Goal: Use online tool/utility: Use online tool/utility

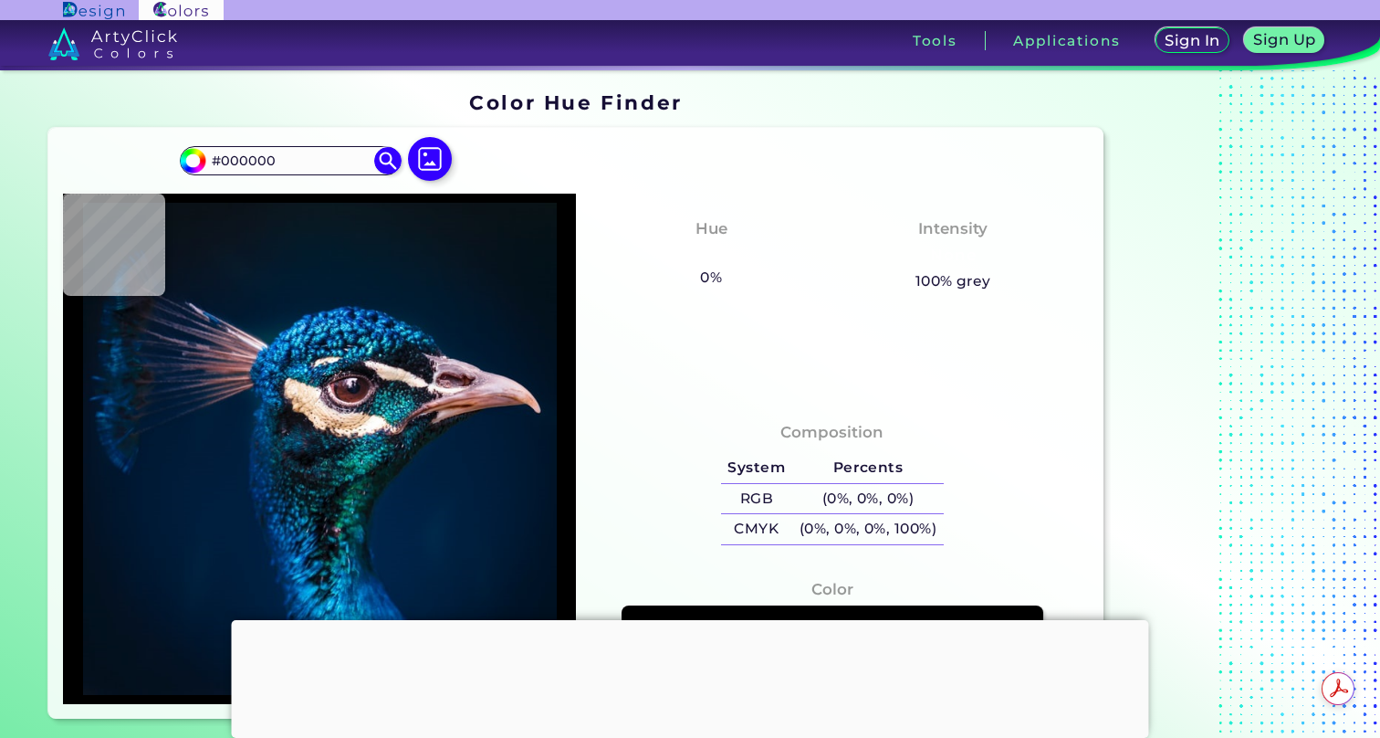
type input "#001832"
type input "#001f3e"
type input "#001F3E"
type input "#3e3544"
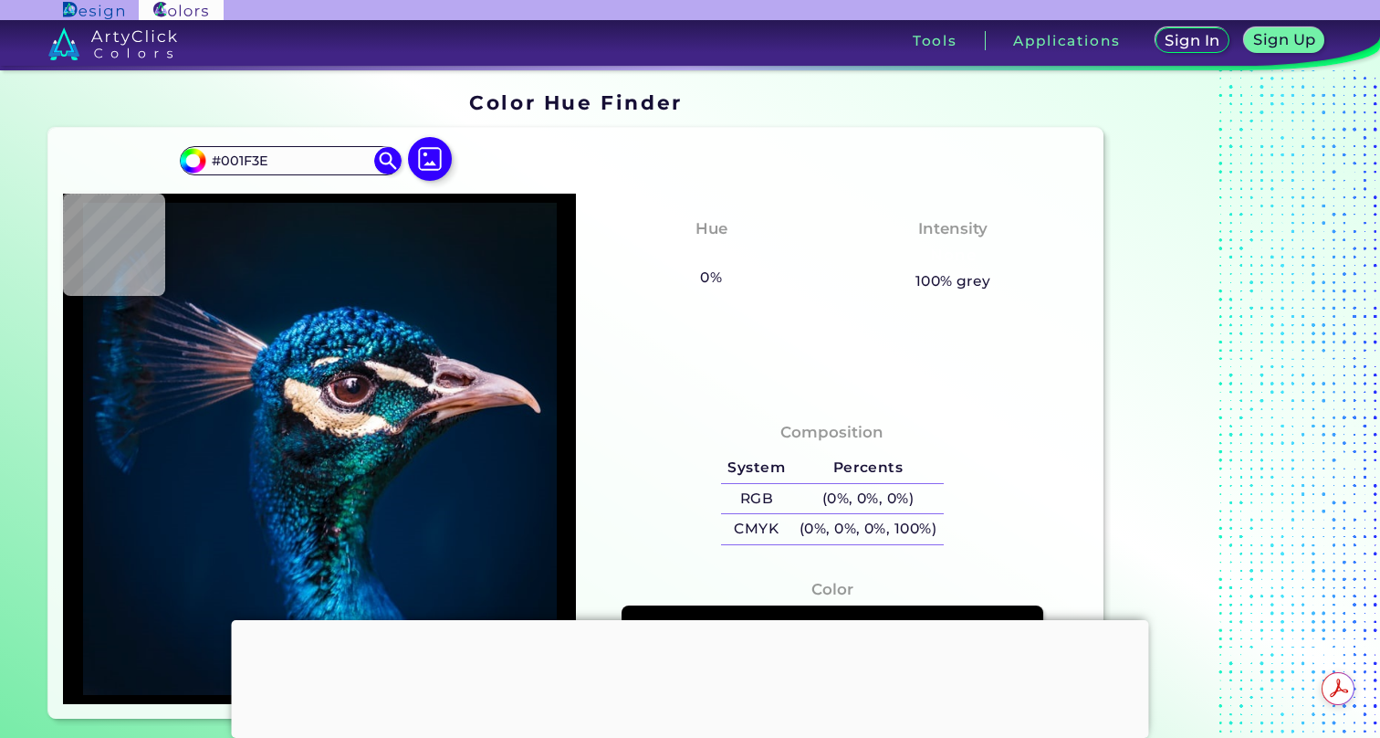
type input "#3E3544"
type input "#094a76"
type input "#094A76"
type input "#10698e"
type input "#10698E"
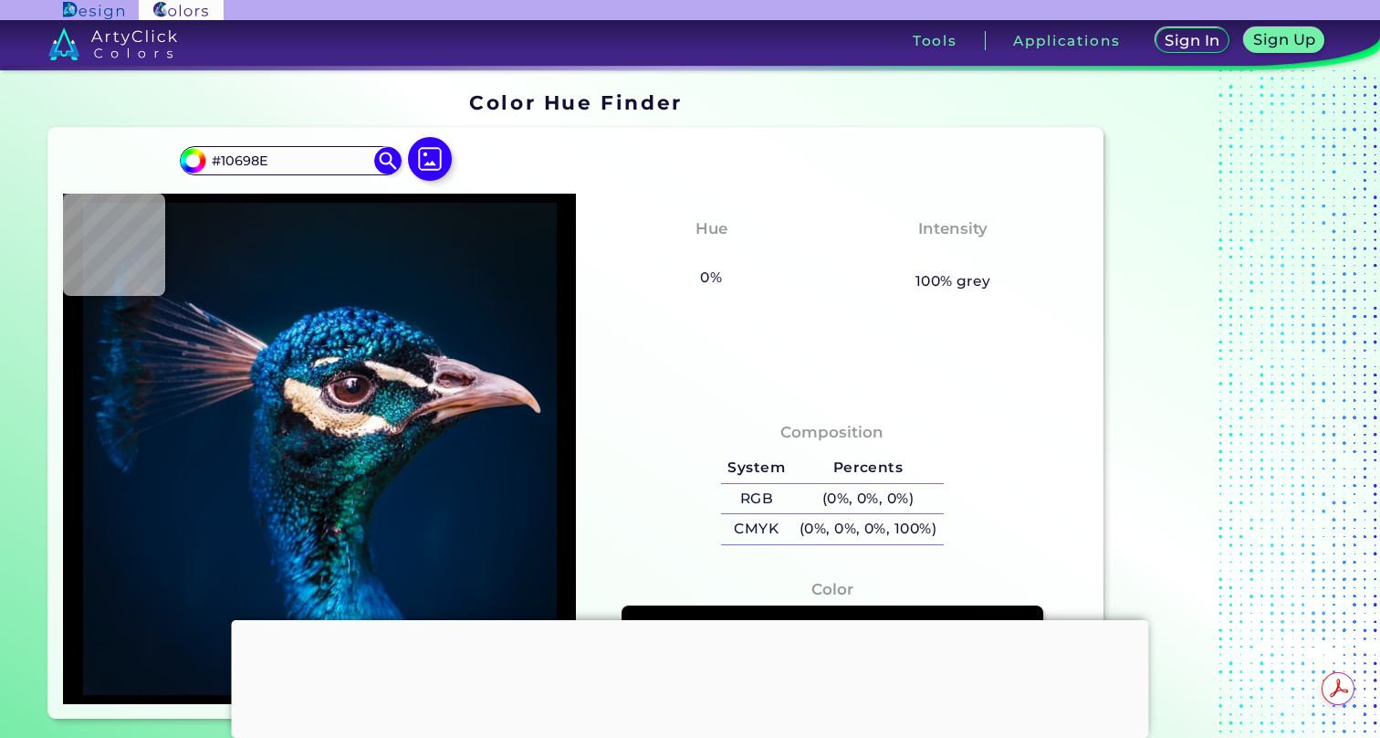
type input "#00233c"
type input "#00233C"
type input "#03182b"
type input "#03182B"
type input "#061525"
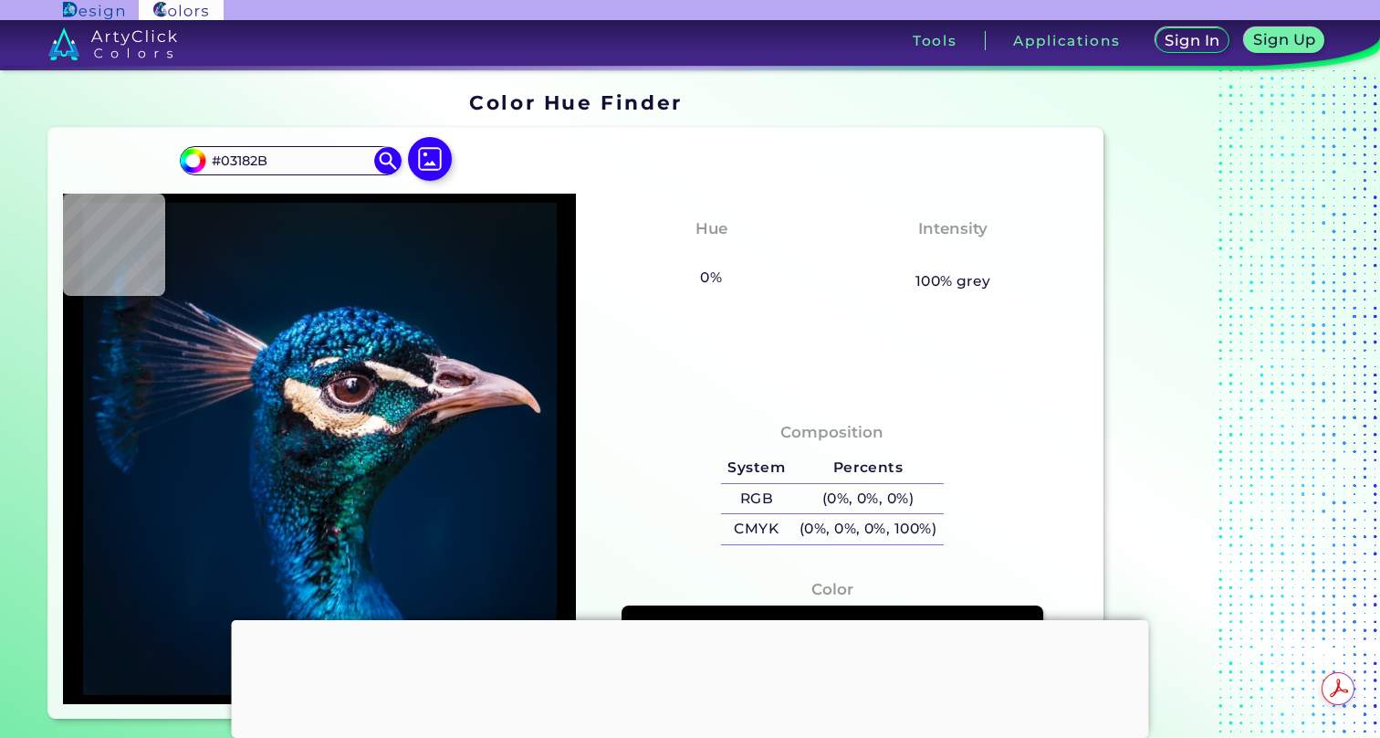
type input "#061525"
type input "#071522"
type input "#07131f"
type input "#07131F"
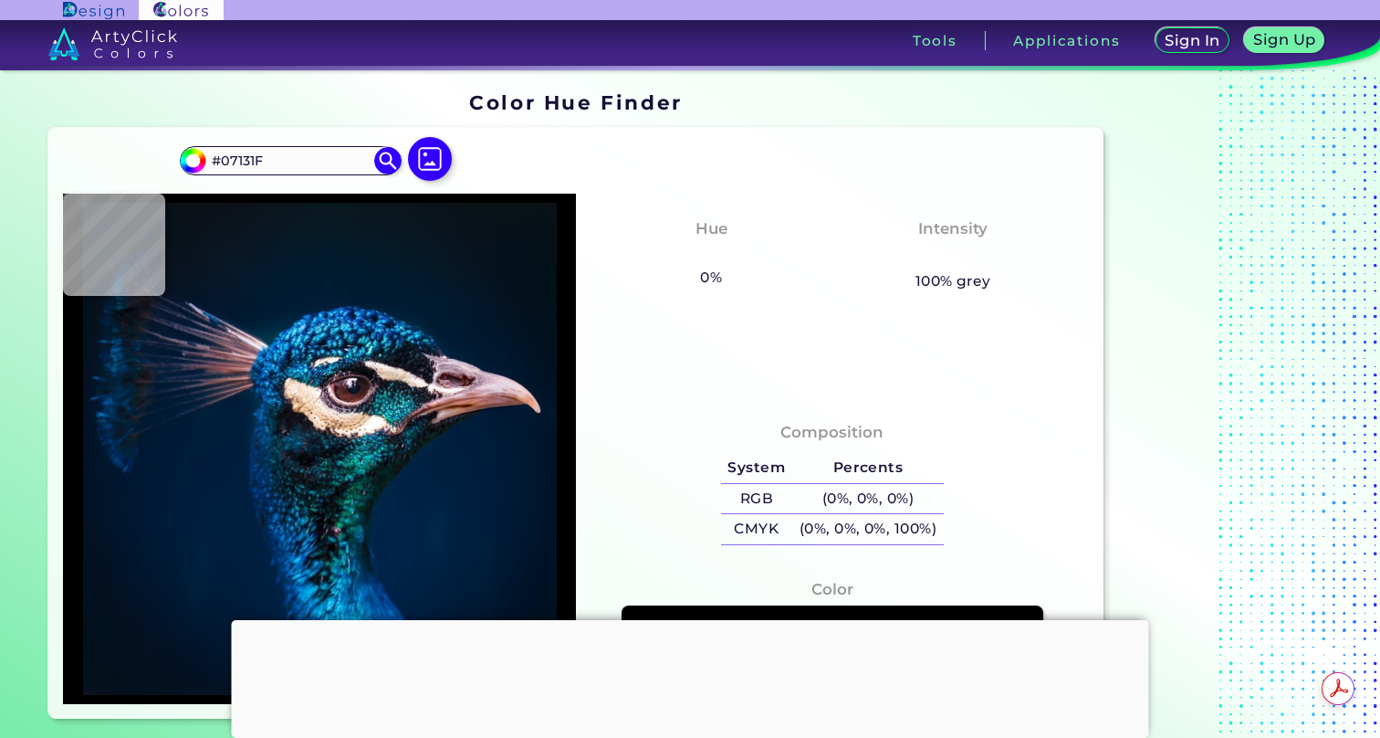
type input "#0a111d"
type input "#0A111D"
type input "#09121b"
type input "#09121B"
type input "#091219"
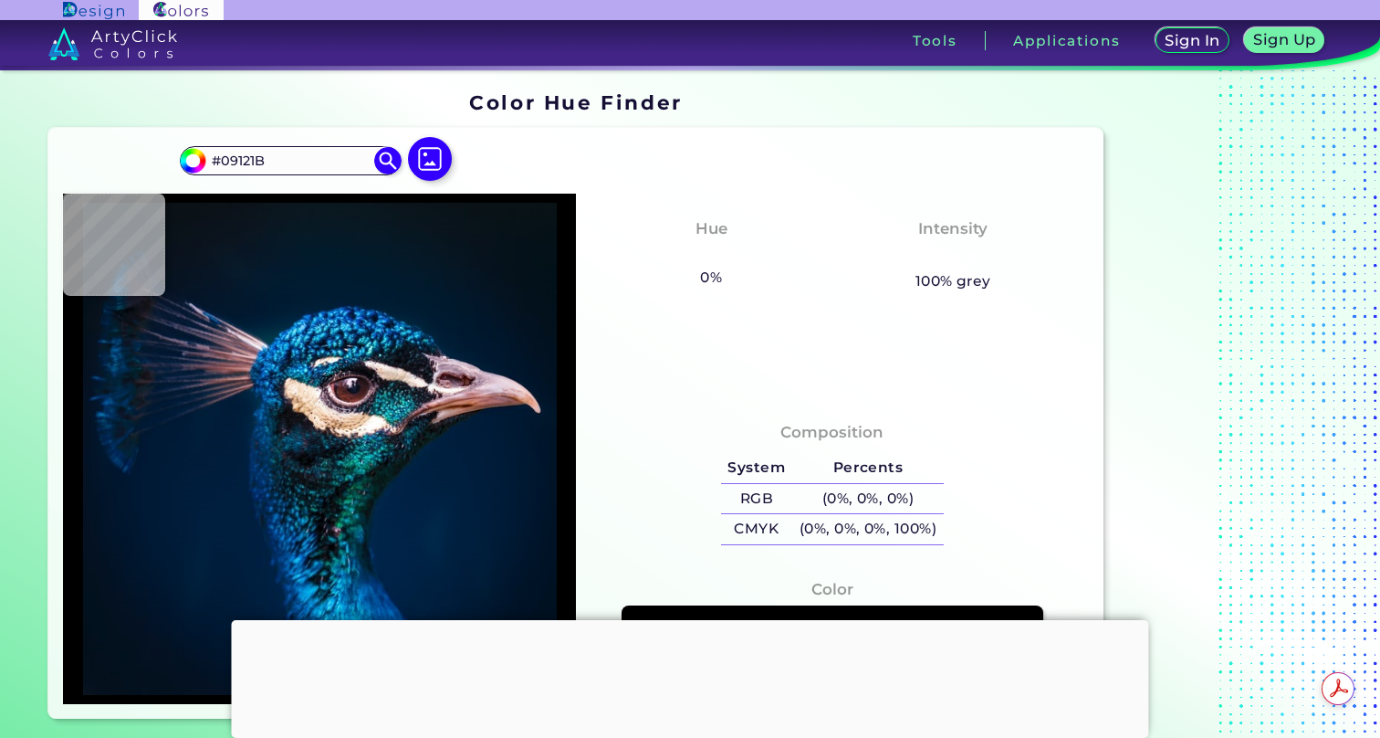
type input "#091219"
type input "#0a131a"
type input "#0A131A"
type input "#091219"
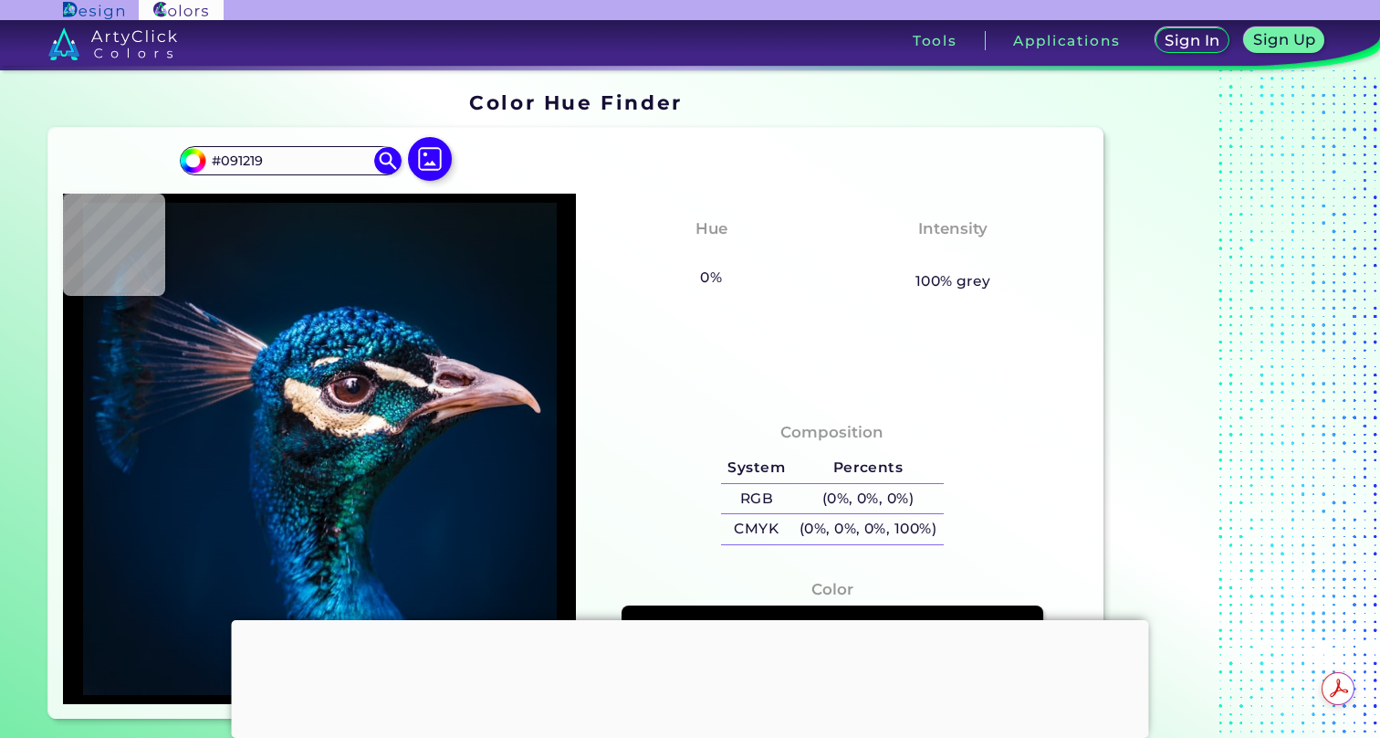
type input "#091117"
type input "#0a1117"
type input "#0A1117"
type input "#0b1218"
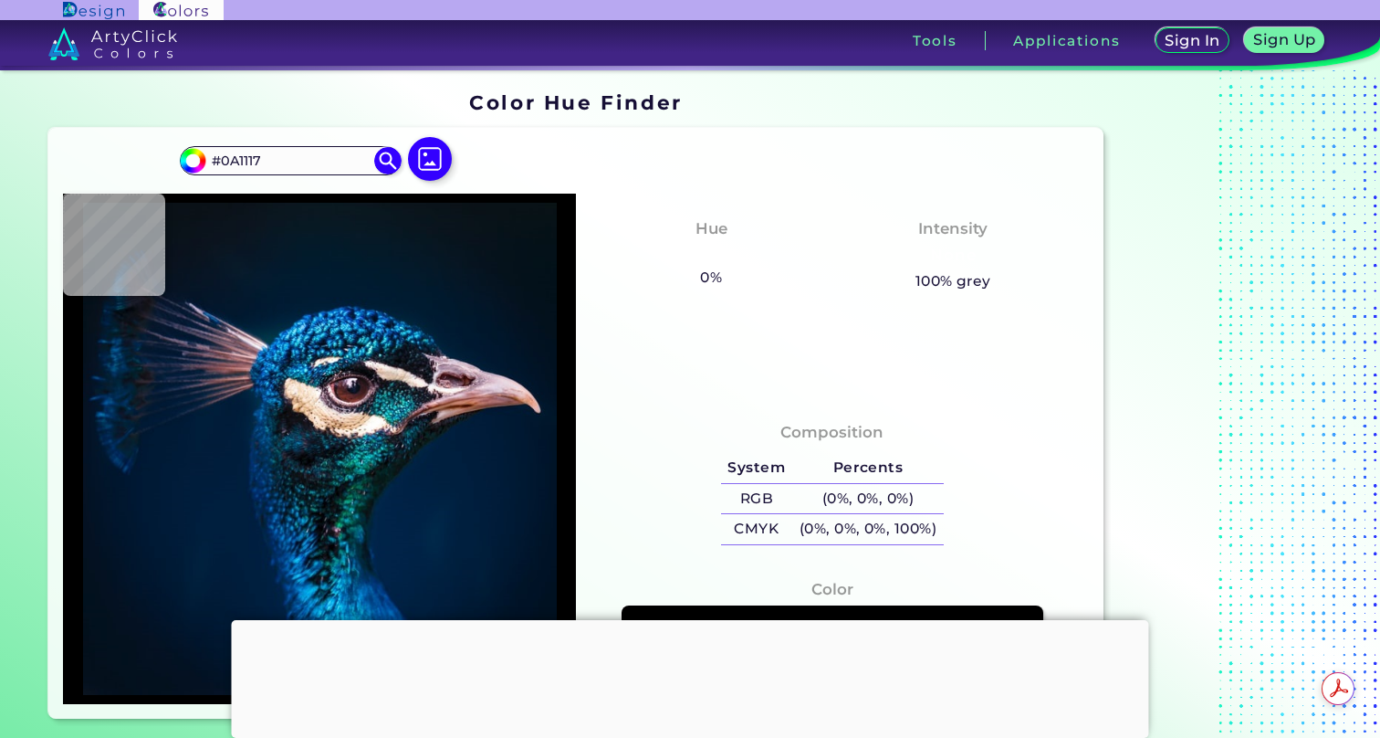
type input "#0B1218"
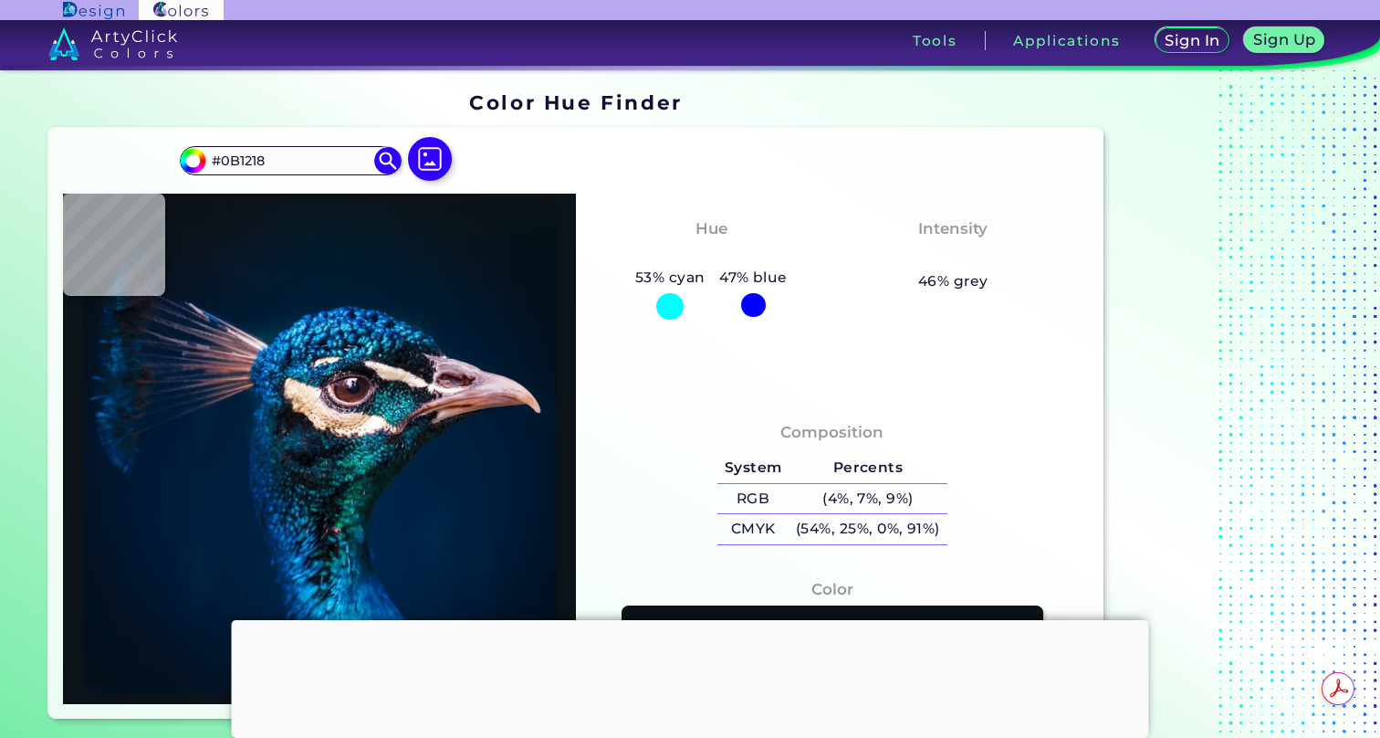
drag, startPoint x: 310, startPoint y: 159, endPoint x: 144, endPoint y: 156, distance: 166.1
click at [144, 156] on div "#0b1218 #0B1218 Acadia ◉ Acid Green ◉ Aero Blue ◉ Alabaster ◉ Albescent White ◉…" at bounding box center [575, 423] width 1054 height 591
paste input
click at [308, 161] on input at bounding box center [290, 160] width 170 height 25
click at [427, 164] on img at bounding box center [429, 159] width 53 height 53
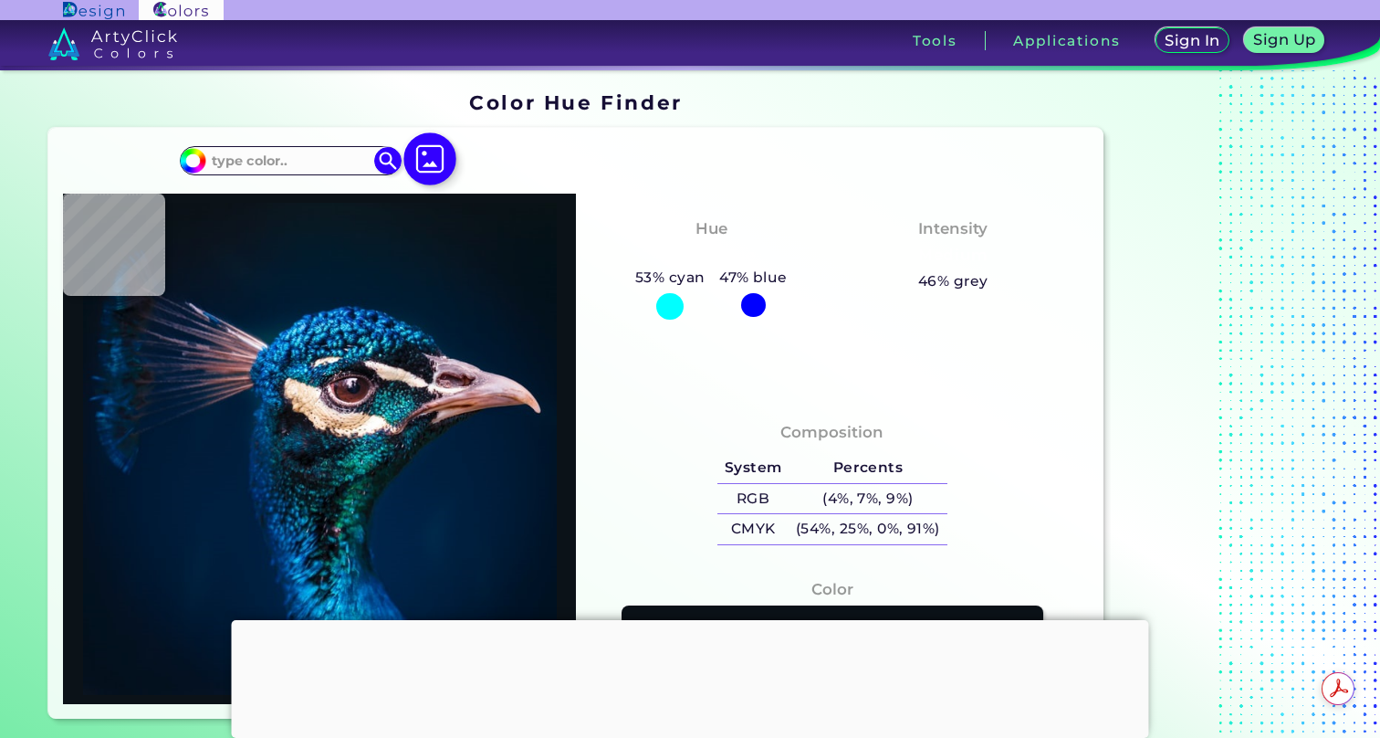
click at [0, 0] on input "file" at bounding box center [0, 0] width 0 height 0
type input "#011224"
type input "#021428"
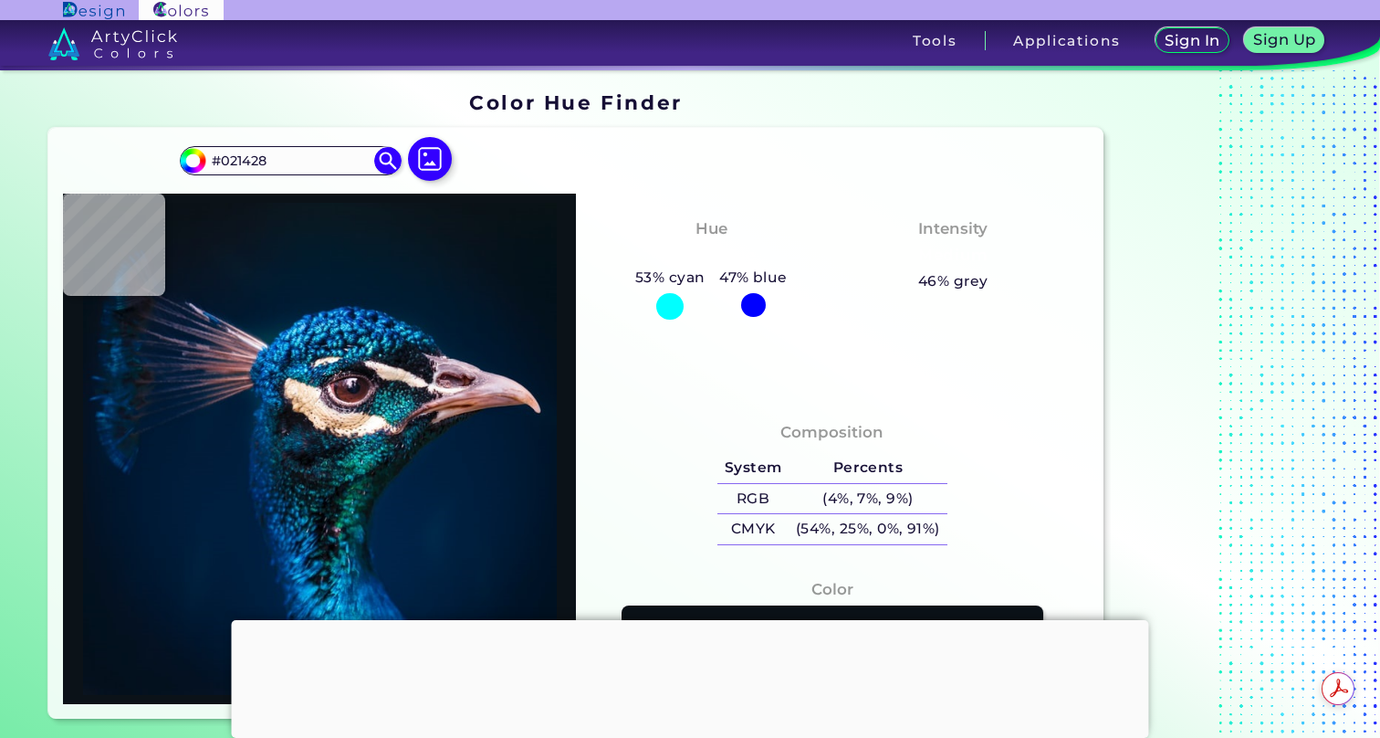
type input "#00162b"
type input "#00162B"
type input "#00162d"
type input "#00162D"
type input "#01172e"
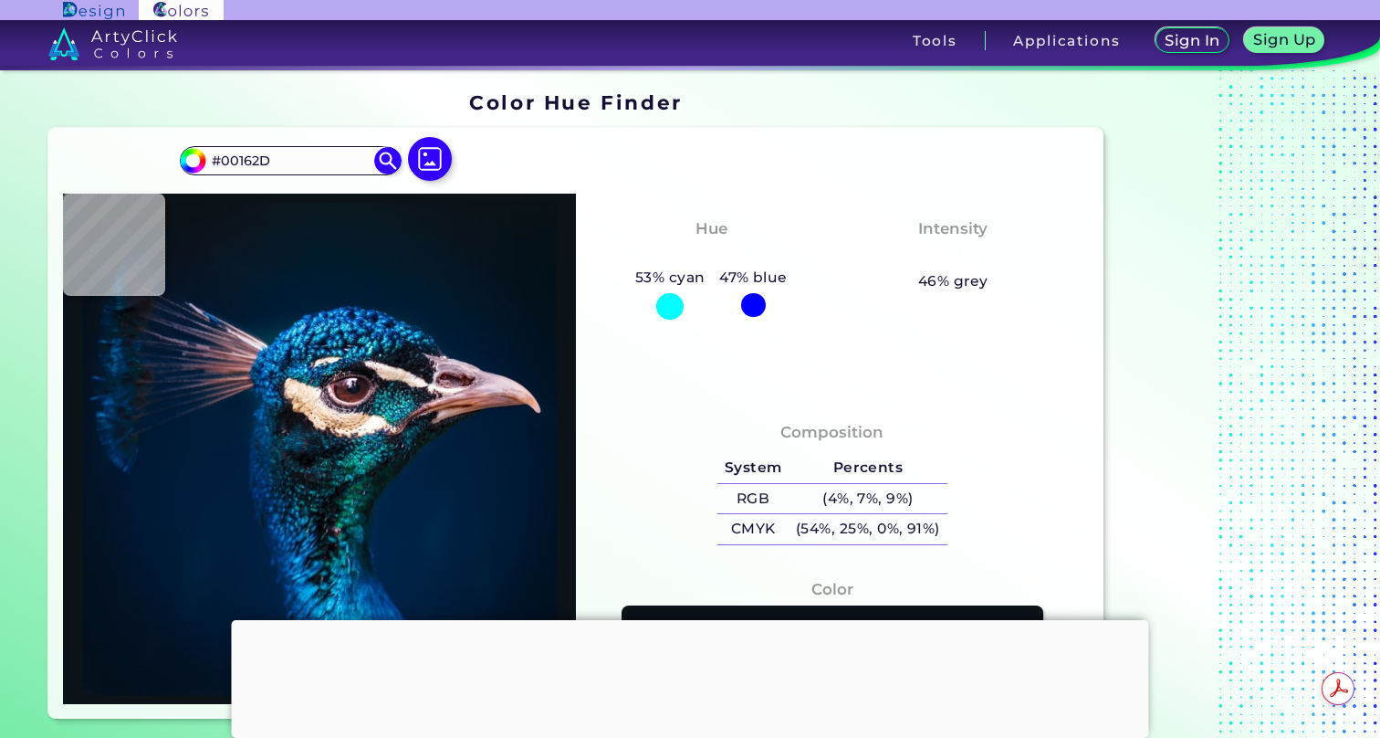
type input "#01172E"
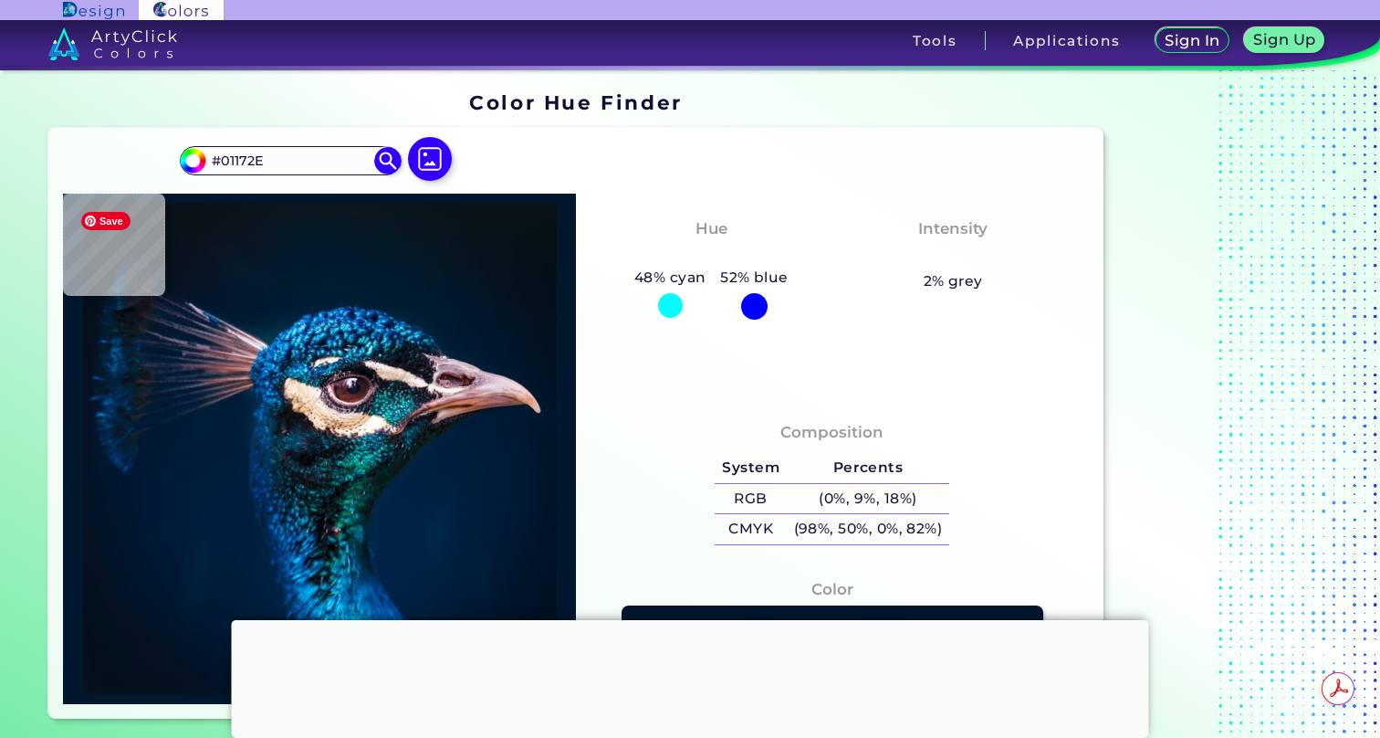
type input "#001830"
type input "#00172f"
type input "#00172F"
type input "#001931"
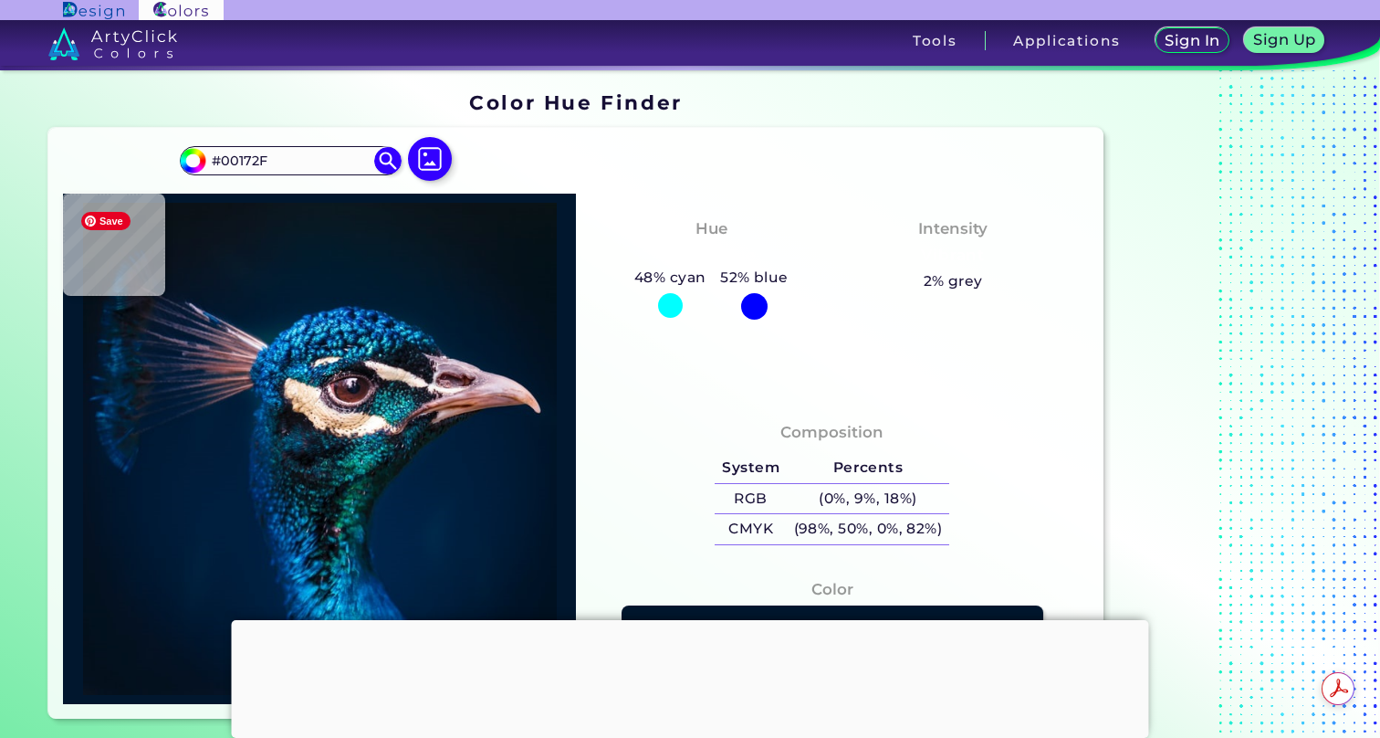
type input "#001931"
type input "#011b32"
type input "#011B32"
type input "#021e38"
type input "#021E38"
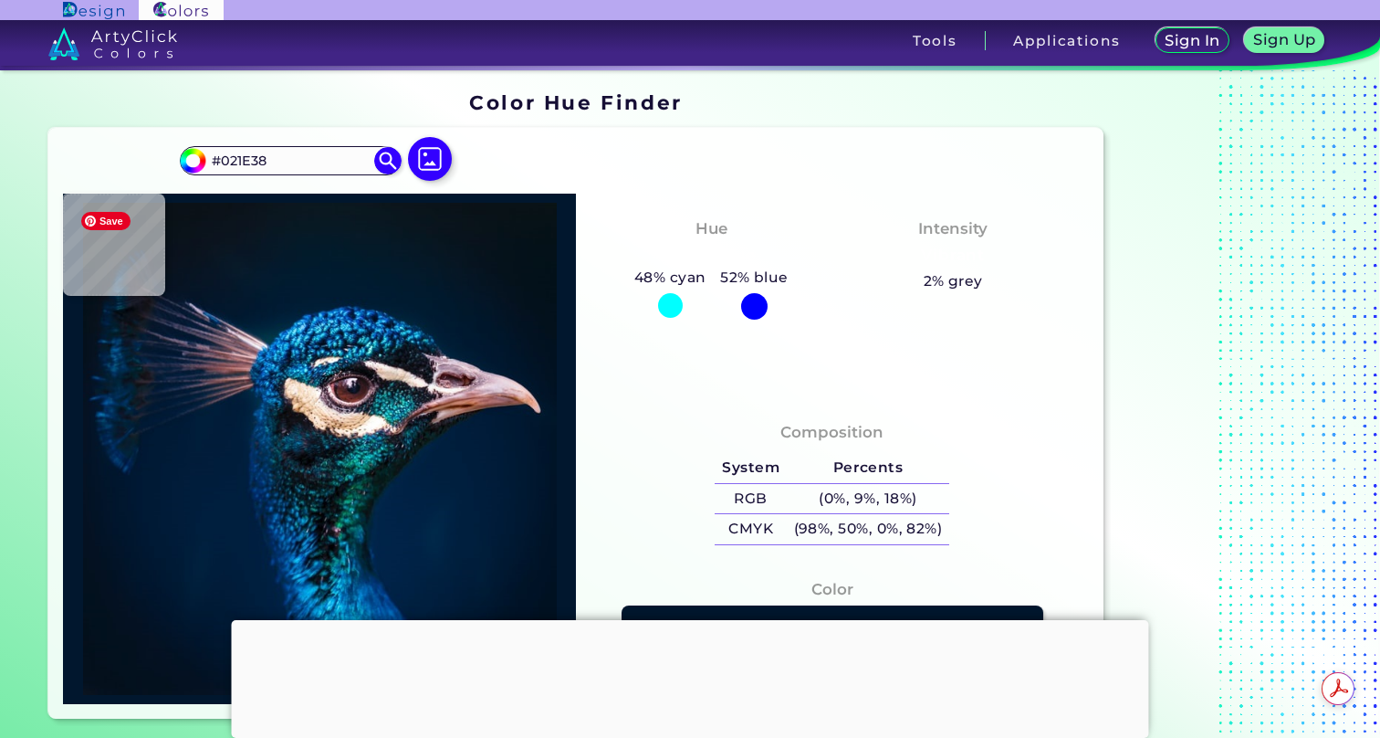
type input "#031a34"
type input "#031A34"
type input "#65657a"
type input "#65657A"
type input "#beaabc"
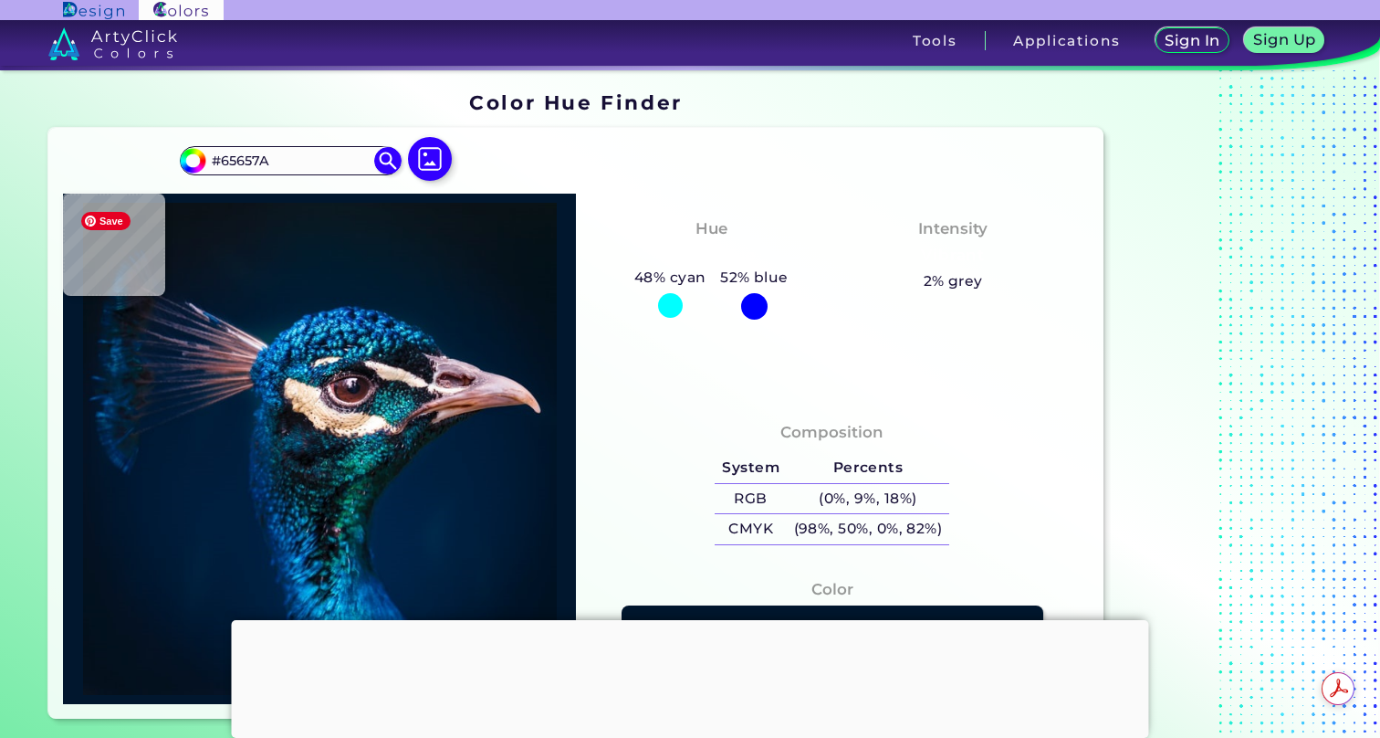
type input "#BEAABC"
type input "#ddc7d2"
type input "#DDC7D2"
type input "#d6c0c7"
type input "#D6C0C7"
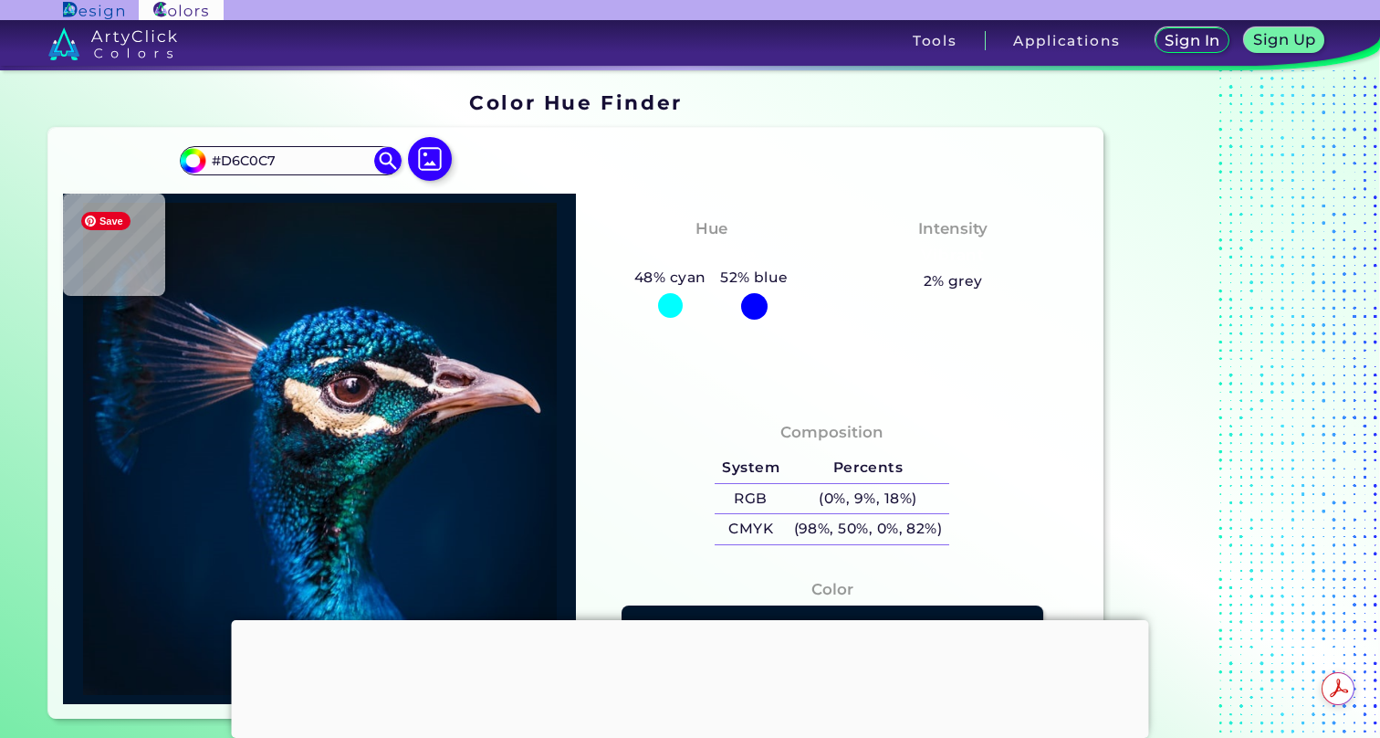
type input "#cdb4bb"
type input "#CDB4BB"
type input "#c3a7ae"
type input "#C3A7AE"
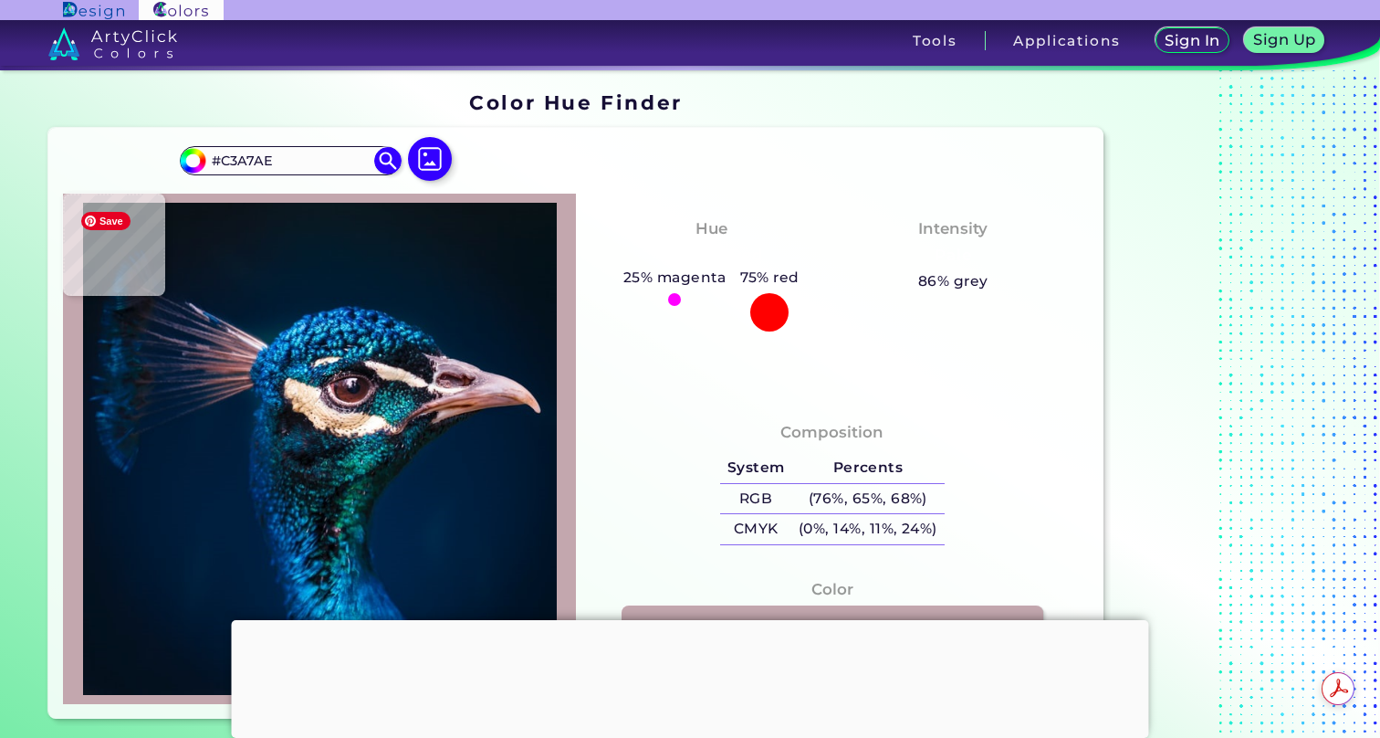
type input "#bda1ab"
type input "#BDA1AB"
type input "#c7a6b4"
type input "#C7A6B4"
type input "#c7a7b7"
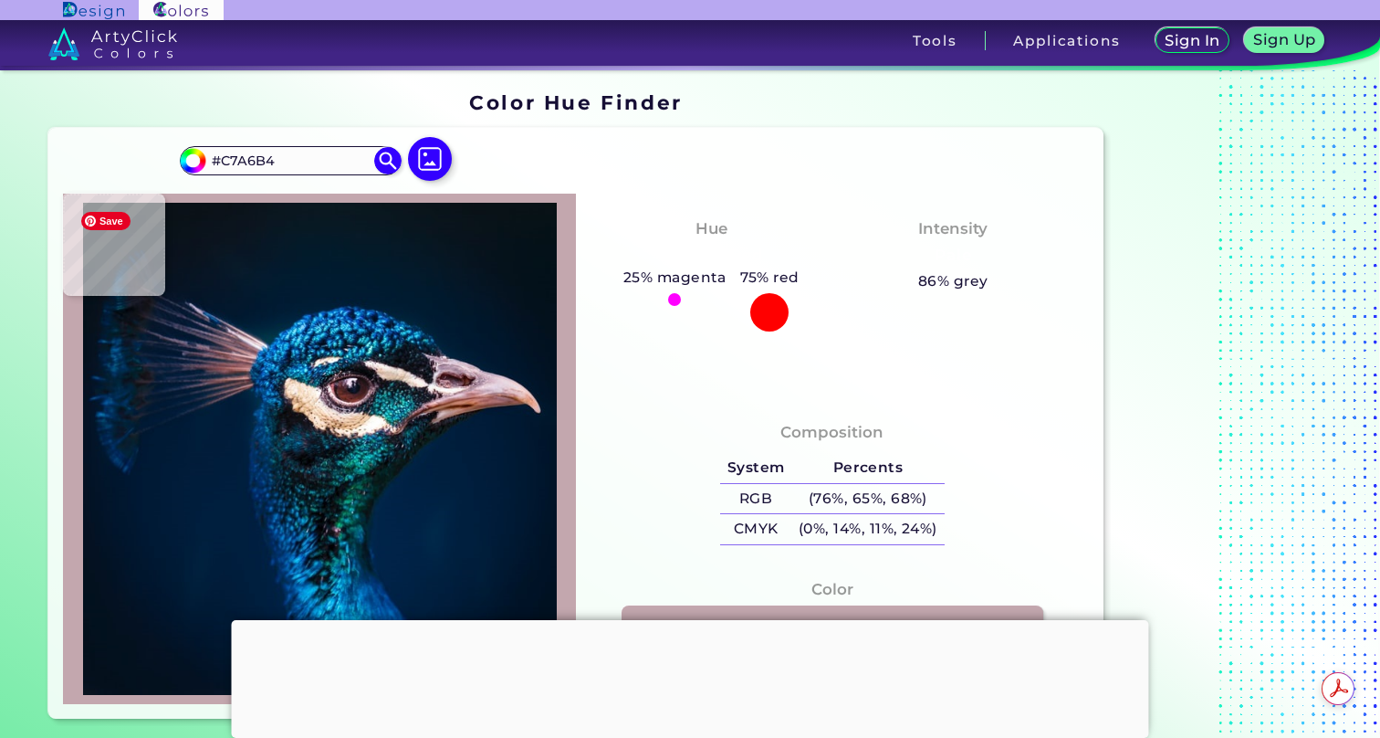
type input "#C7A7B7"
type input "#ecdae6"
type input "#ECDAE6"
type input "#965a5a"
type input "#965A5A"
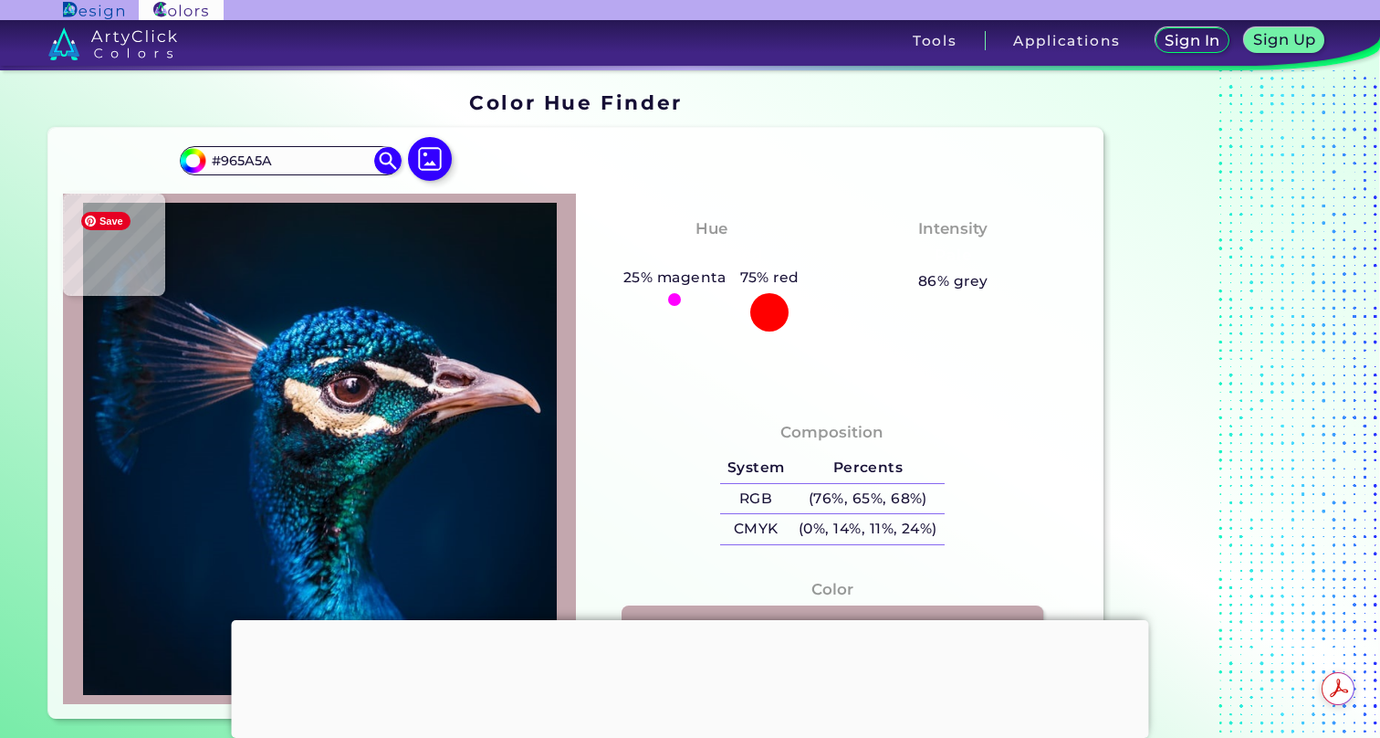
type input "#011732"
type input "#011c39"
type input "#011C39"
type input "#001d3b"
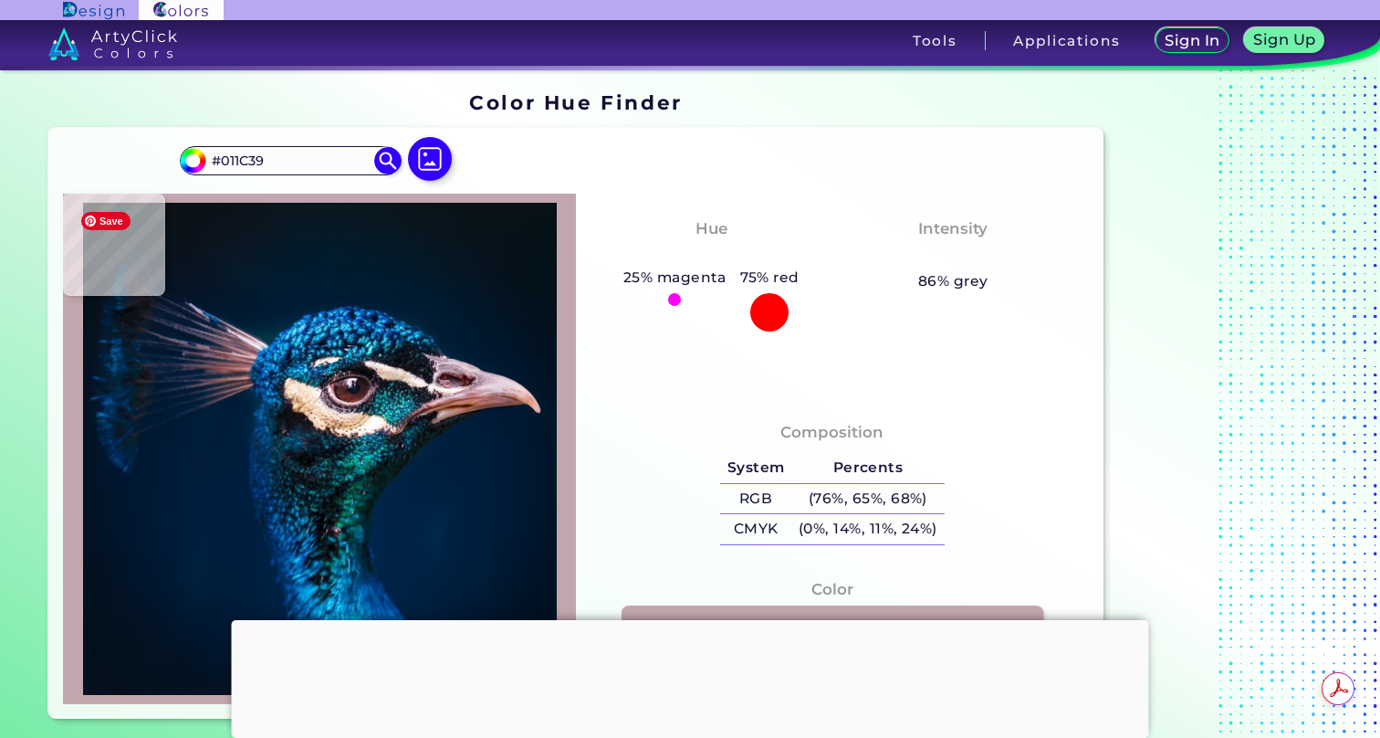
type input "#001D3B"
type input "#001f3e"
type input "#001F3E"
type input "#002040"
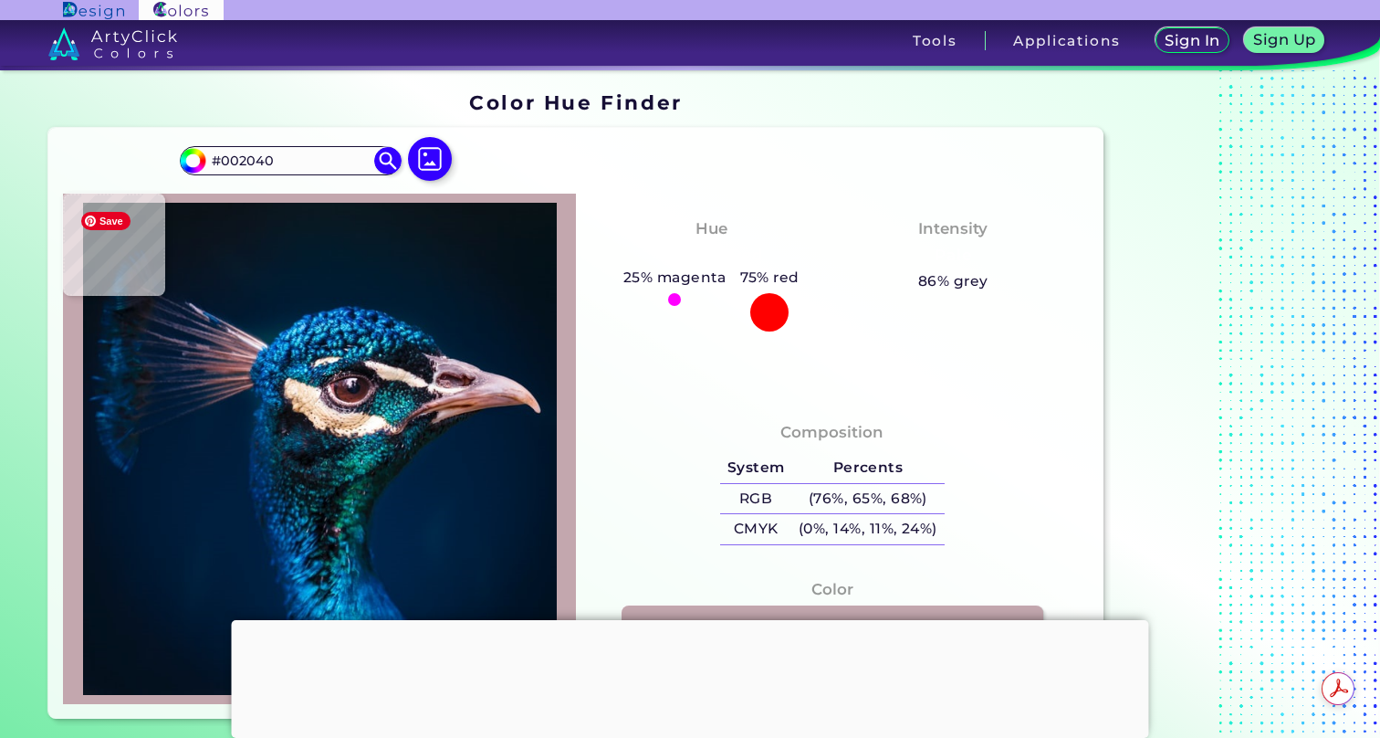
type input "#002140"
type input "#00203f"
type input "#00203F"
type input "#001f3e"
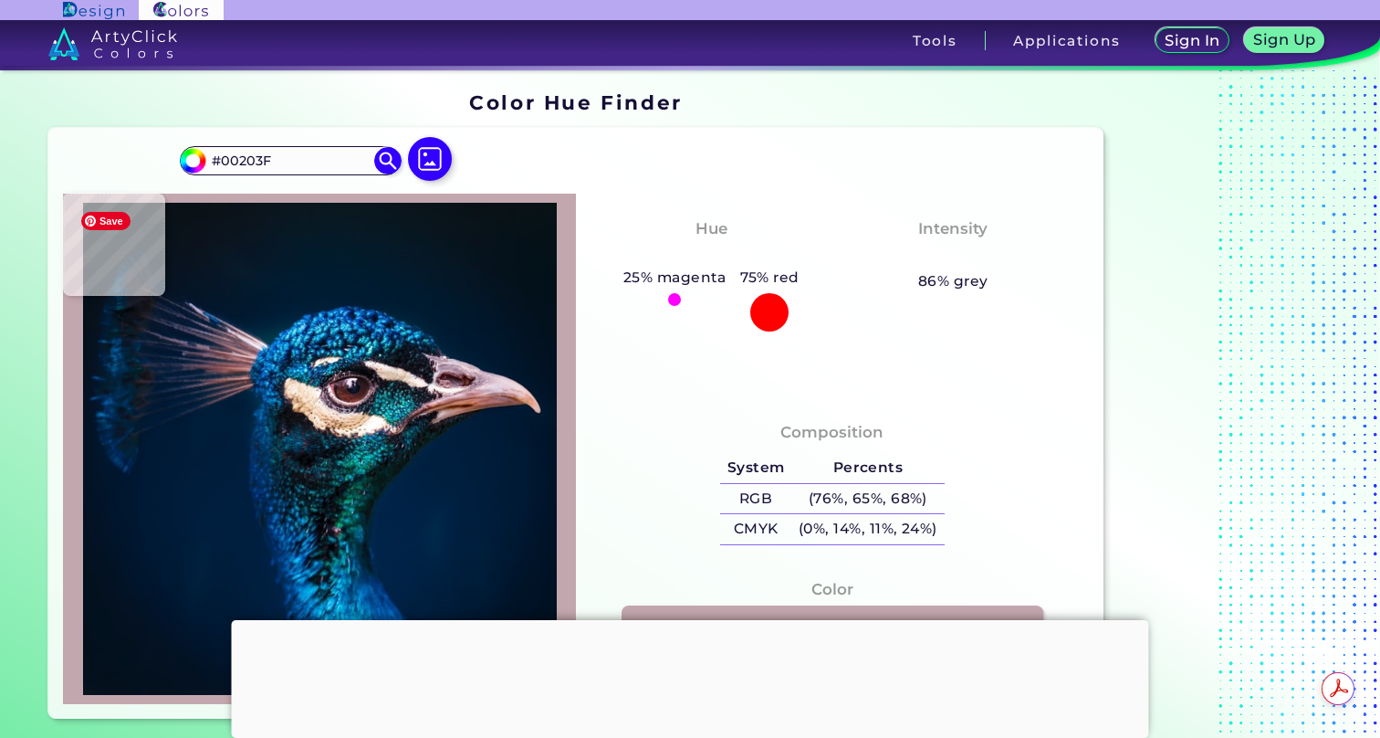
type input "#001F3E"
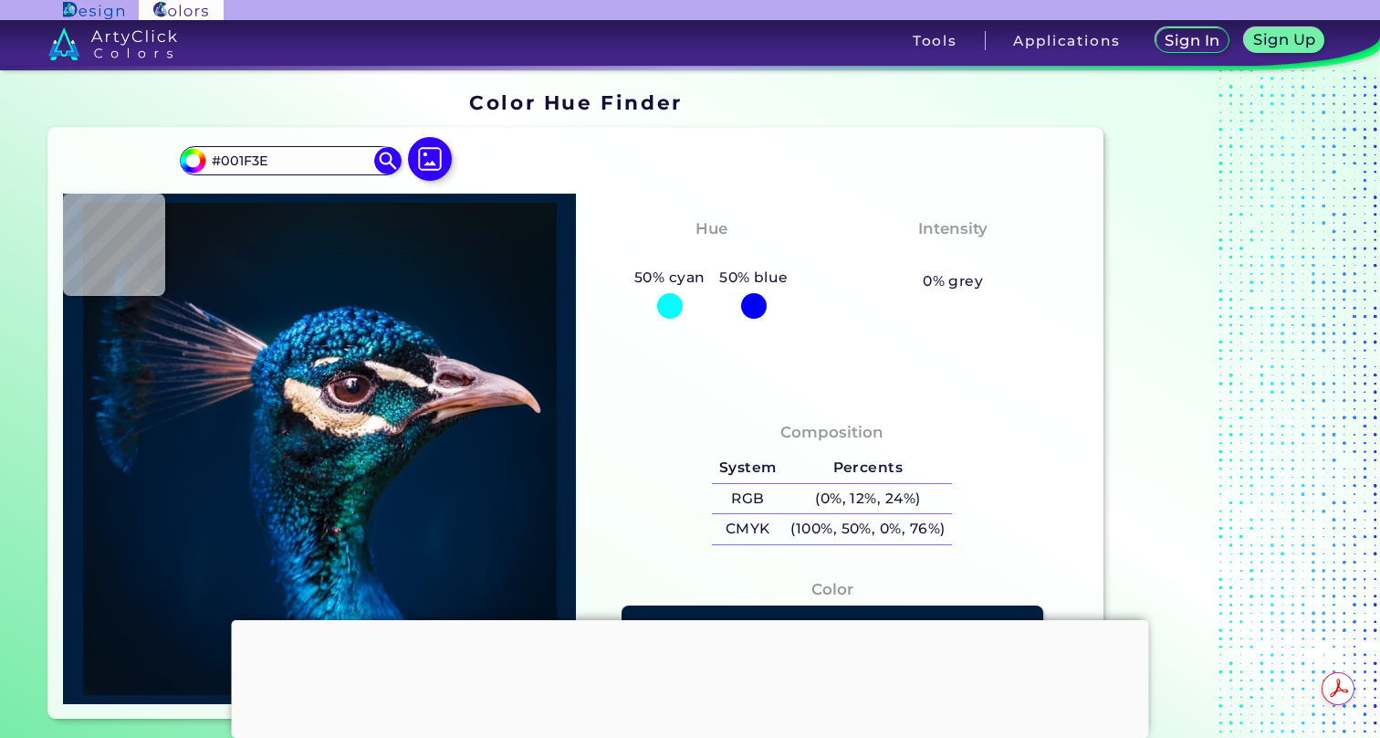
type input "#001226"
type input "#001429"
type input "#001d3b"
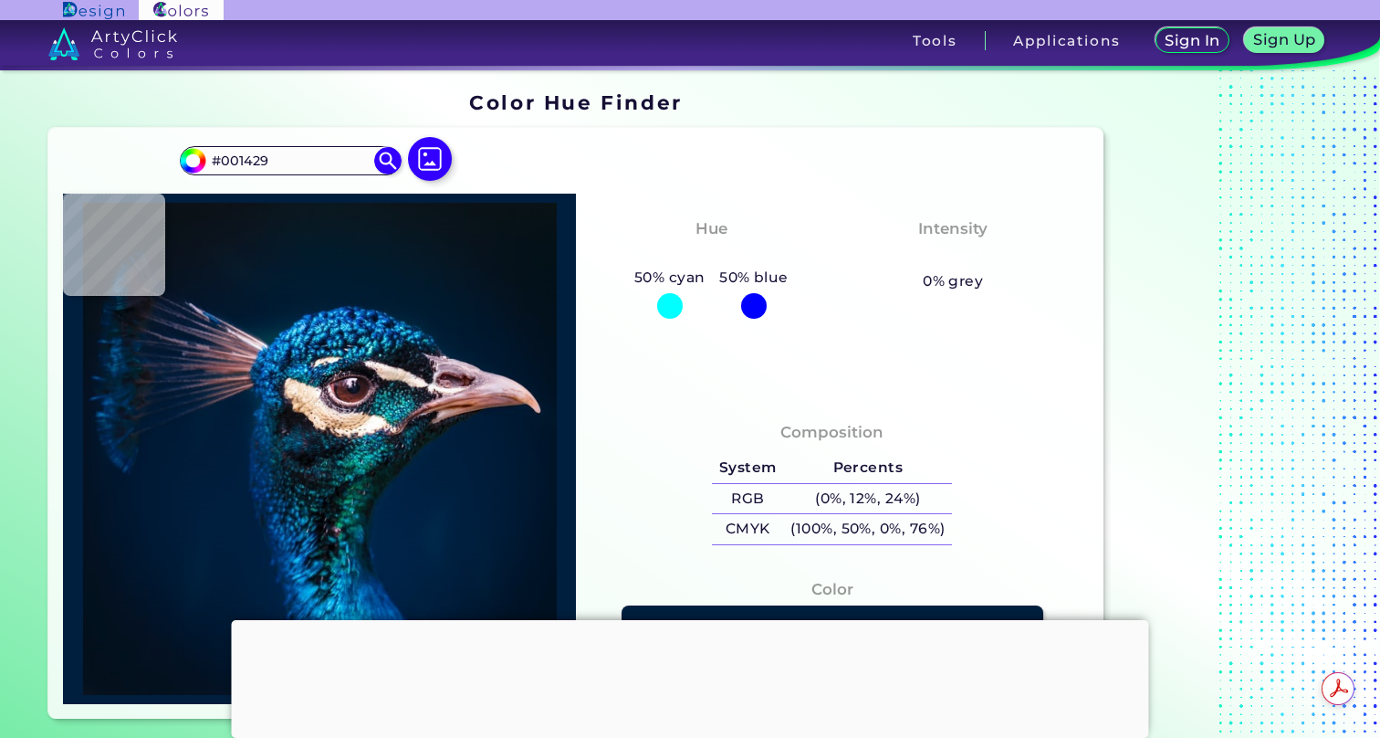
type input "#001D3B"
type input "#012547"
type input "#002247"
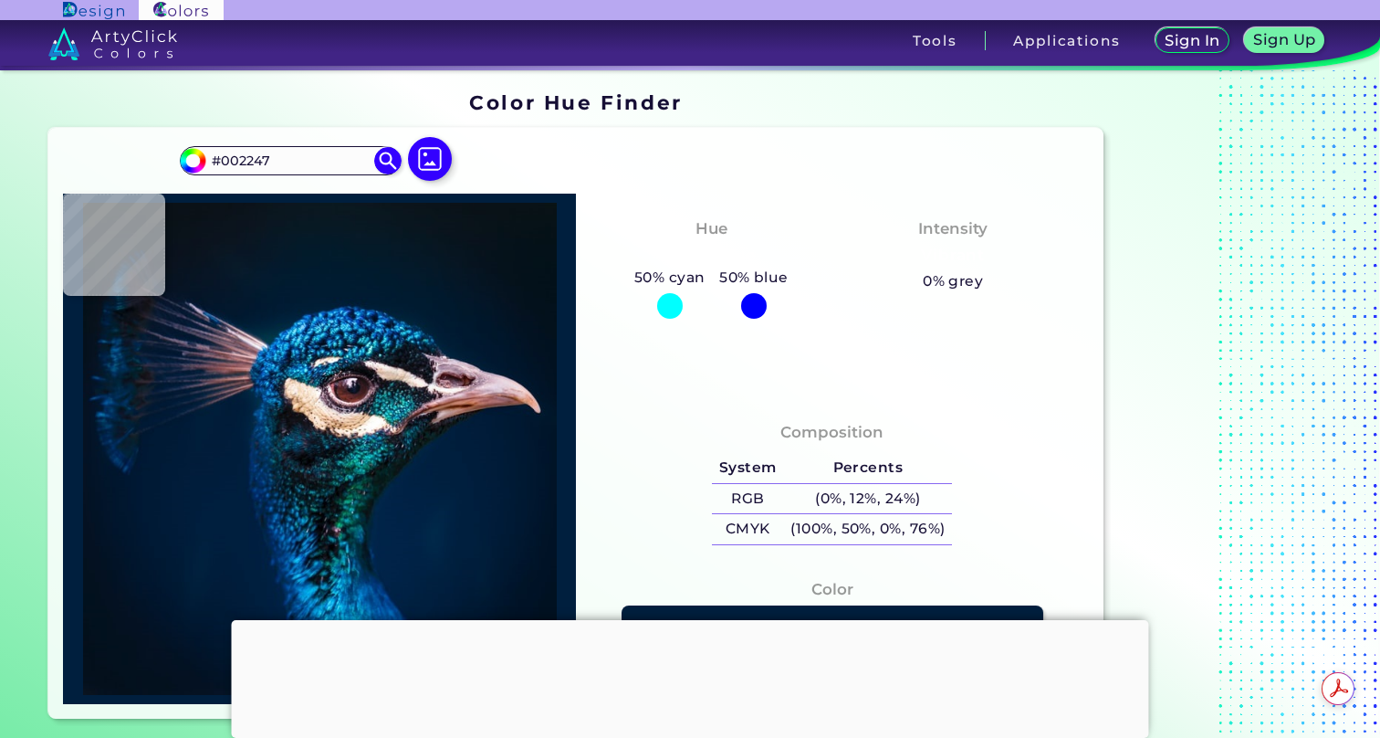
type input "#002448"
type input "#005364"
type input "#041b28"
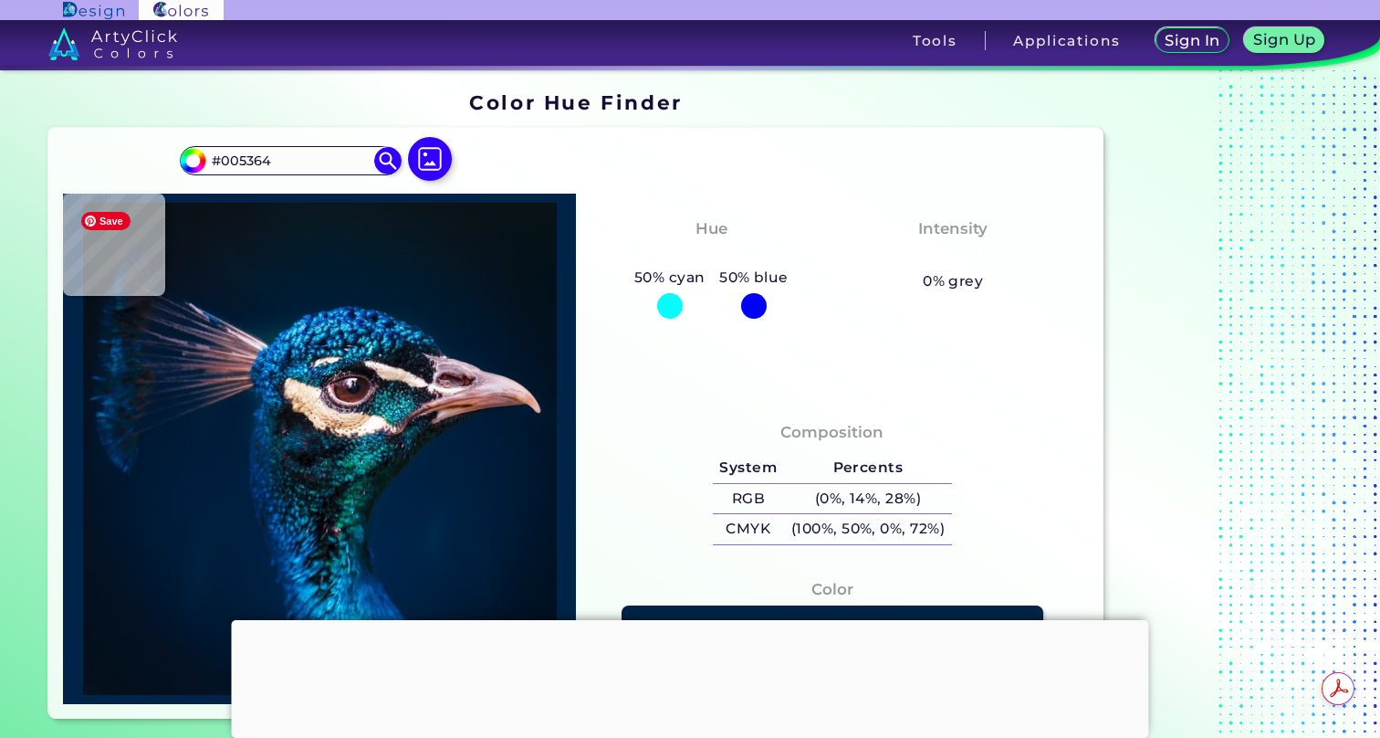
type input "#041B28"
type input "#163c43"
type input "#163C43"
type input "#0f293a"
type input "#0F293A"
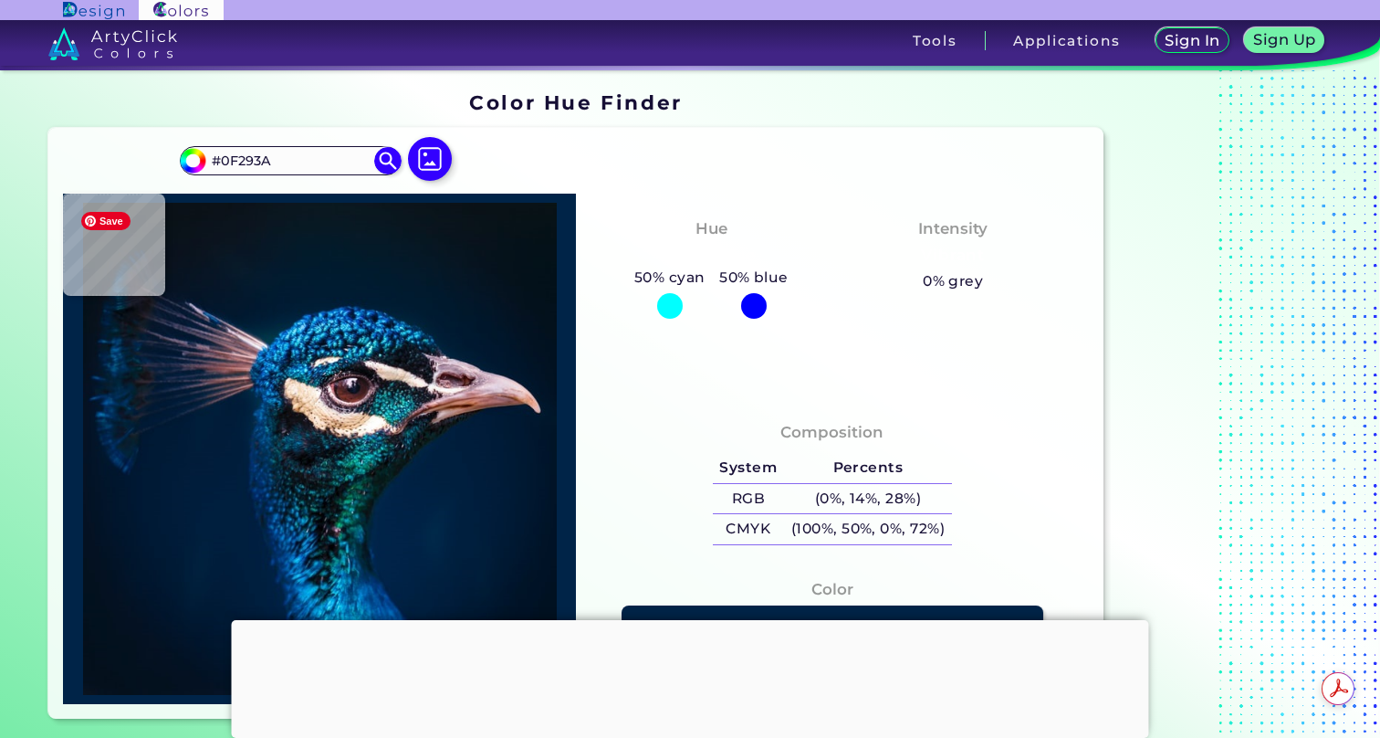
type input "#f6deca"
type input "#F6DECA"
type input "#fad9bf"
type input "#FAD9BF"
type input "#f6dec7"
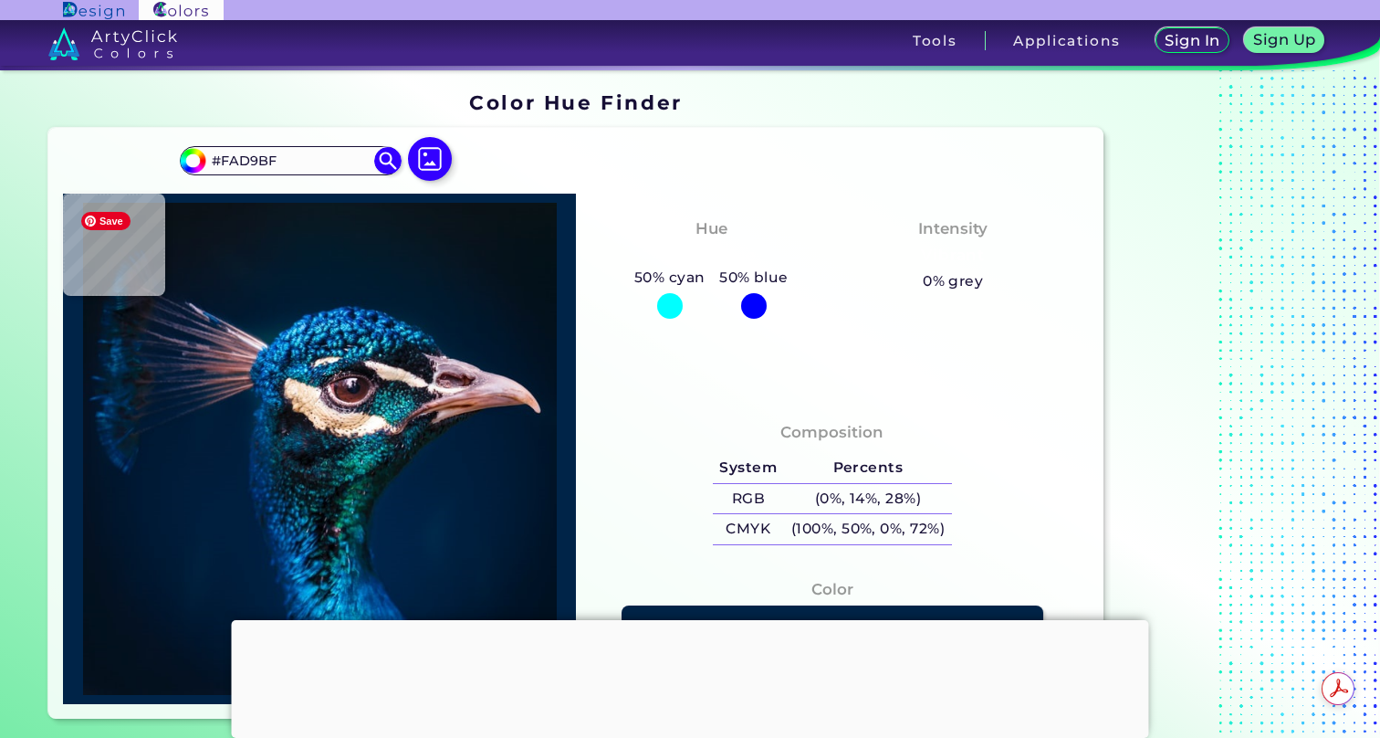
type input "#F6DEC7"
type input "#f3ddc7"
type input "#F3DDC7"
type input "#077b9d"
type input "#077B9D"
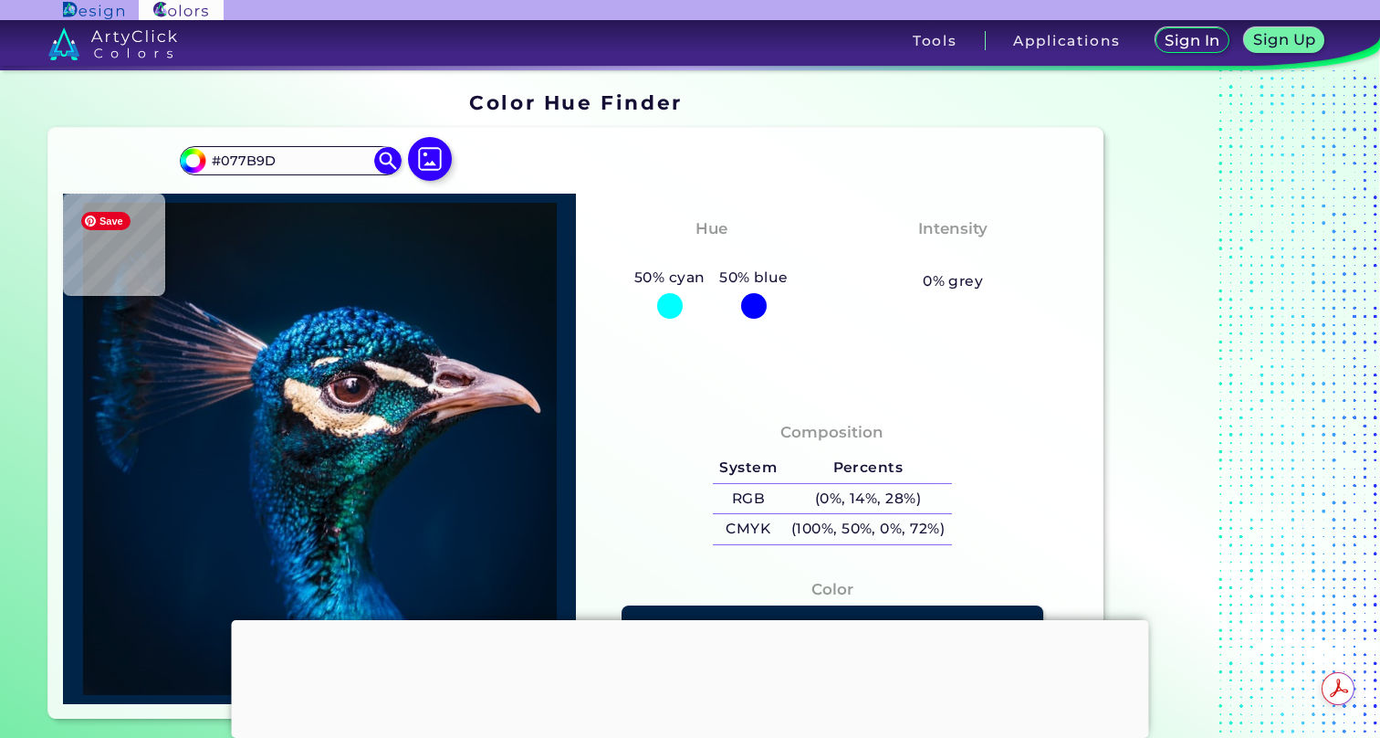
type input "#1171b5"
type input "#1171B5"
type input "#2c7c9b"
type input "#2C7C9B"
type input "#044c8a"
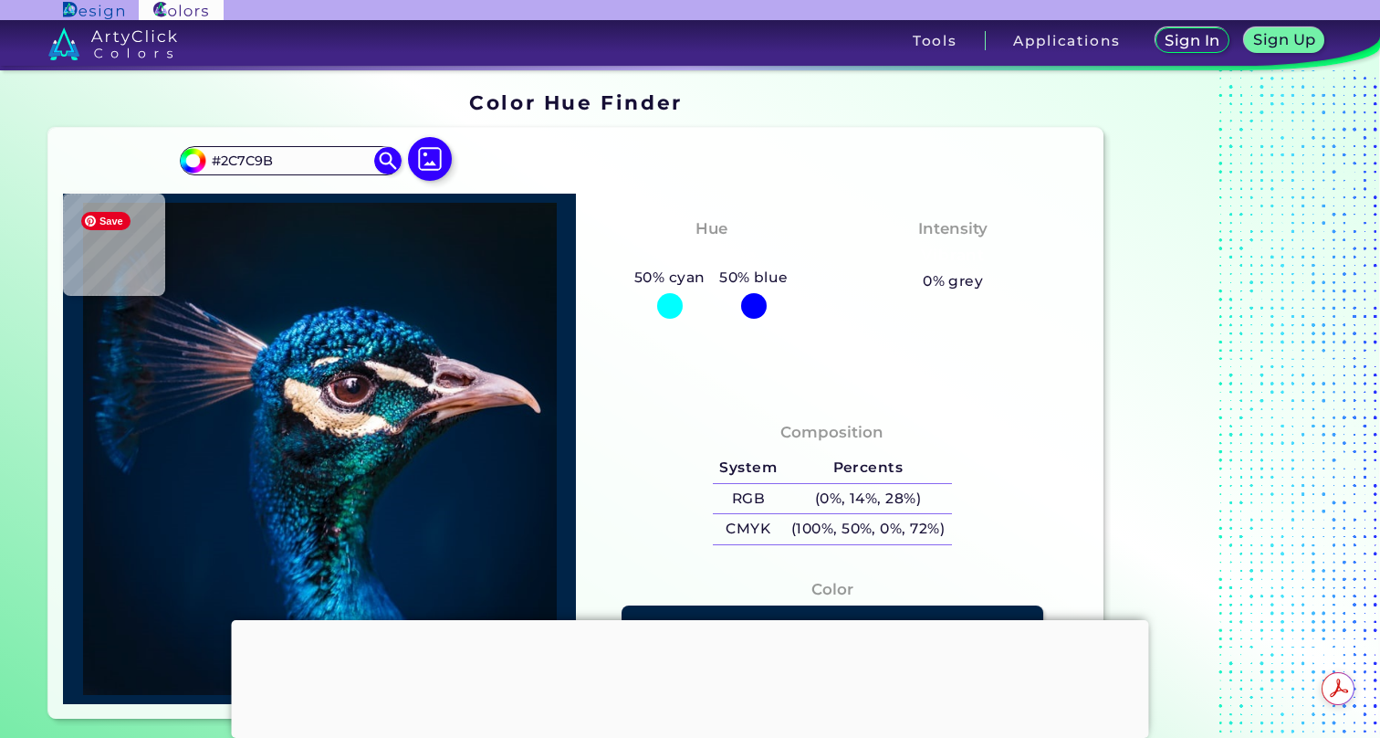
type input "#044C8A"
type input "#012444"
type input "#001d35"
type input "#001D35"
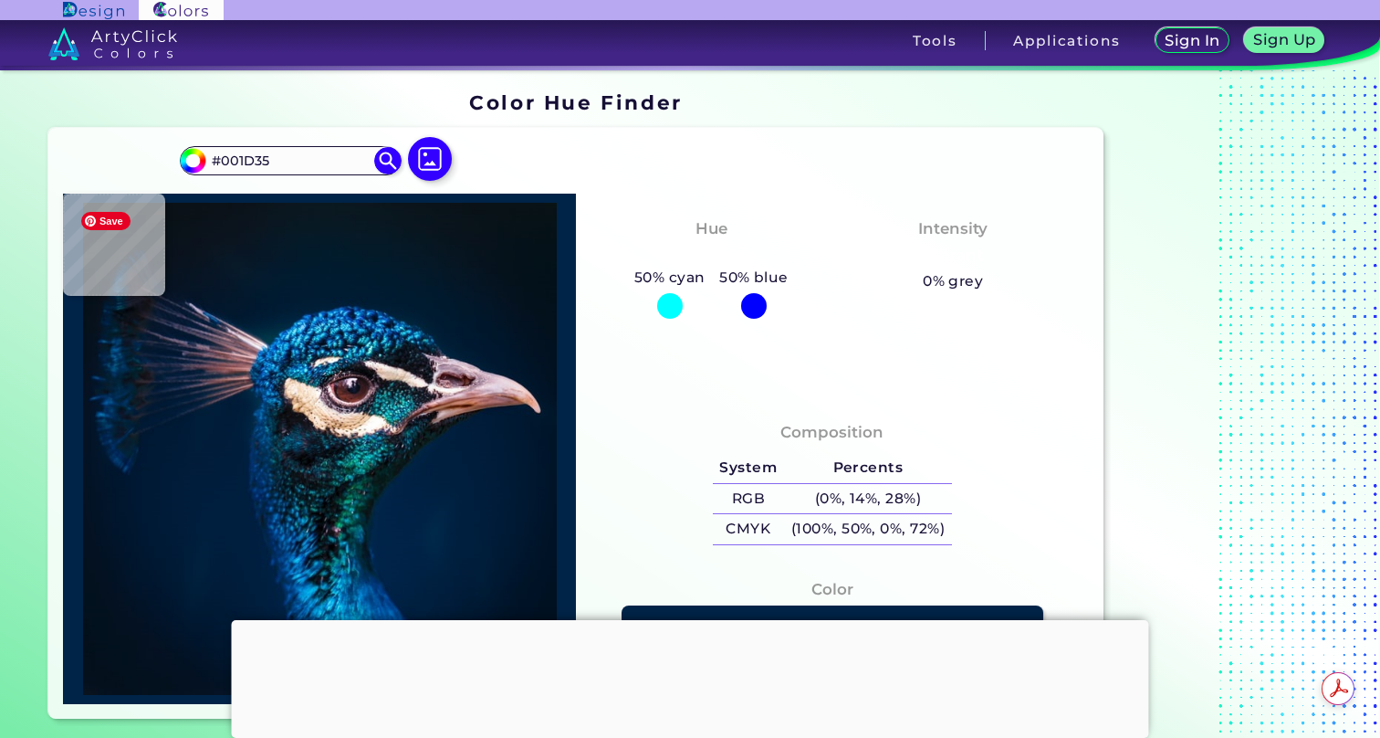
type input "#001a31"
type input "#001A31"
type input "#001b30"
type input "#001B30"
type input "#011b2c"
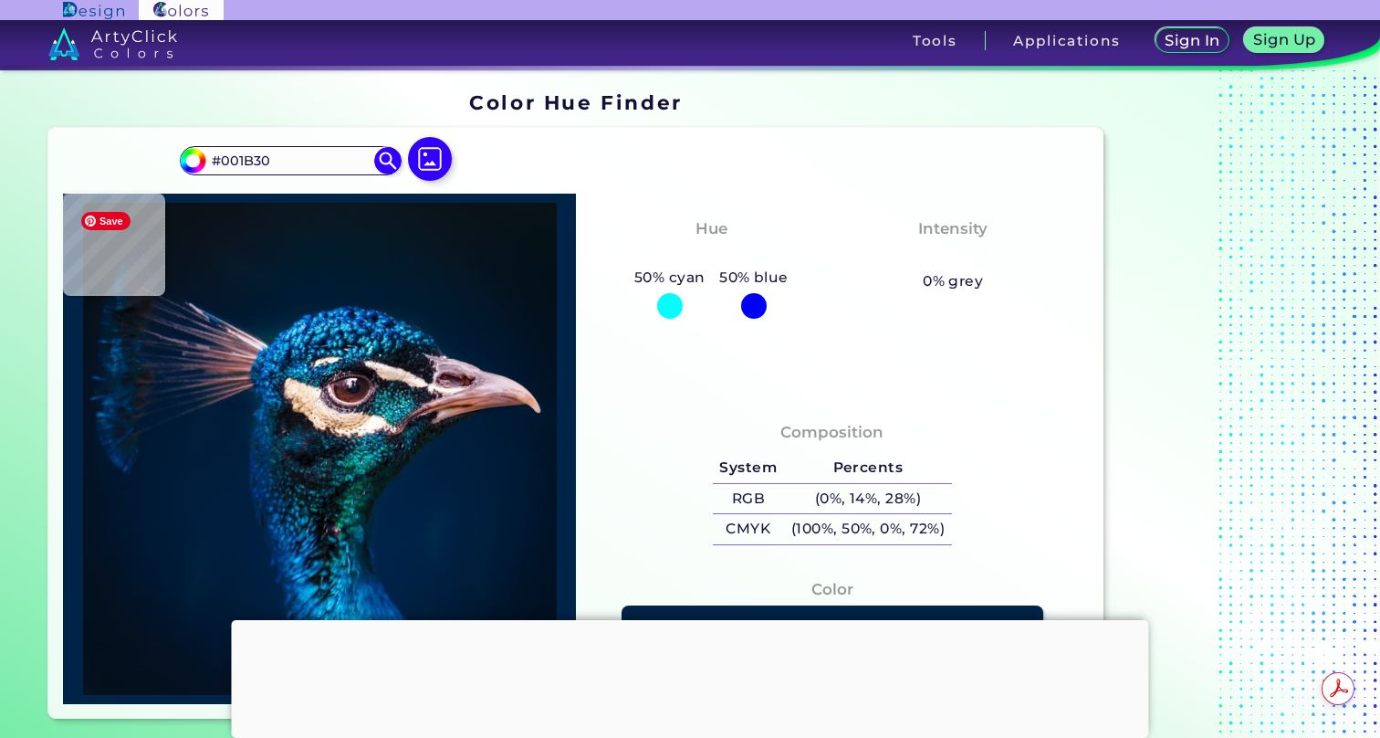
type input "#011B2C"
type input "#011b2a"
type input "#011B2A"
type input "#031a2a"
type input "#031A2A"
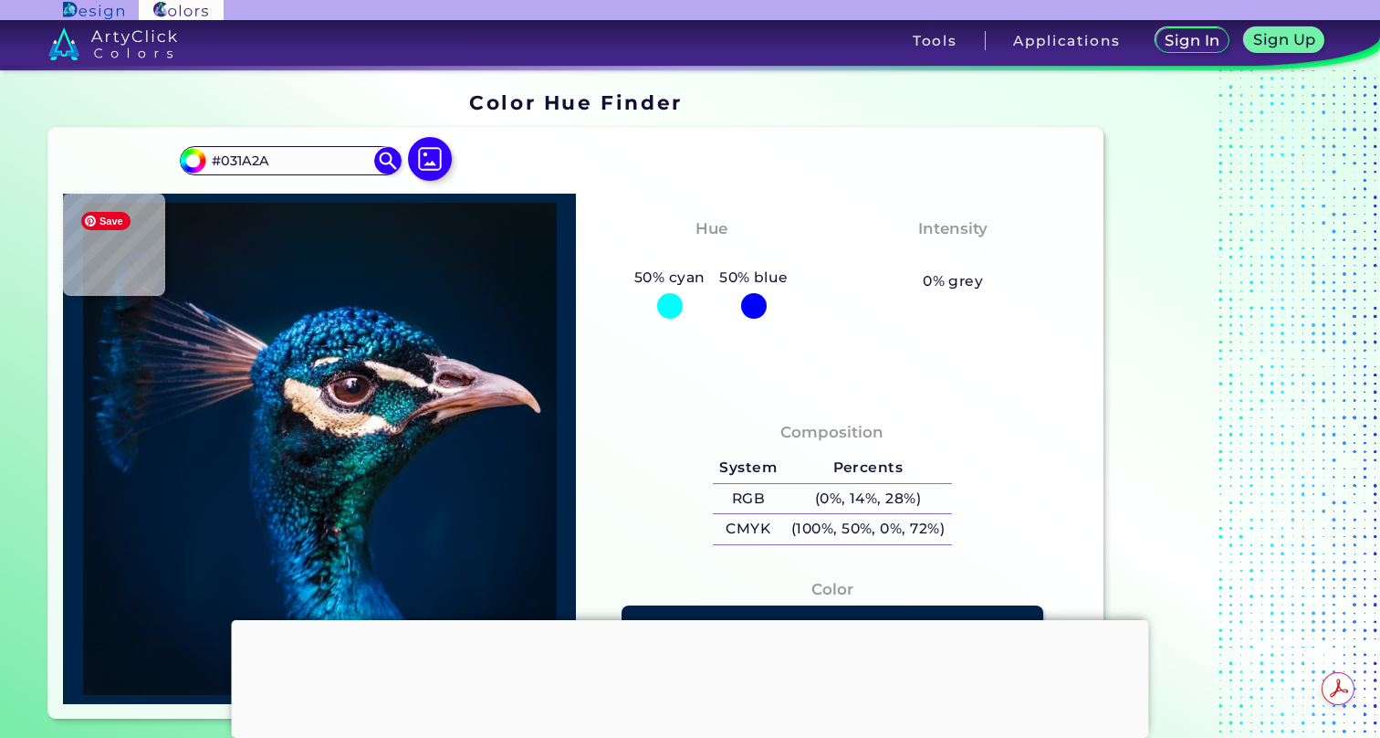
type input "#041a27"
type input "#041A27"
type input "#081923"
type input "#091720"
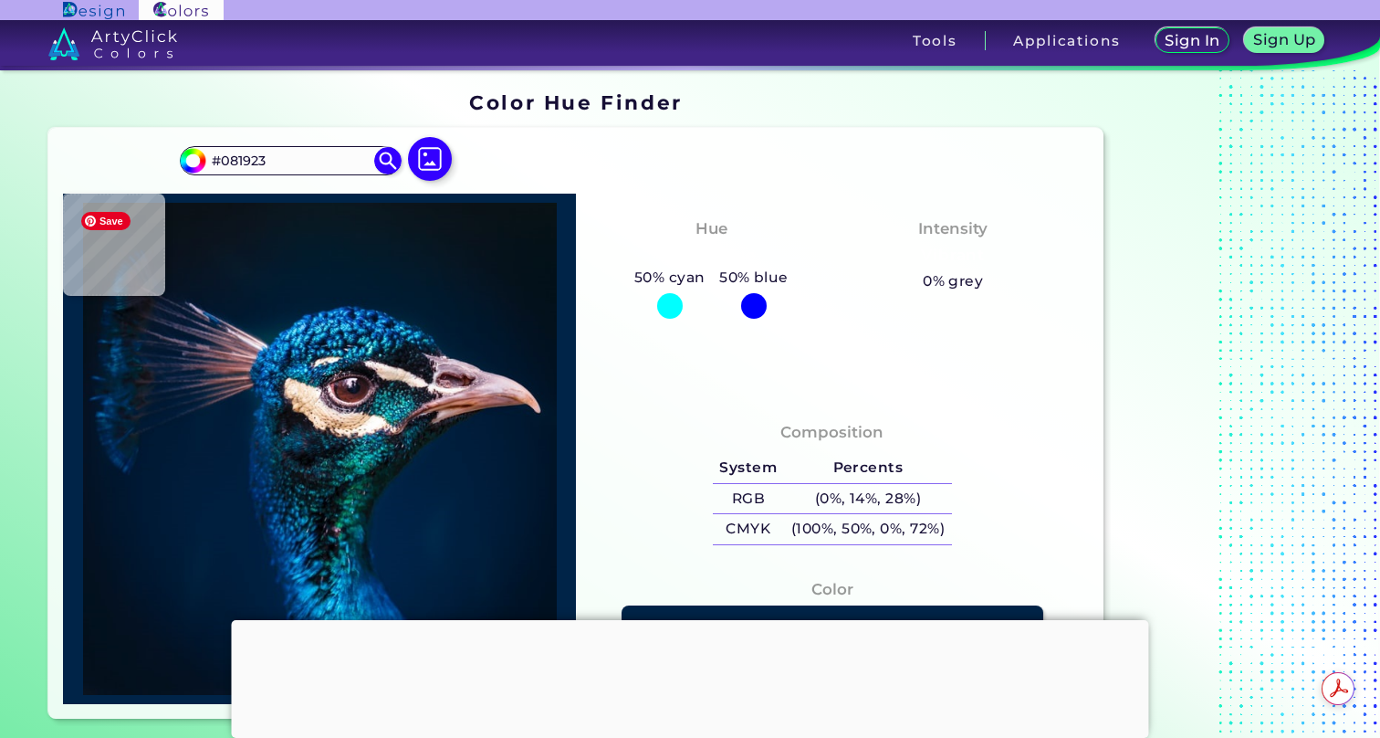
type input "#091720"
type input "#09171f"
type input "#09171F"
type input "#09181f"
type input "#09181F"
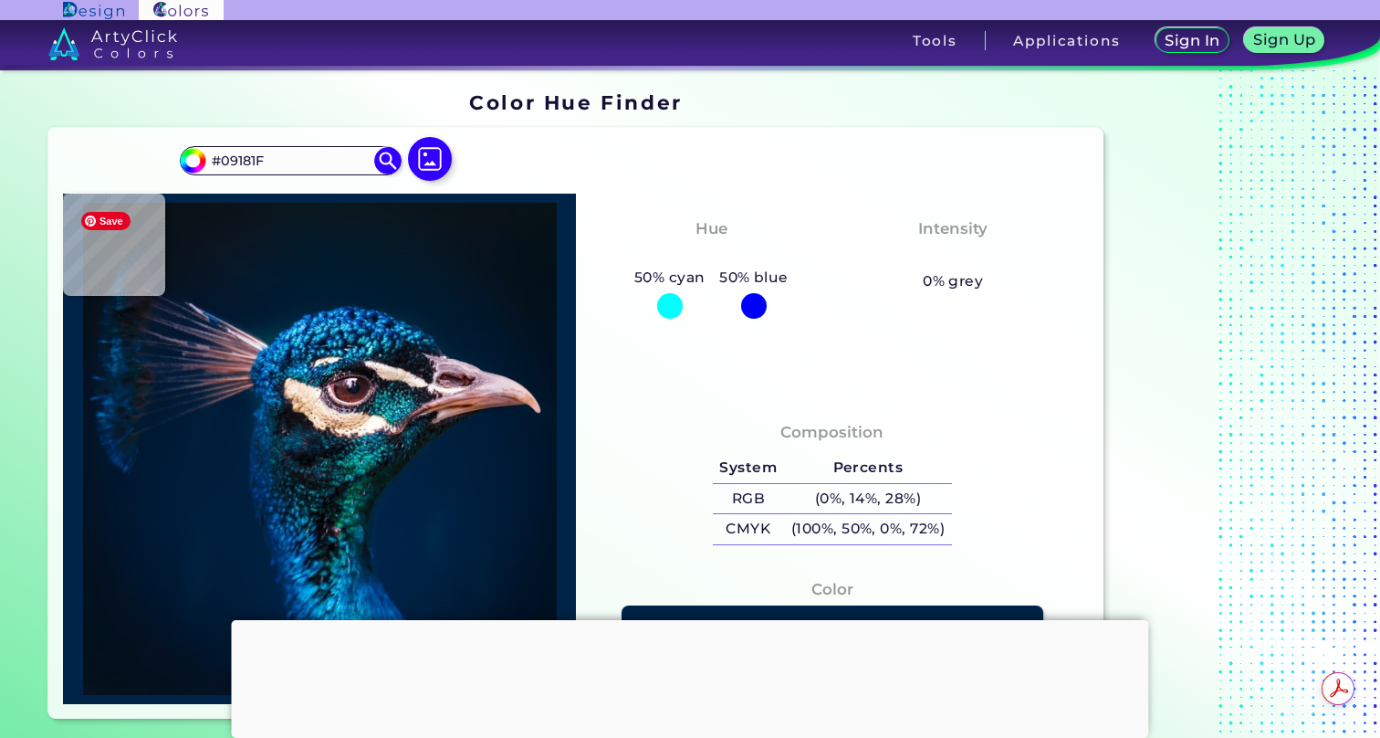
type input "#0b161c"
type input "#0B161C"
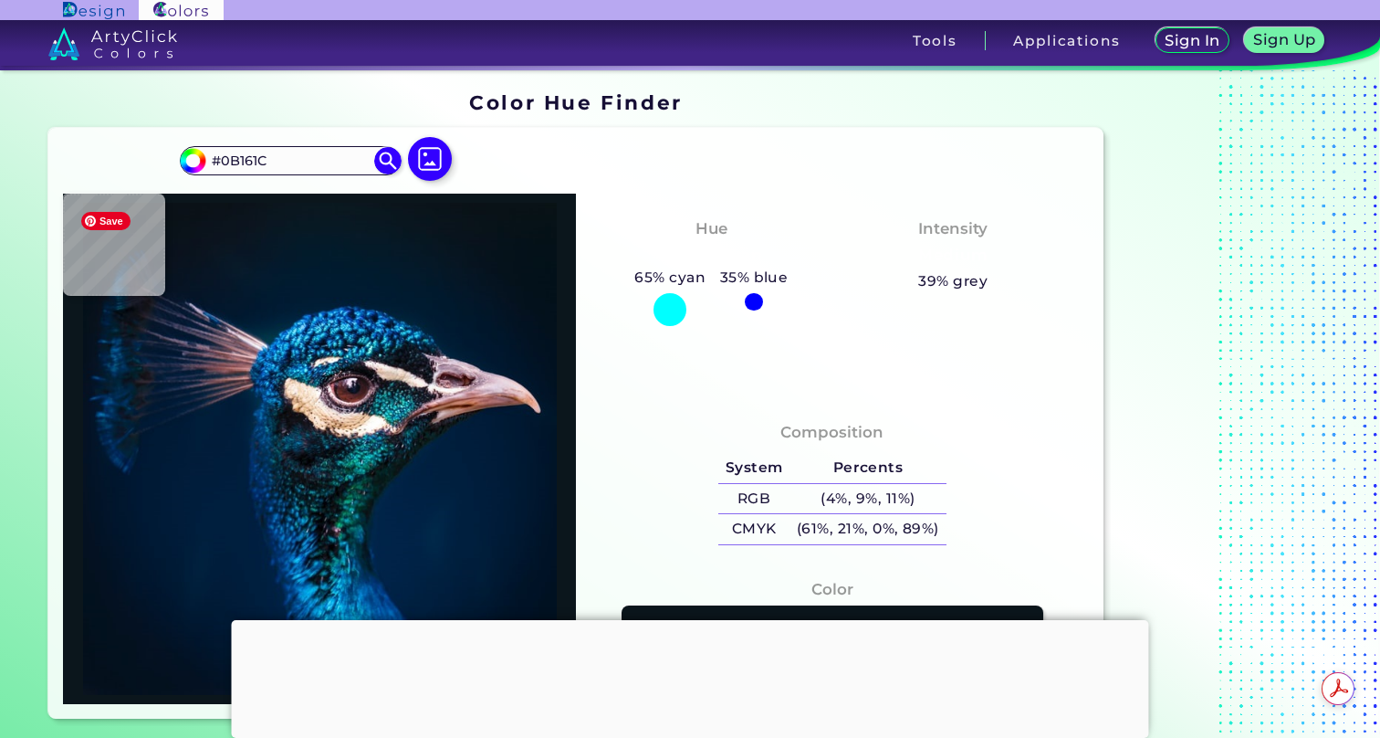
type input "#0b141b"
type input "#0B141B"
click at [433, 167] on img at bounding box center [429, 159] width 53 height 53
click at [0, 0] on input "file" at bounding box center [0, 0] width 0 height 0
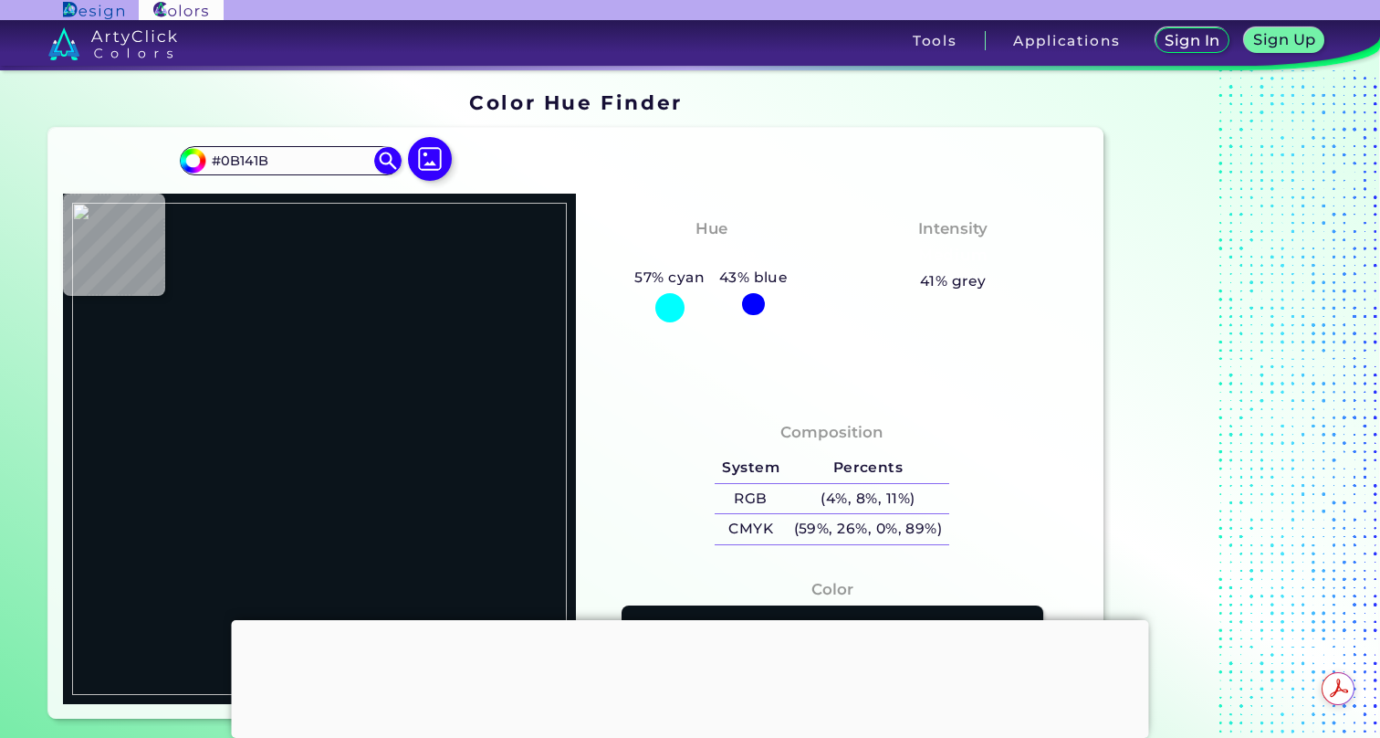
type input "#000000"
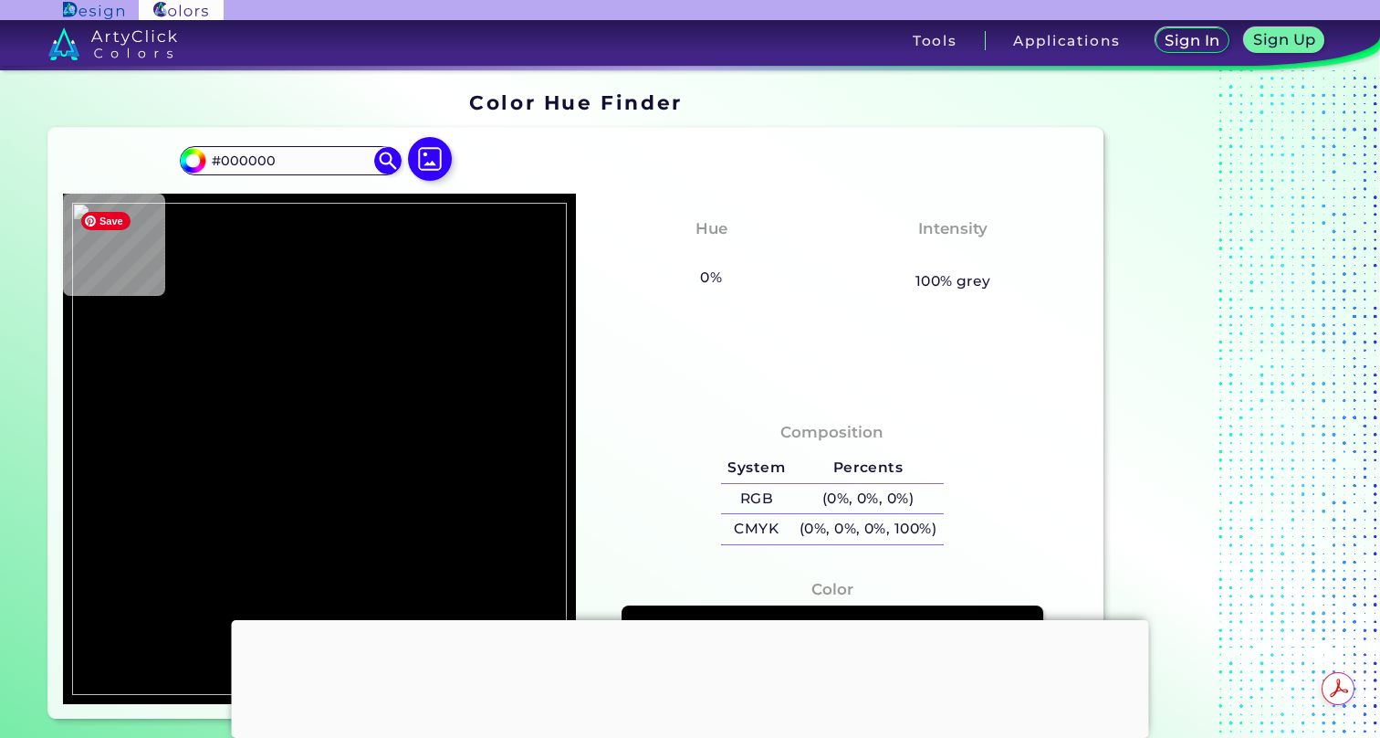
type input "#9cc49d"
type input "#9CC49D"
type input "#aed2ac"
type input "#AED2AC"
type input "#add1ab"
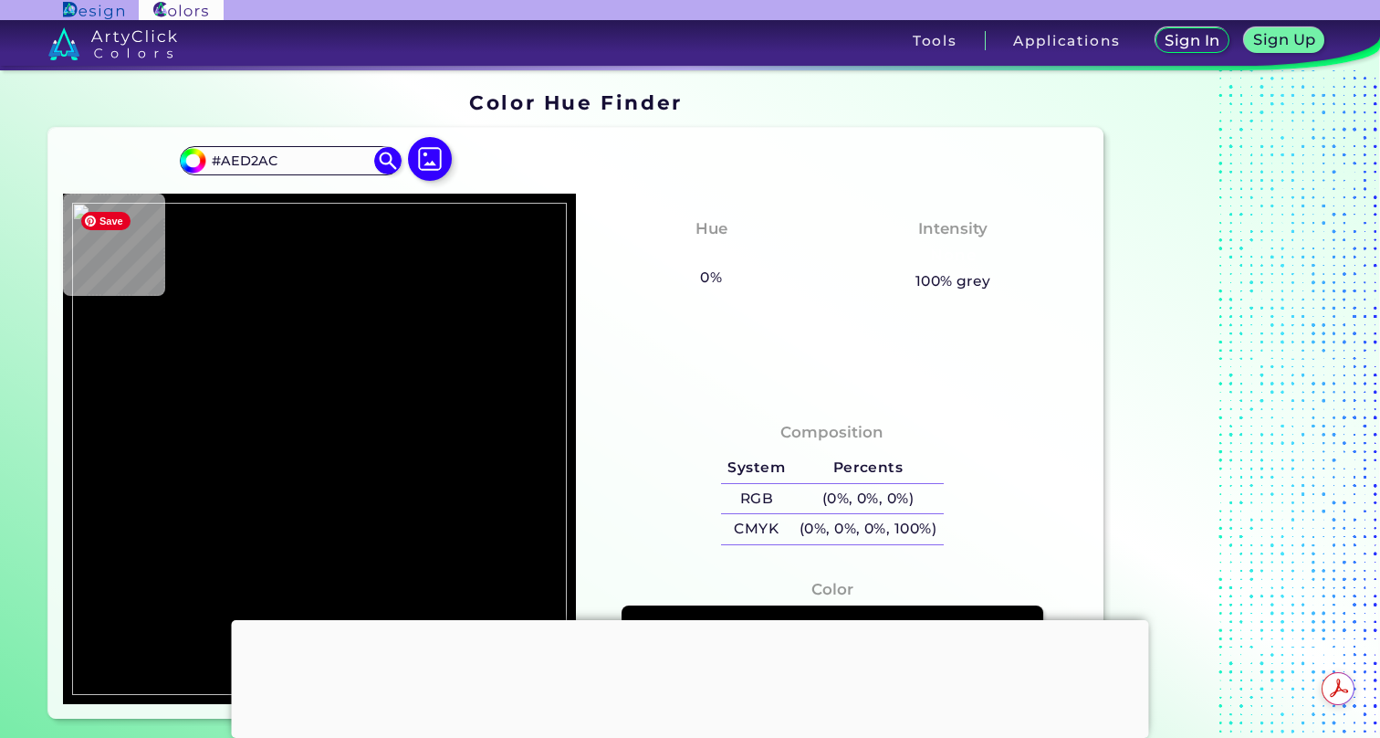
type input "#ADD1AB"
type input "#c4dab9"
type input "#C4DAB9"
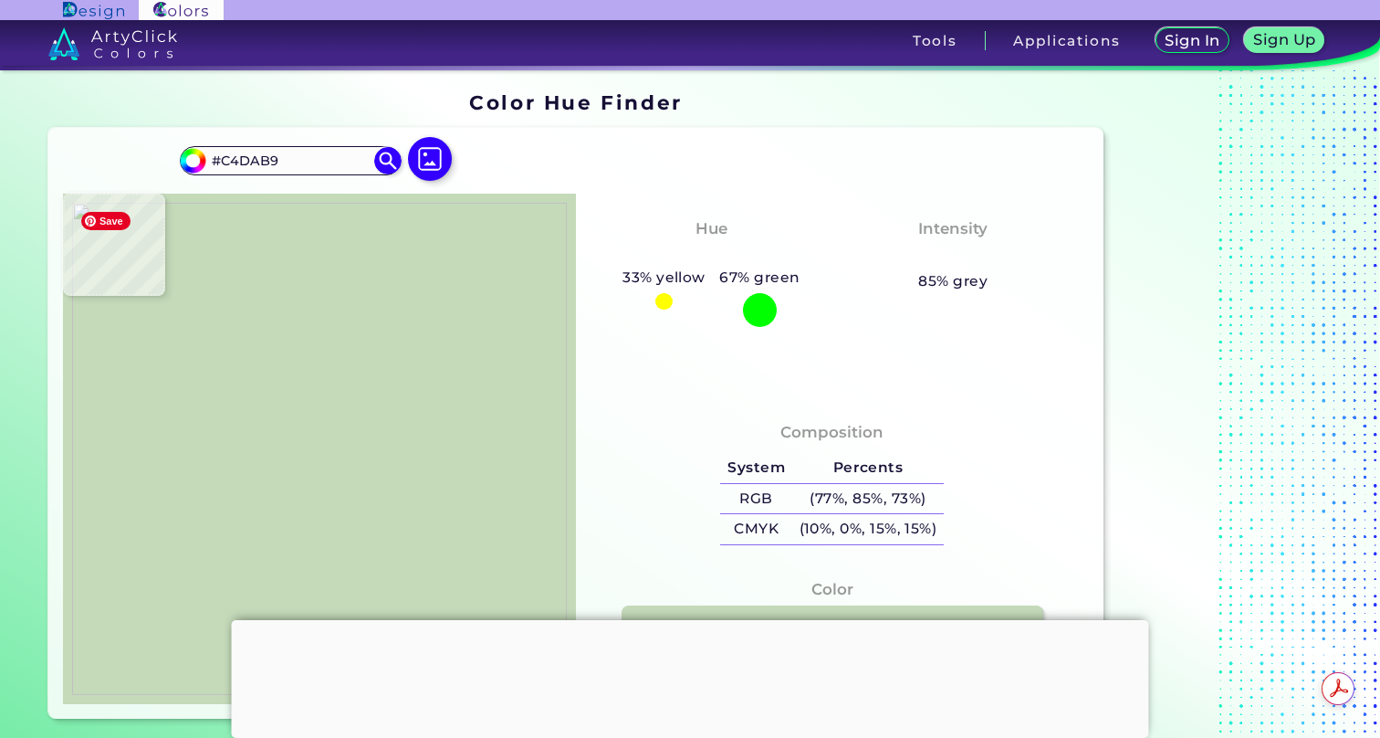
type input "#c5dbba"
type input "#C5DBBA"
type input "#d8e5cc"
type input "#D8E5CC"
type input "#e3ead5"
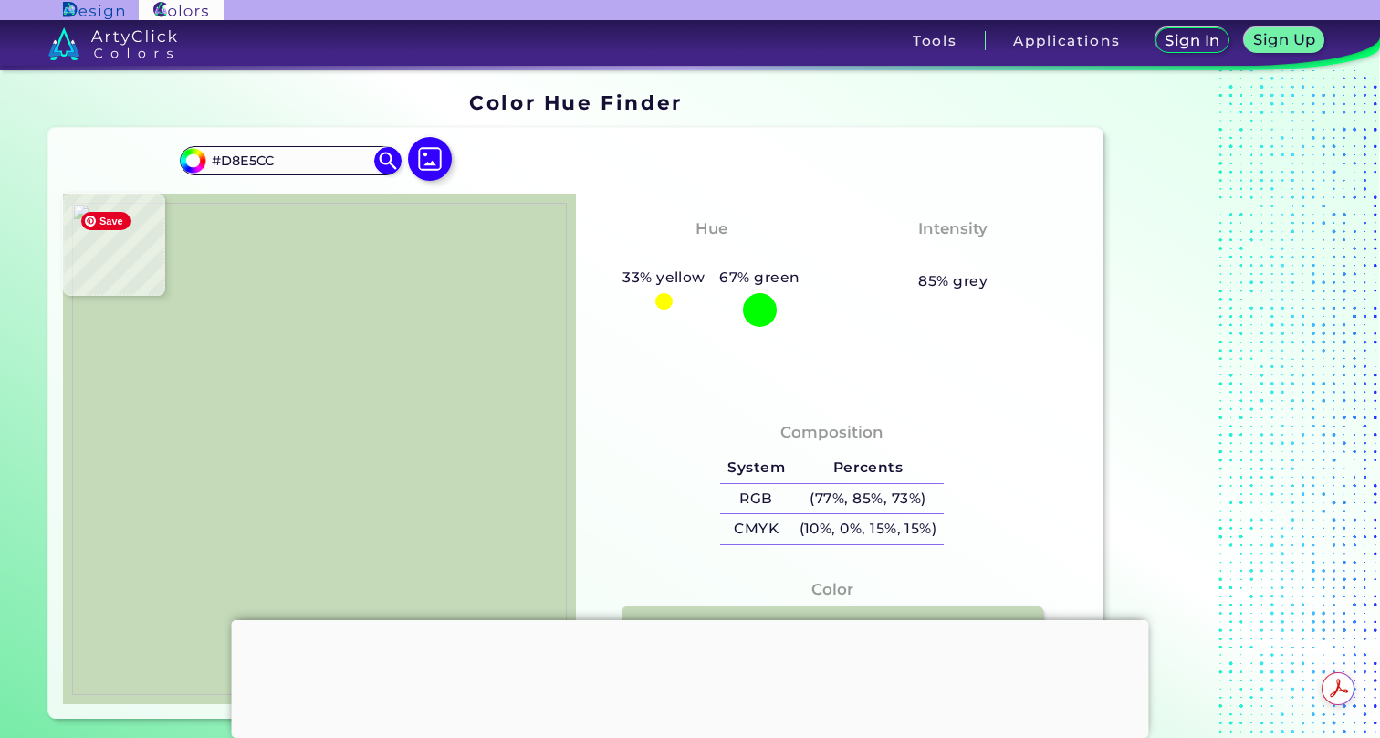
type input "#E3EAD5"
type input "#c7dcbc"
type input "#C7DCBC"
type input "#95be8e"
type input "#95BE8E"
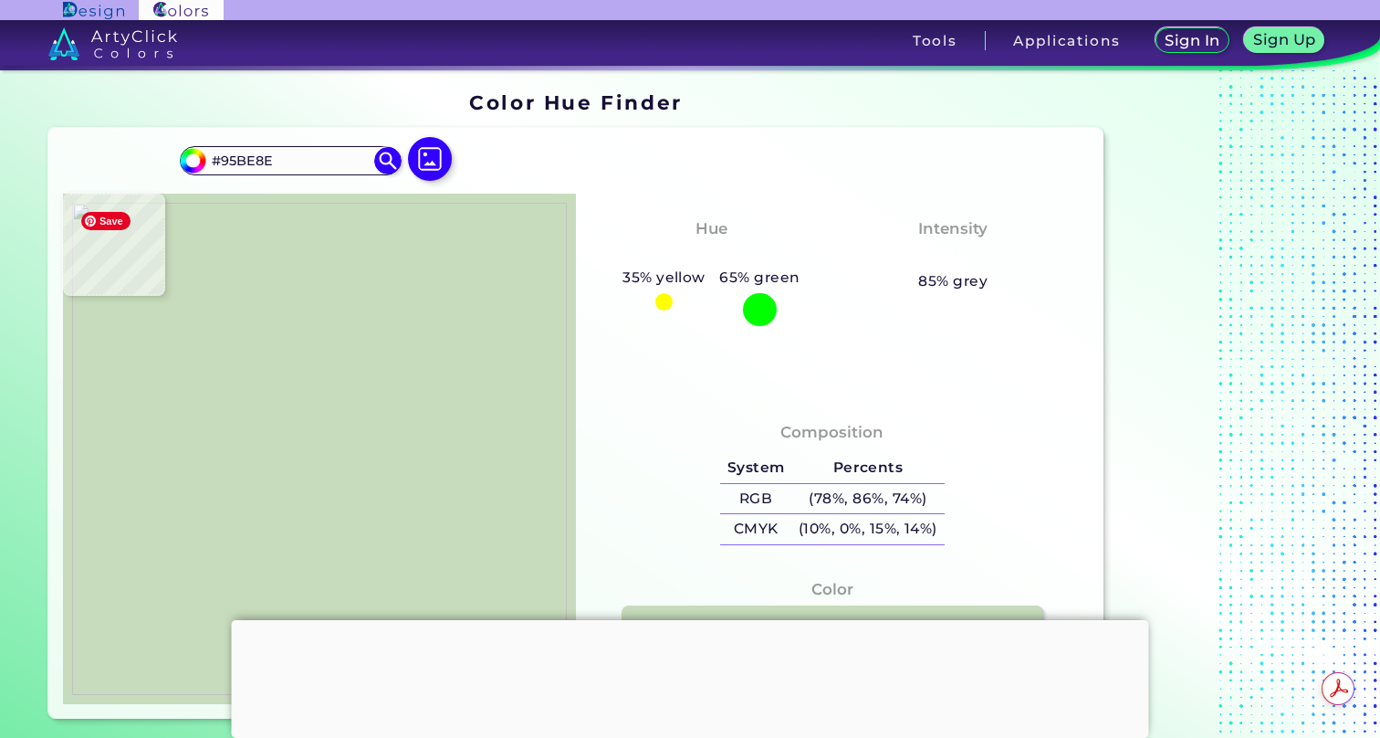
type input "#8fba88"
type input "#8FBA88"
type input "#8fb987"
type input "#8FB987"
type input "#91b685"
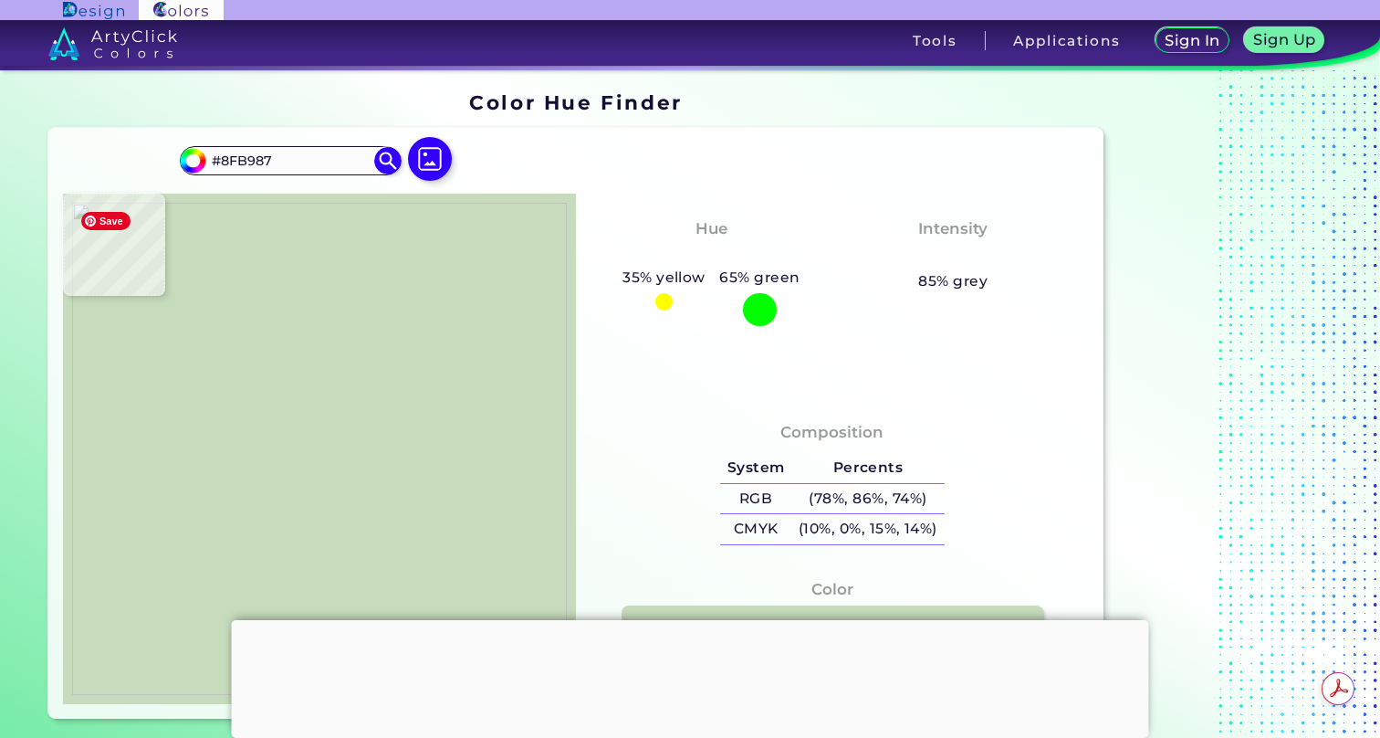
type input "#91B685"
type input "#91b583"
type input "#91B583"
type input "#92b584"
type input "#92B584"
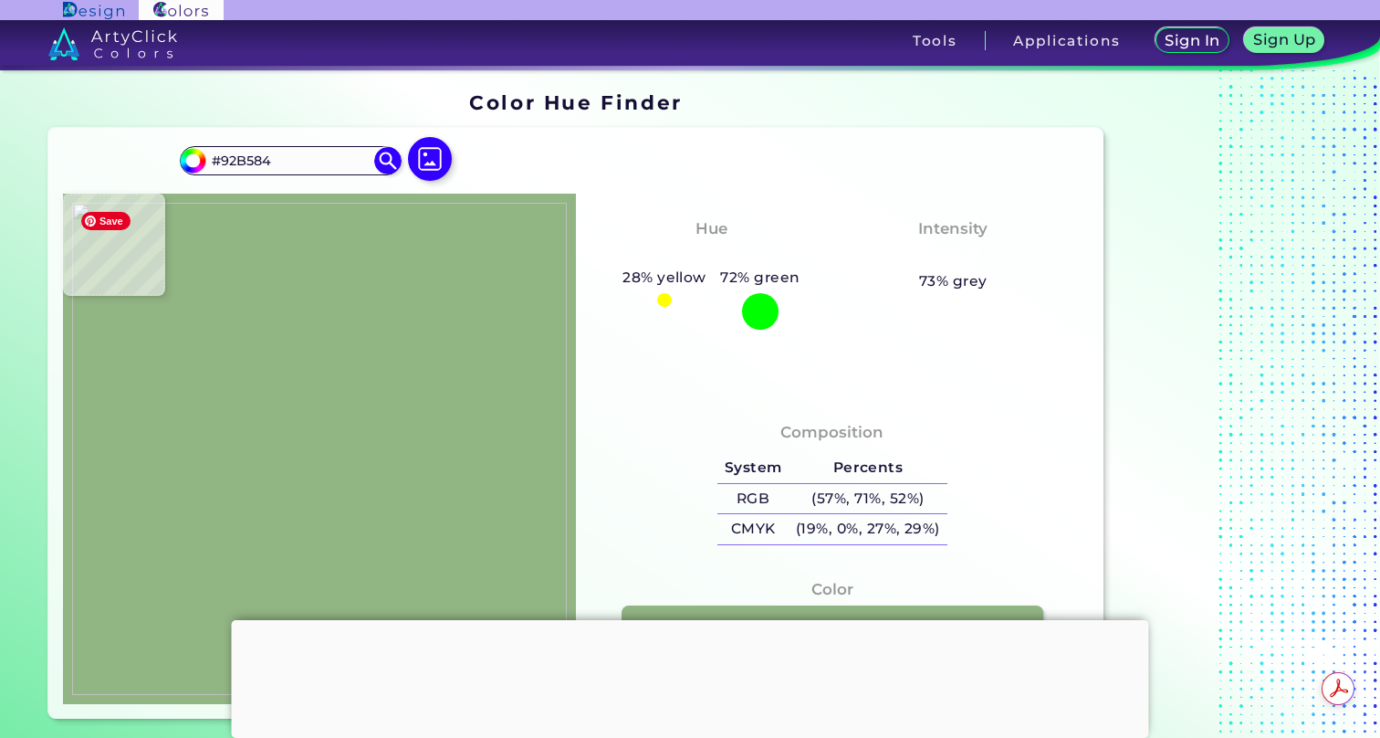
type input "#7ea674"
type input "#7EA674"
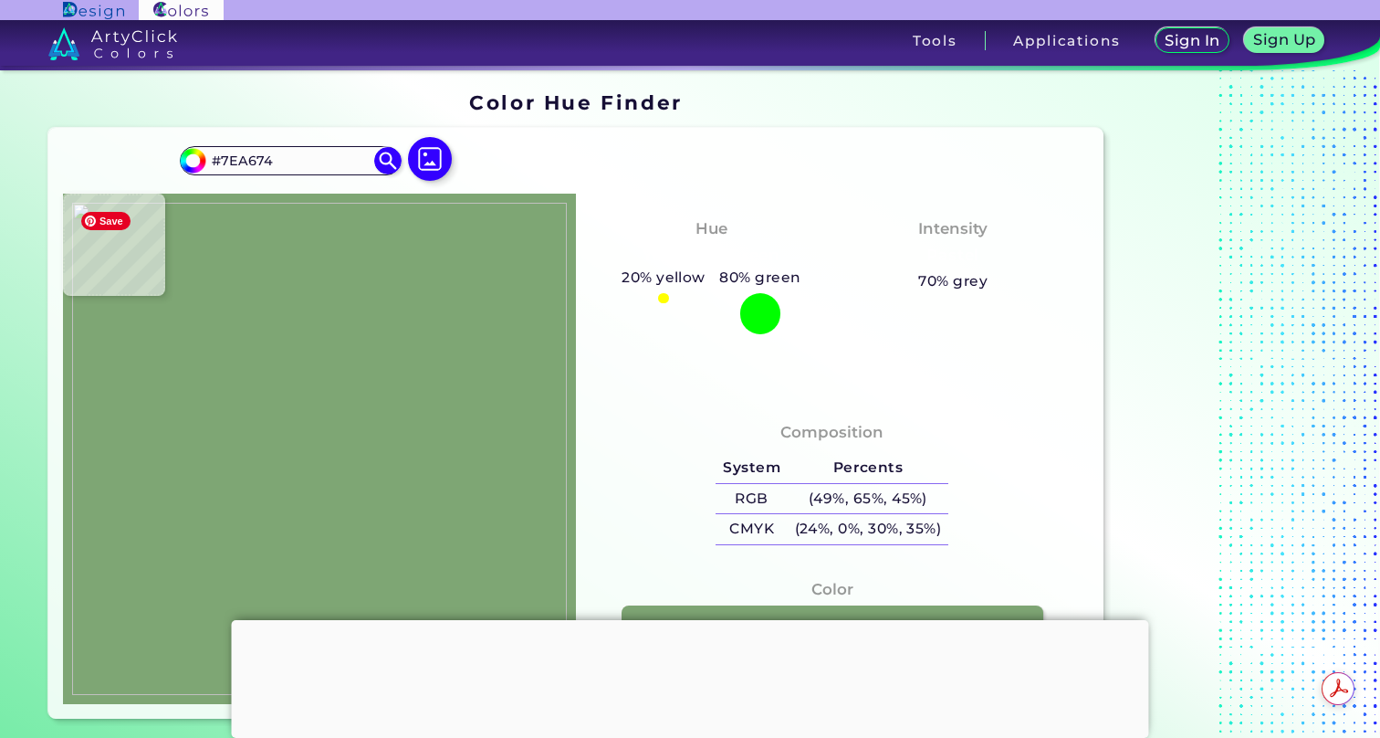
type input "#98b98a"
type input "#98B98A"
type input "#b0cc9f"
type input "#B0CC9F"
type input "#aecb9e"
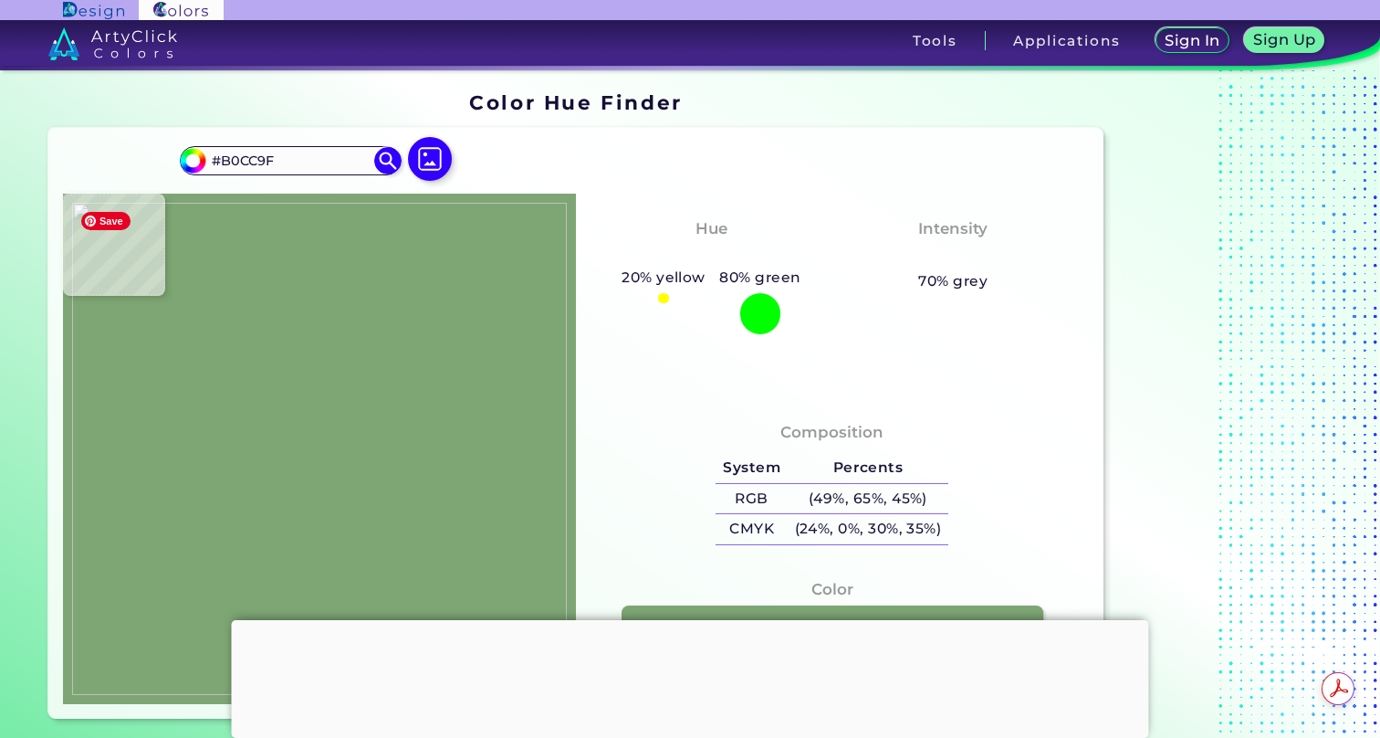
type input "#AECB9E"
type input "#b1cca0"
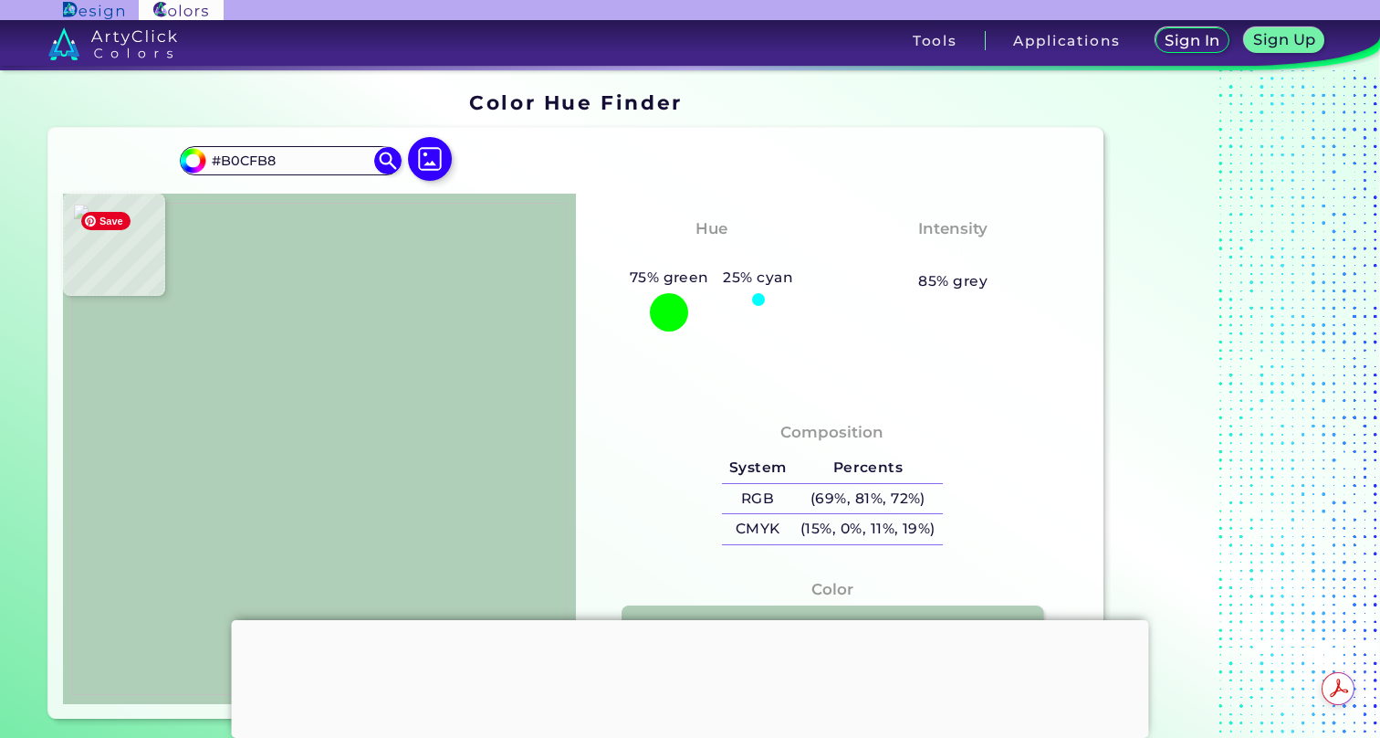
click at [400, 320] on img at bounding box center [319, 449] width 495 height 492
drag, startPoint x: 279, startPoint y: 158, endPoint x: 182, endPoint y: 145, distance: 98.5
click at [182, 145] on div "#b0cfb8 #B0CFB8 Acadia ◉ Acid Green ◉ Aero Blue ◉ Alabaster ◉ Albescent White ◉…" at bounding box center [319, 167] width 279 height 51
click at [275, 155] on input "#B0CFB8" at bounding box center [290, 160] width 170 height 25
click at [908, 101] on div "Color Hue Finder" at bounding box center [575, 103] width 1069 height 36
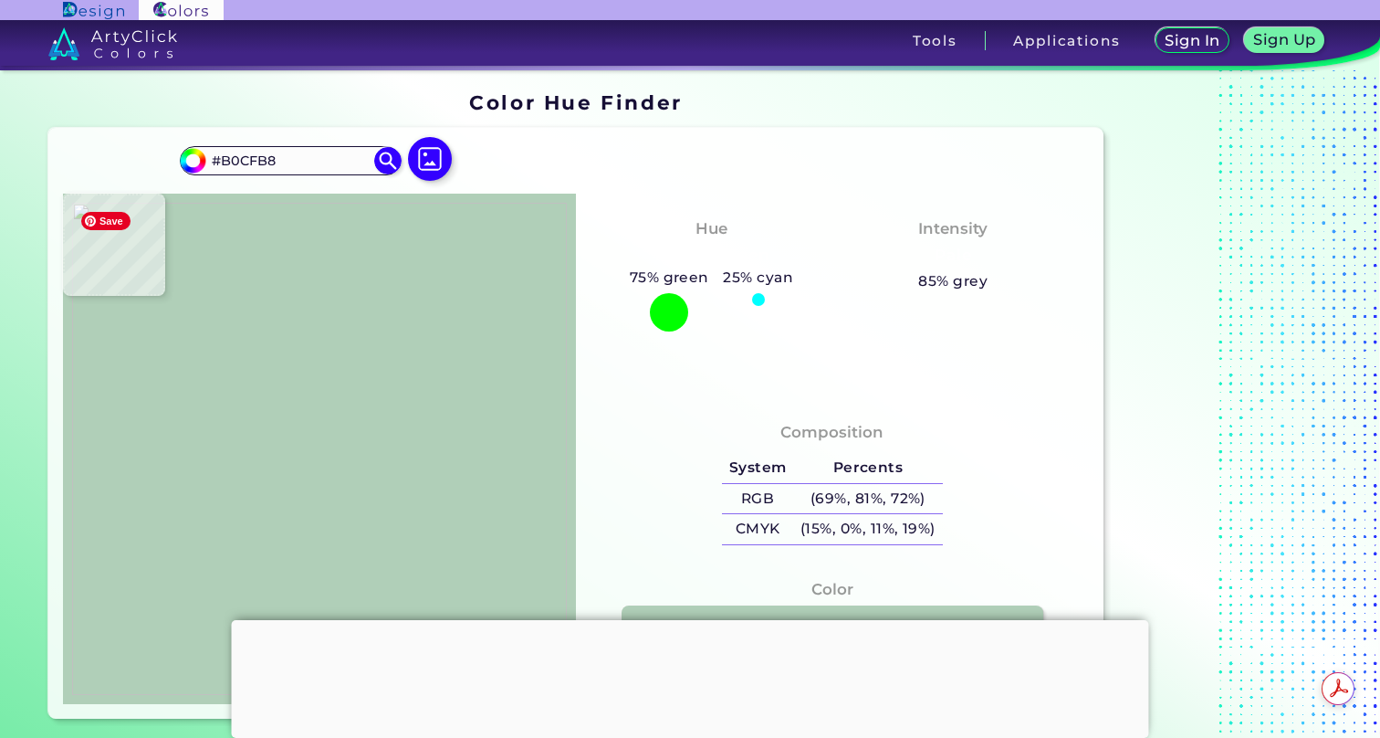
click at [418, 327] on img at bounding box center [319, 449] width 495 height 492
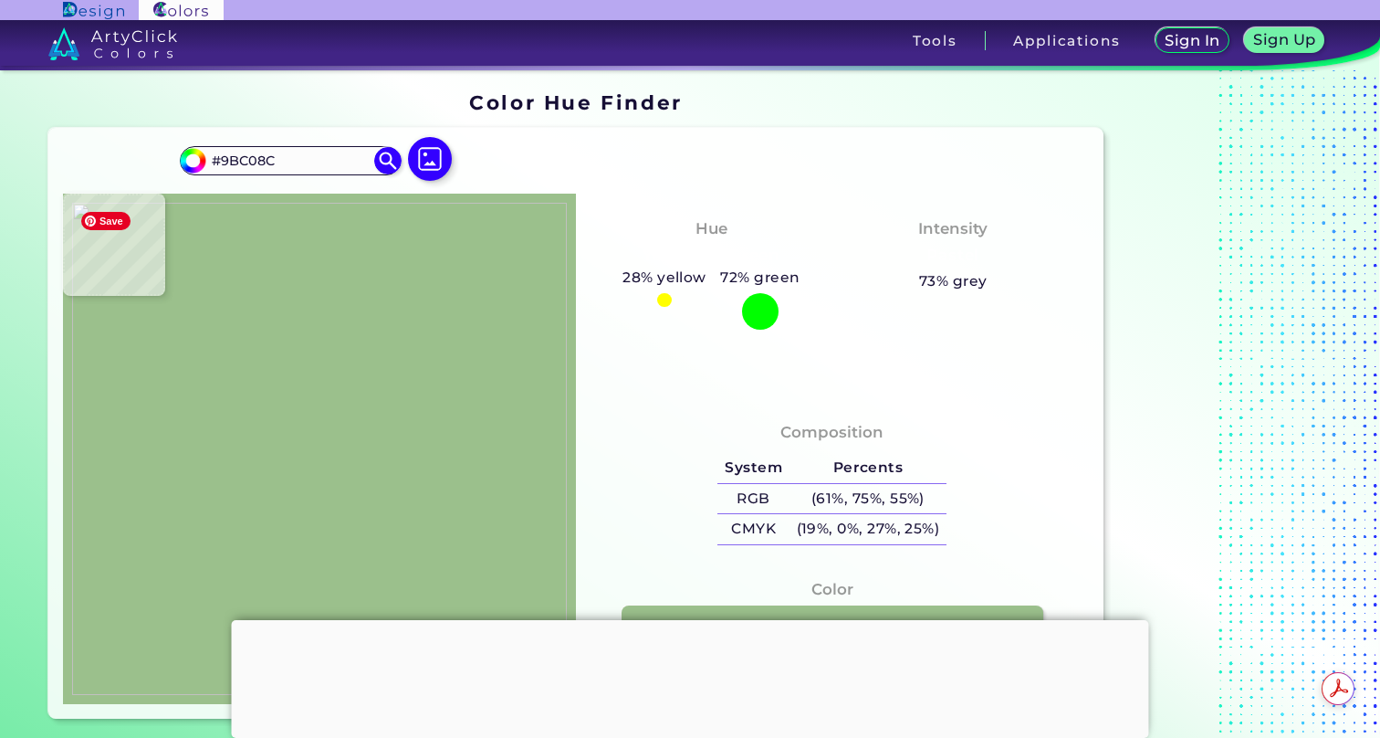
click at [415, 270] on img at bounding box center [319, 449] width 495 height 492
drag, startPoint x: 306, startPoint y: 162, endPoint x: 132, endPoint y: 157, distance: 173.5
click at [132, 157] on div "#9bc08c #9BC08C Acadia ◉ Acid Green ◉ Aero Blue ◉ Alabaster ◉ Albescent White ◉…" at bounding box center [575, 423] width 1054 height 591
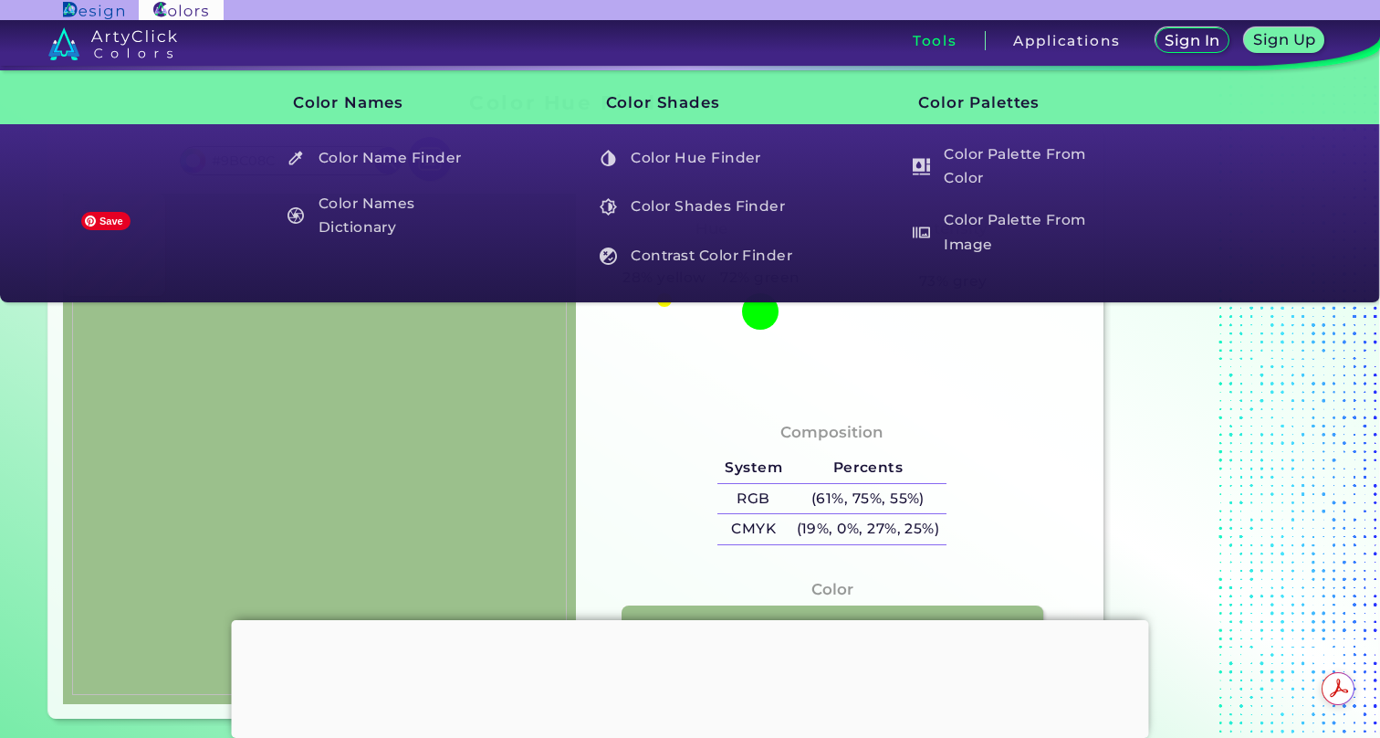
click at [150, 377] on img at bounding box center [319, 449] width 495 height 492
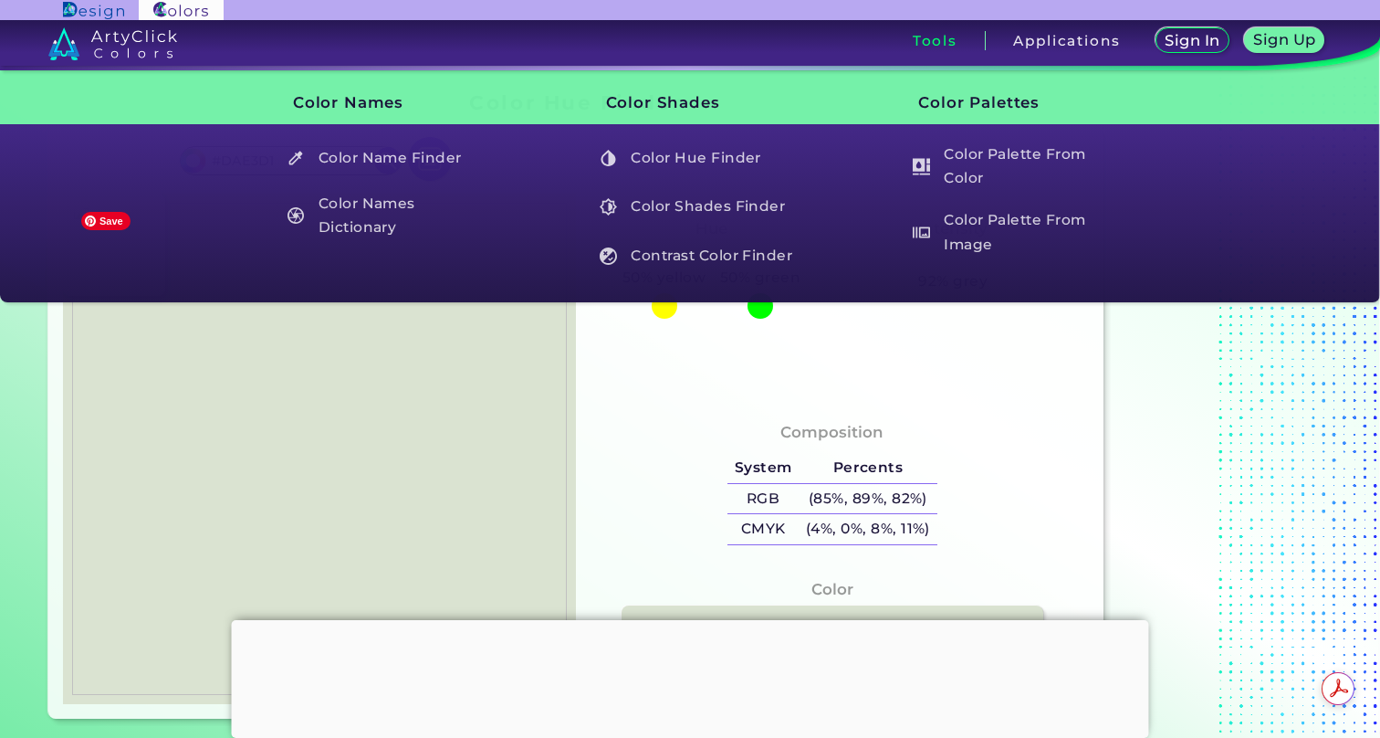
click at [241, 395] on img at bounding box center [319, 449] width 495 height 492
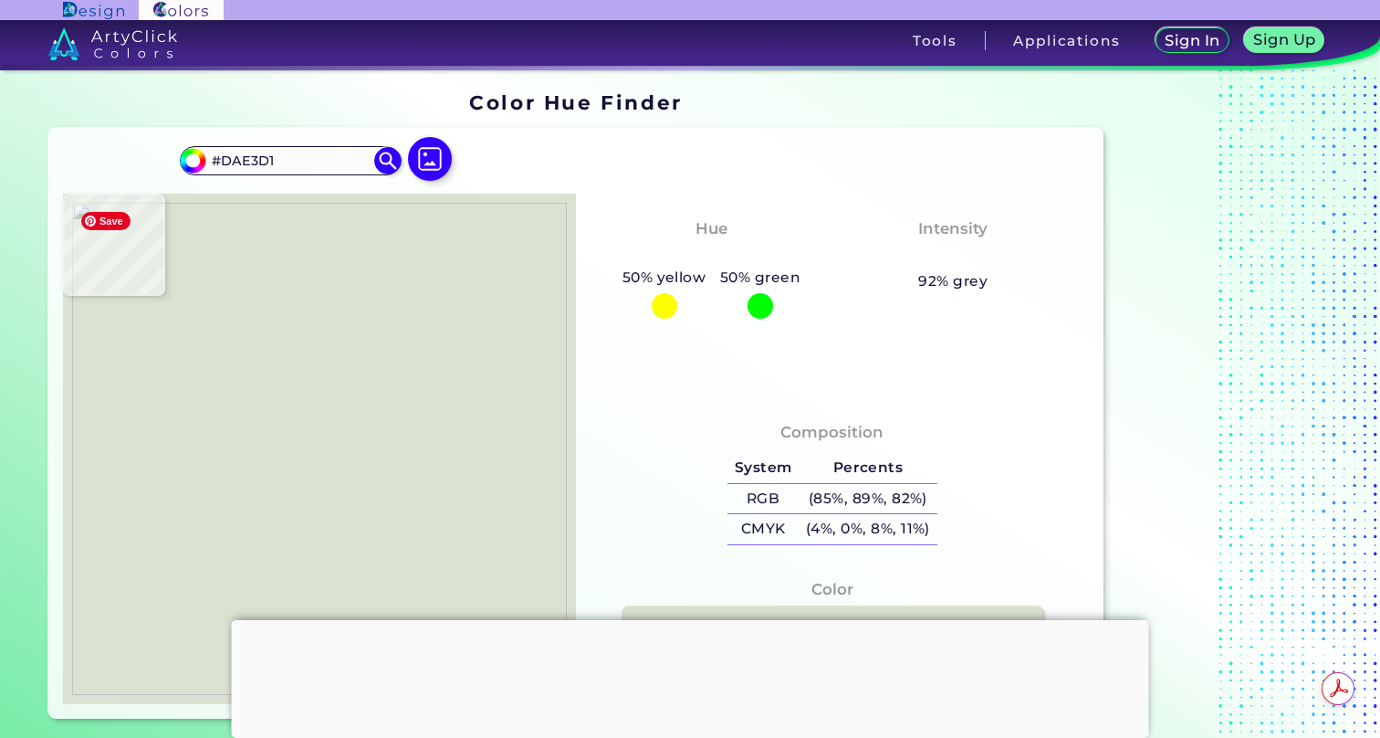
click at [259, 397] on img at bounding box center [319, 449] width 495 height 492
click at [264, 398] on img at bounding box center [319, 449] width 495 height 492
drag, startPoint x: 295, startPoint y: 162, endPoint x: 202, endPoint y: 160, distance: 93.1
click at [203, 160] on div "#dbe4d6 #DBE4D6 Acadia ◉ Acid Green ◉ Aero Blue ◉ Alabaster ◉ Albescent White ◉…" at bounding box center [290, 160] width 221 height 29
click at [274, 278] on img at bounding box center [319, 449] width 495 height 492
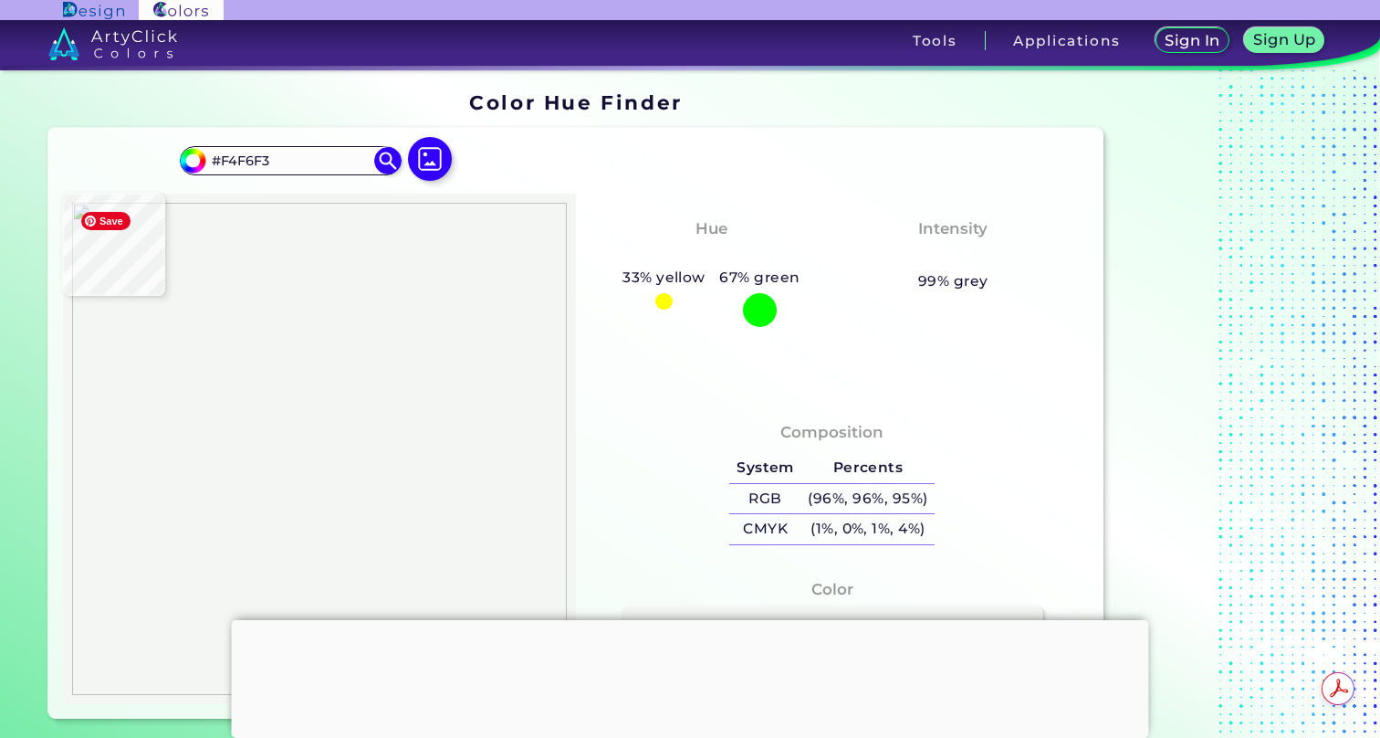
click at [391, 351] on img at bounding box center [319, 449] width 495 height 492
click at [392, 351] on img at bounding box center [319, 449] width 495 height 492
drag, startPoint x: 276, startPoint y: 161, endPoint x: 173, endPoint y: 156, distance: 103.2
click at [171, 156] on div "#f4f6f3 #F4F6F3 Acadia ◉ Acid Green ◉ Aero Blue ◉ Alabaster ◉ Albescent White ◉…" at bounding box center [575, 423] width 1054 height 591
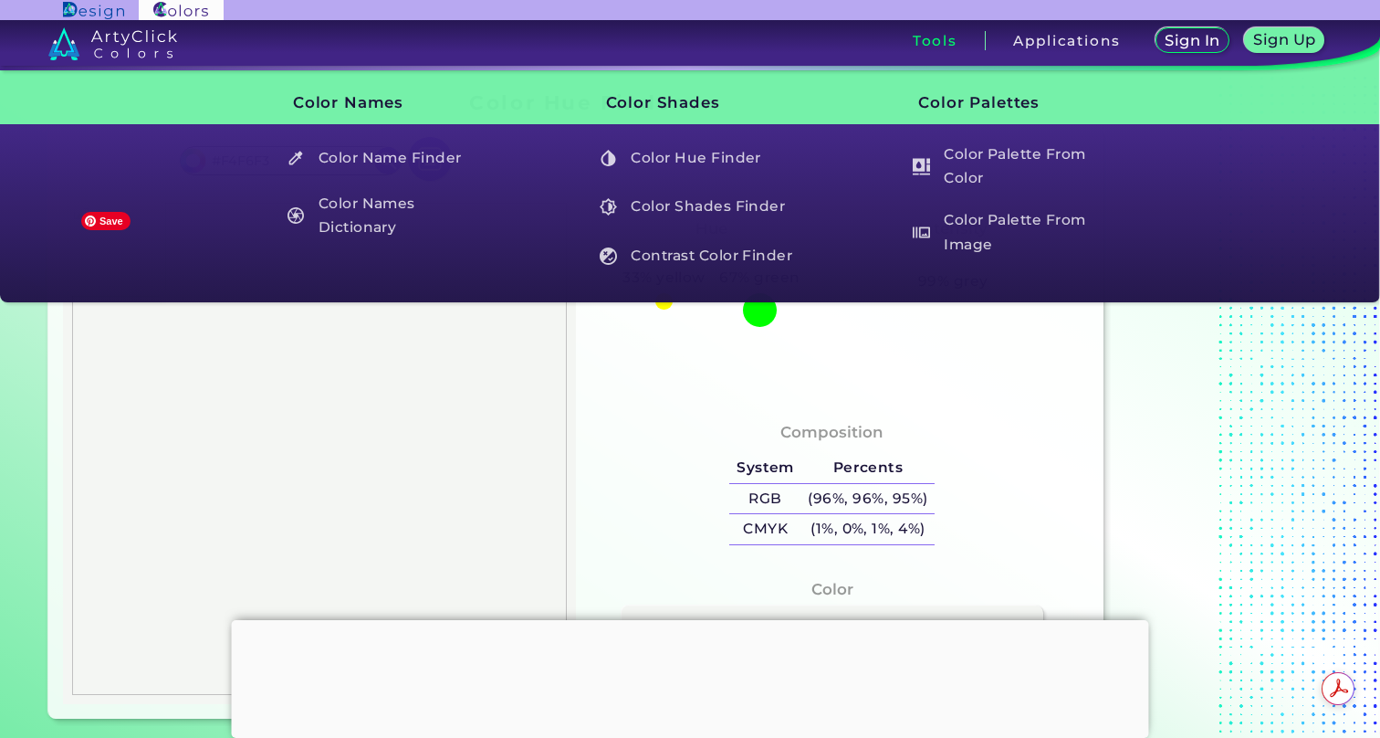
click at [21, 362] on section "Color Hue Finder Color Hue Finder #f4f6f3 #F4F6F3 Acadia ◉ Acid Green ◉ Aero Bl…" at bounding box center [690, 405] width 1380 height 670
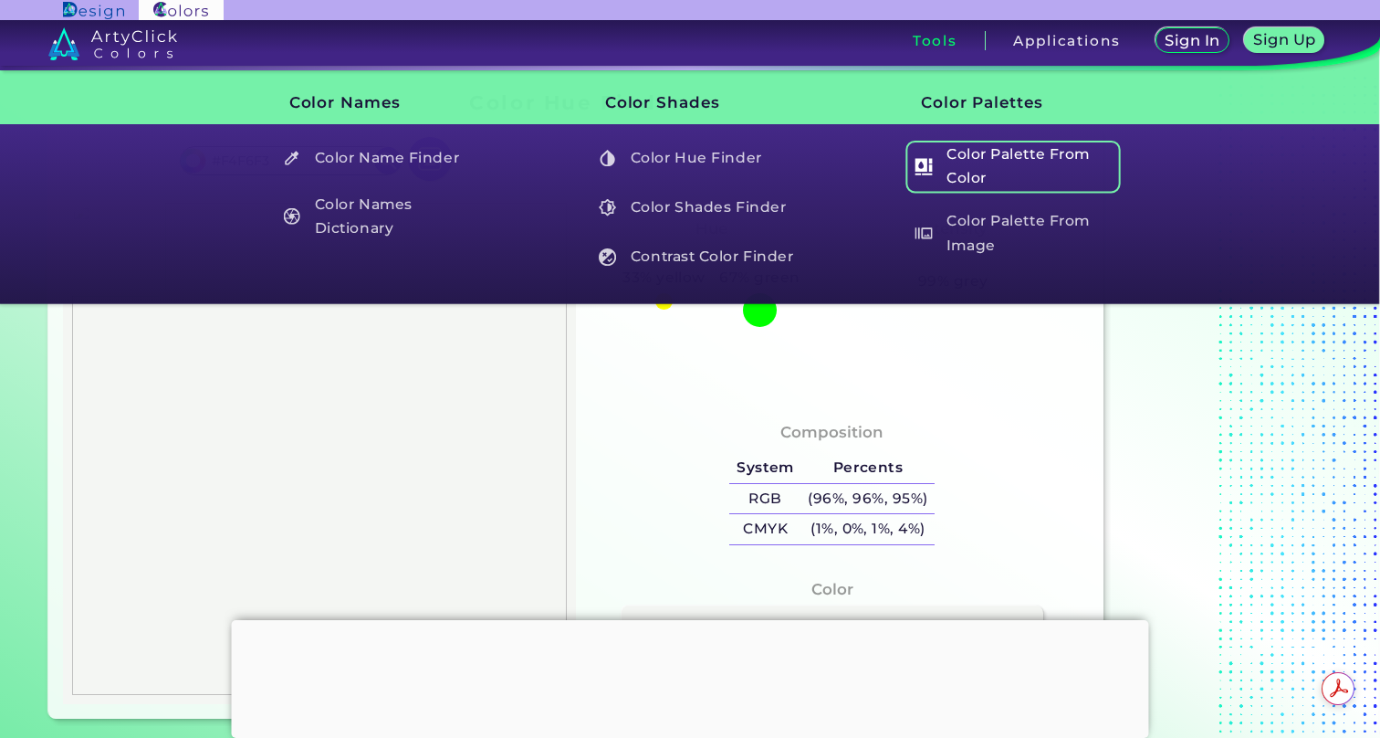
click at [961, 154] on h5 "Color Palette From Color" at bounding box center [1013, 167] width 214 height 52
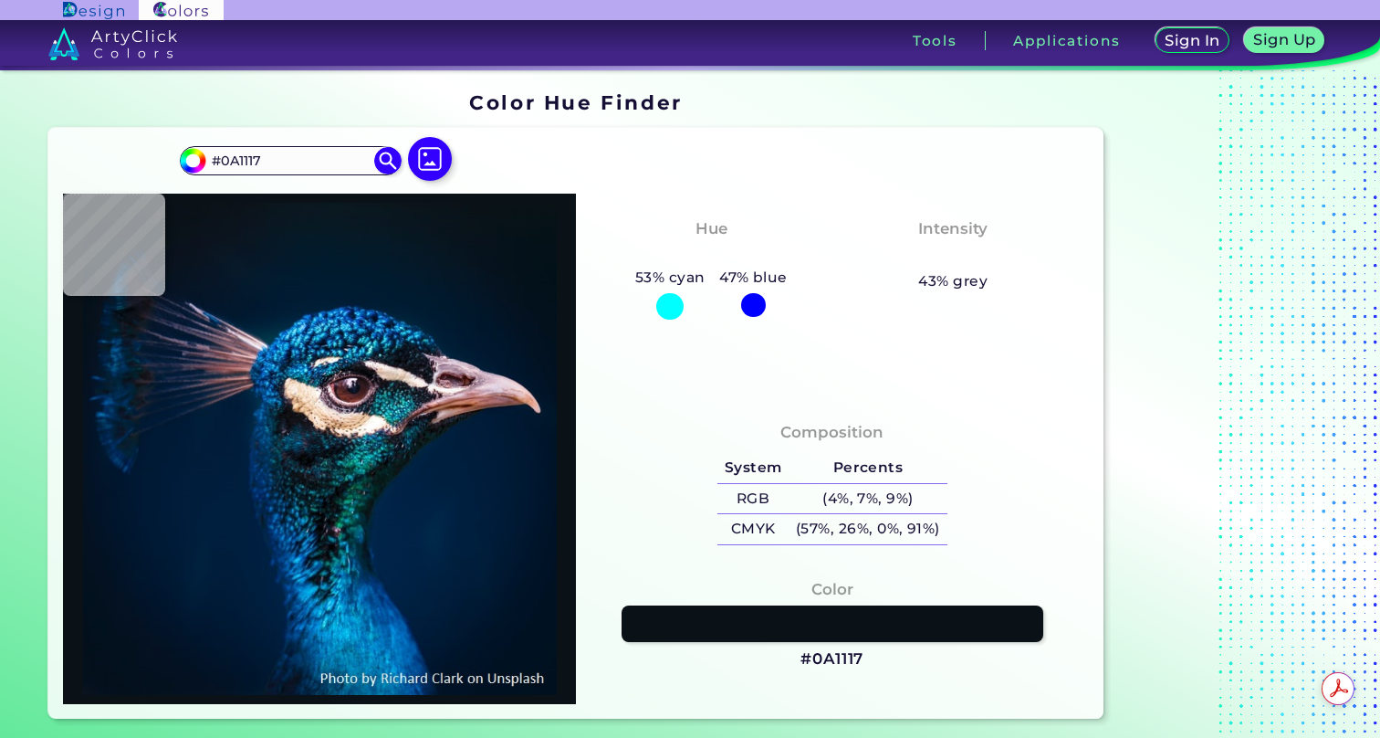
type input "#0b151e"
type input "#0B151E"
type input "#0a151b"
type input "#0A151B"
type input "#0b141b"
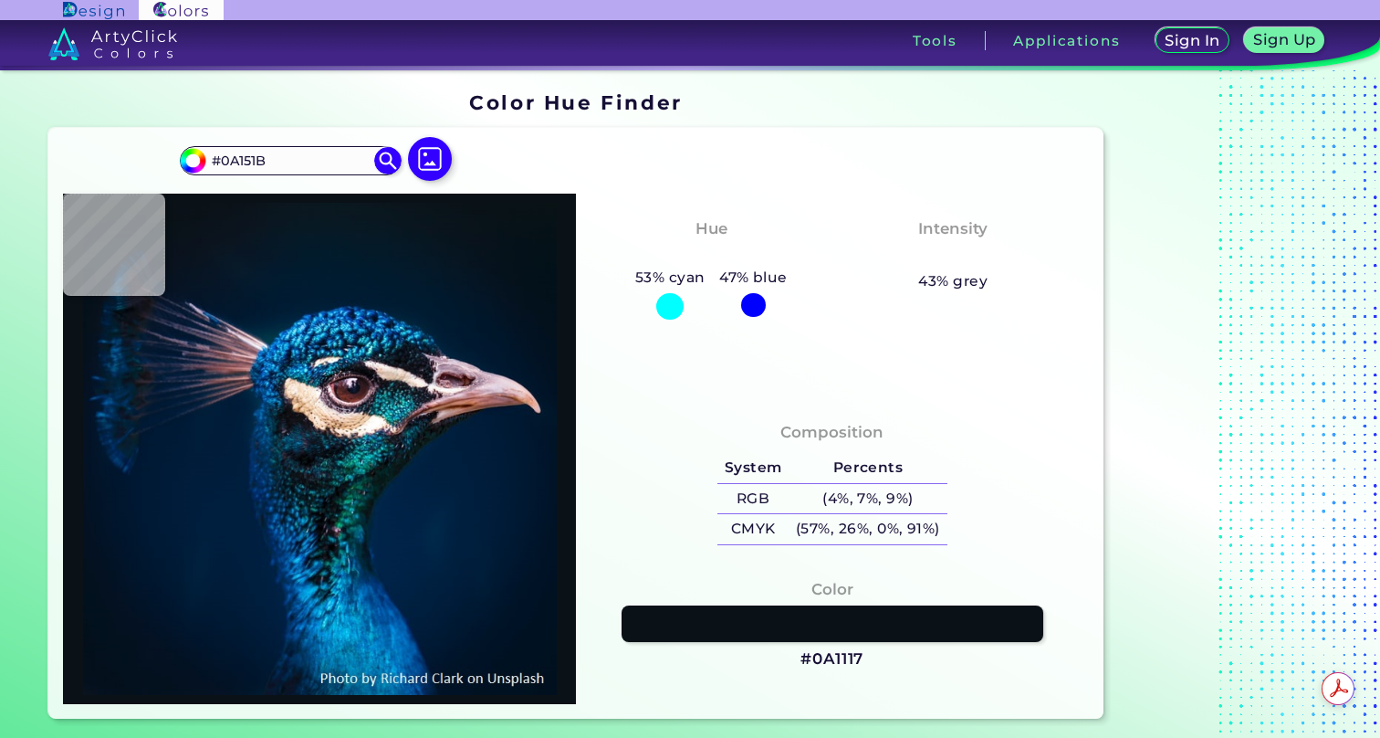
type input "#0B141B"
type input "#0c131b"
type input "#0C131B"
type input "#0b121a"
type input "#0B121A"
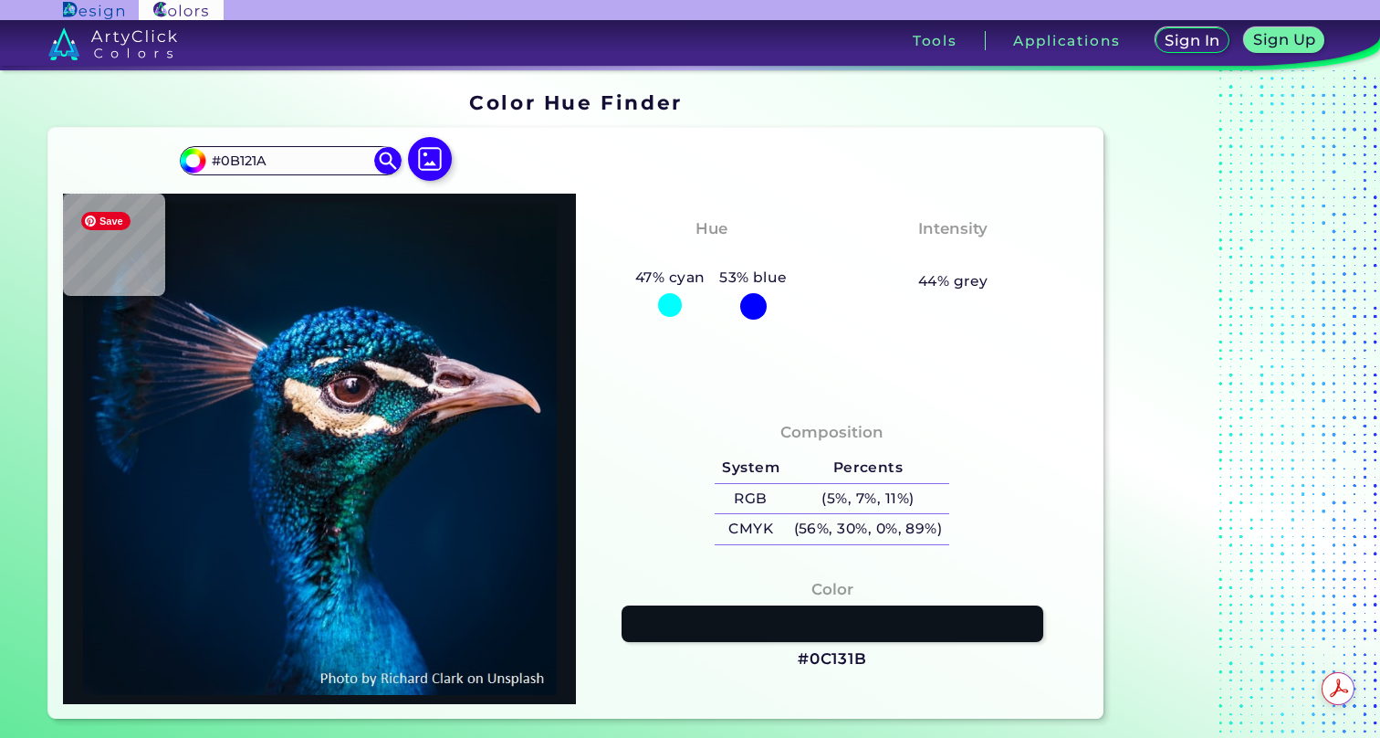
type input "#0a1119"
type input "#0A1119"
click at [431, 161] on img at bounding box center [429, 159] width 53 height 53
click at [0, 0] on input "file" at bounding box center [0, 0] width 0 height 0
type input "#0a131a"
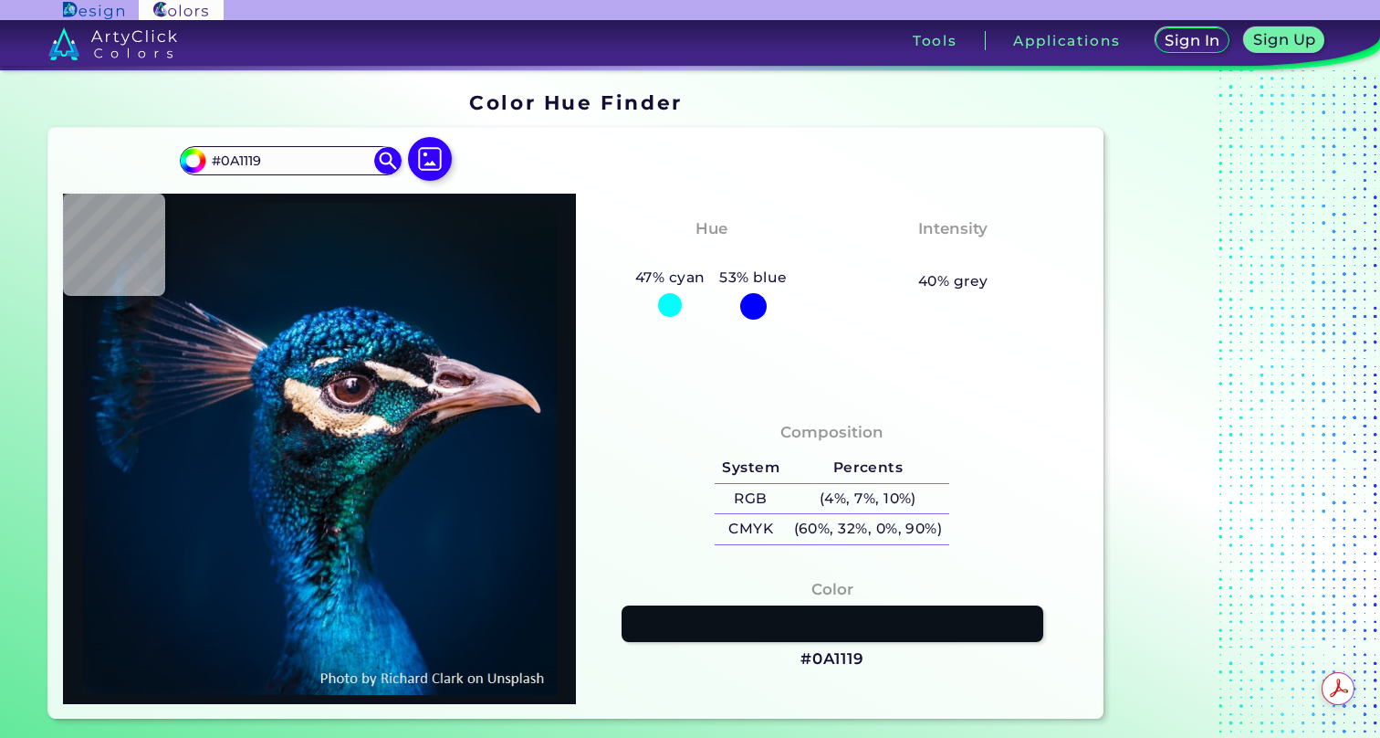
type input "#0A131A"
type input "#09141b"
type input "#09141B"
type input "#08151c"
type input "#08151C"
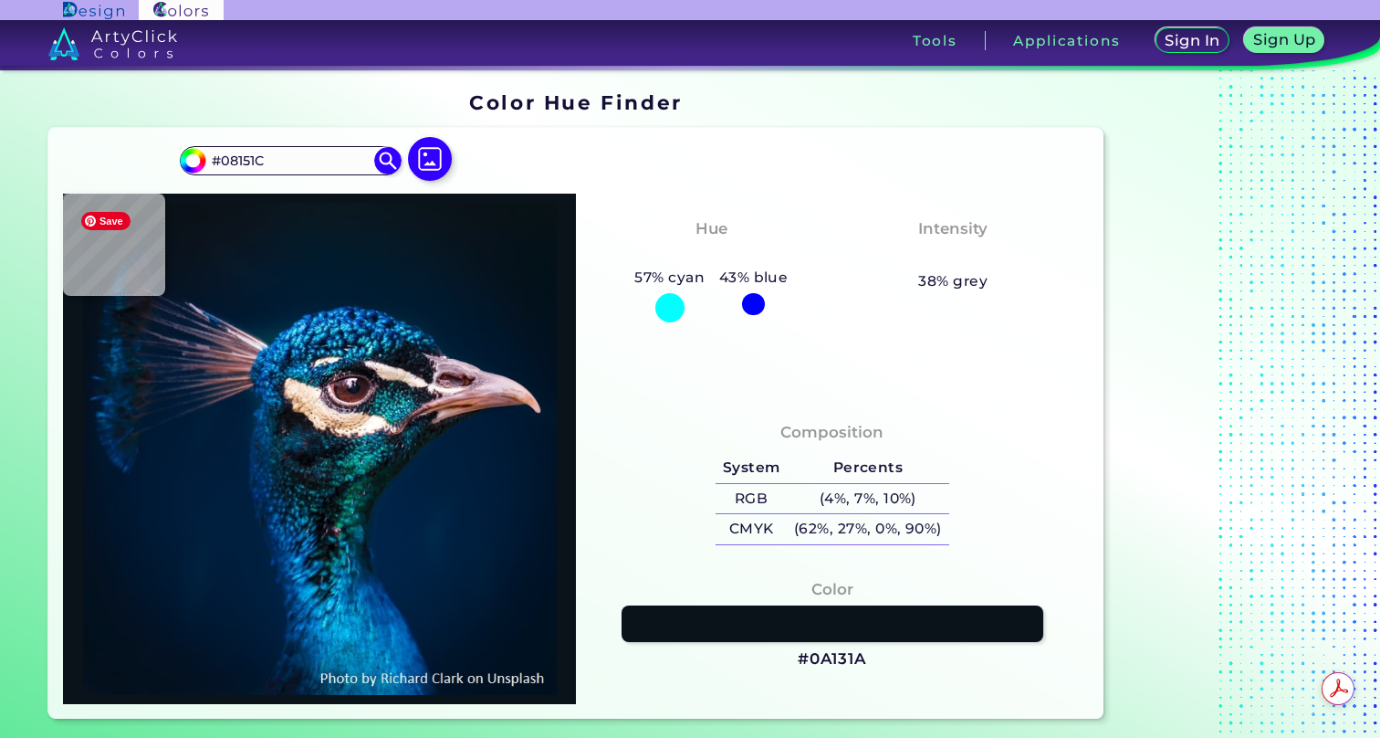
type input "#0a141e"
type input "#0A141E"
type input "#09161f"
type input "#09161F"
type input "#091722"
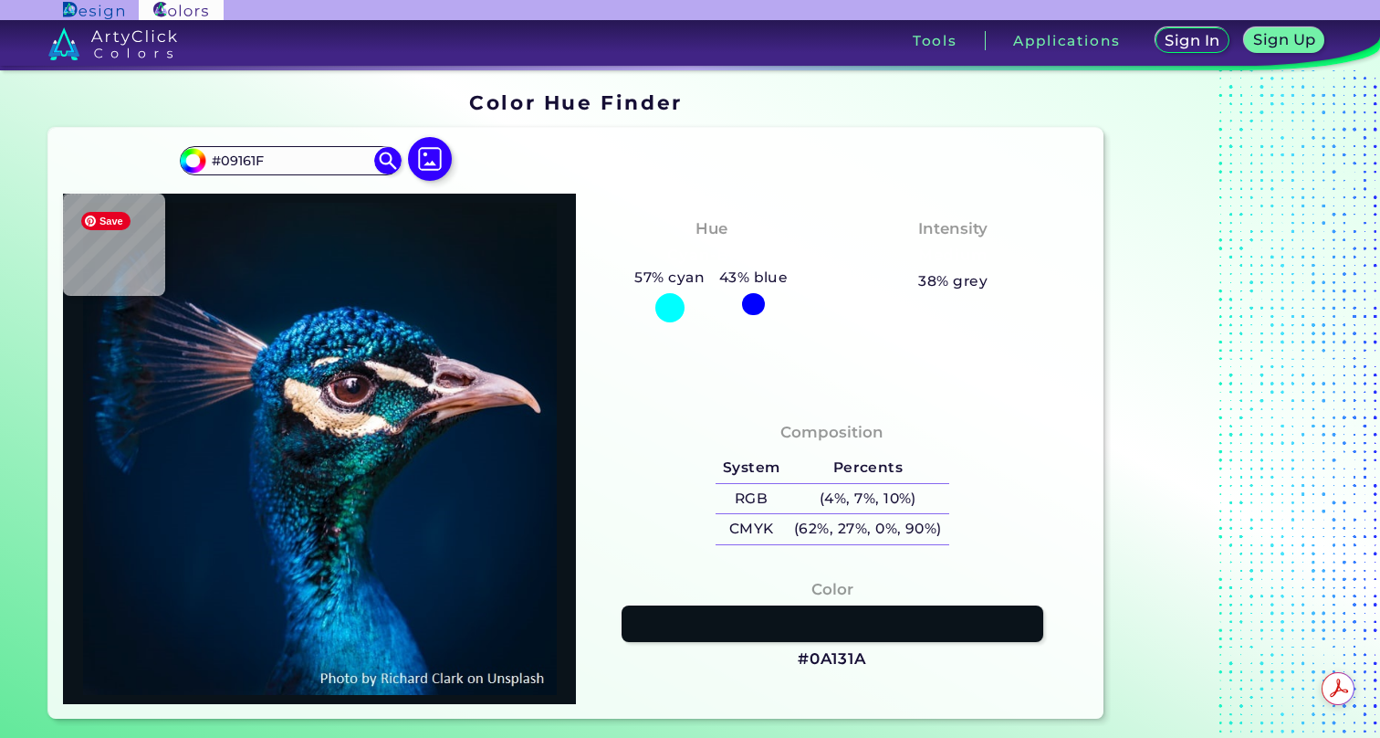
type input "#091722"
type input "#061927"
type input "#051927"
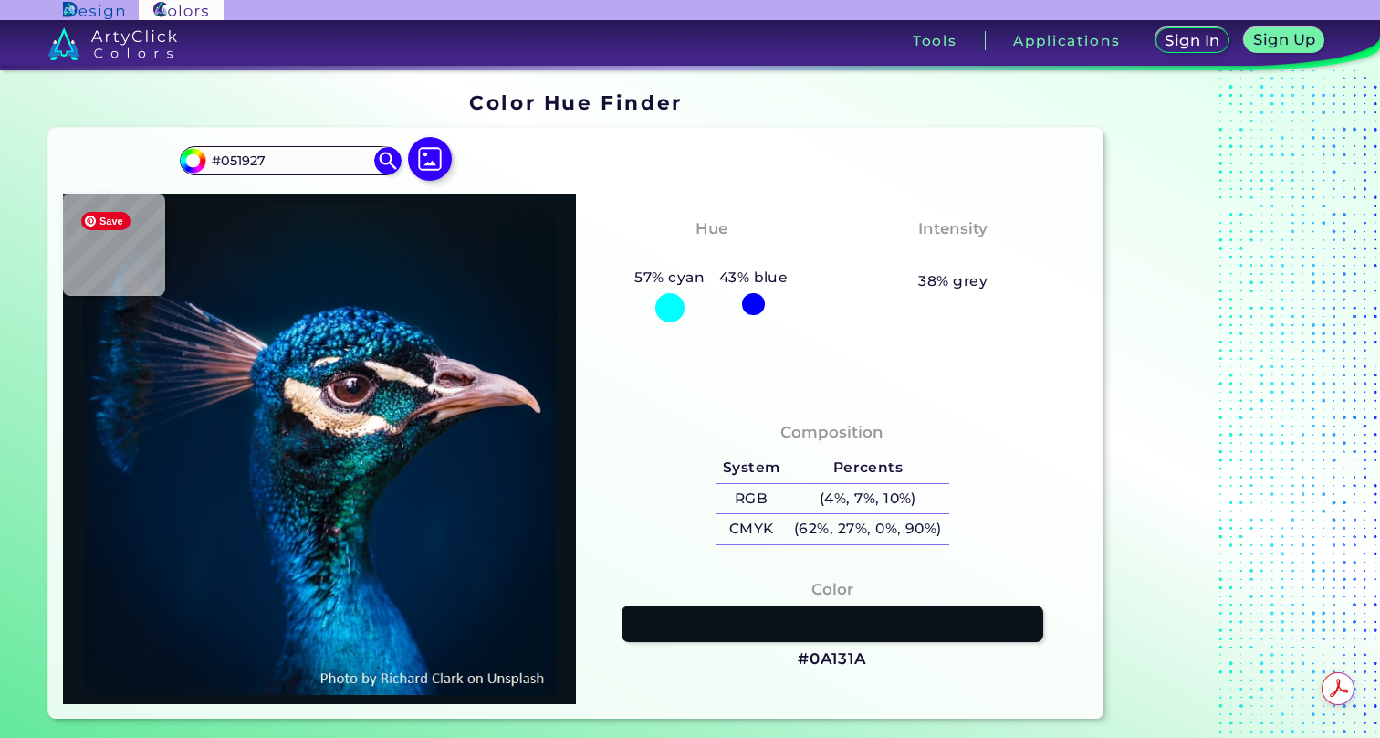
type input "#041a28"
type input "#041A28"
type input "#031a28"
type input "#031A28"
type input "#031a2a"
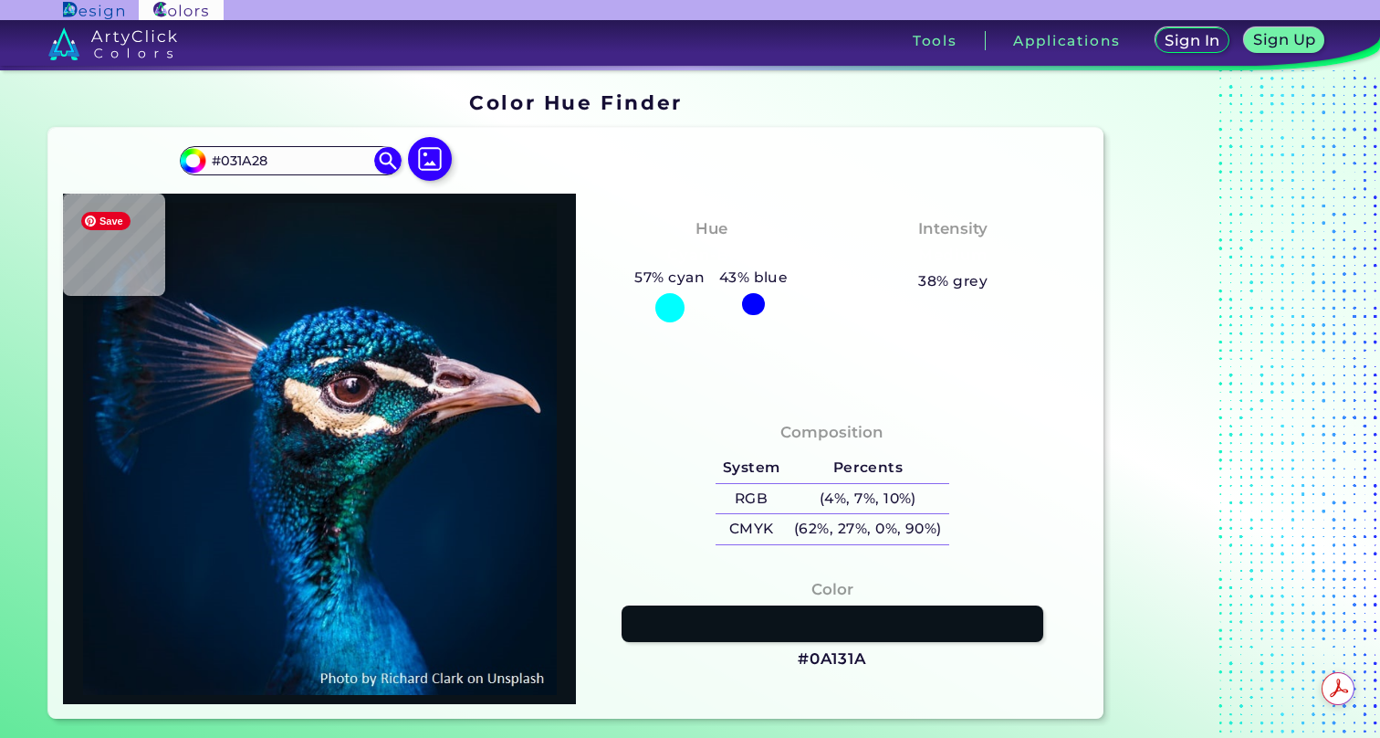
type input "#031A2A"
type input "#04192a"
type input "#04192A"
type input "#03192a"
type input "#03192A"
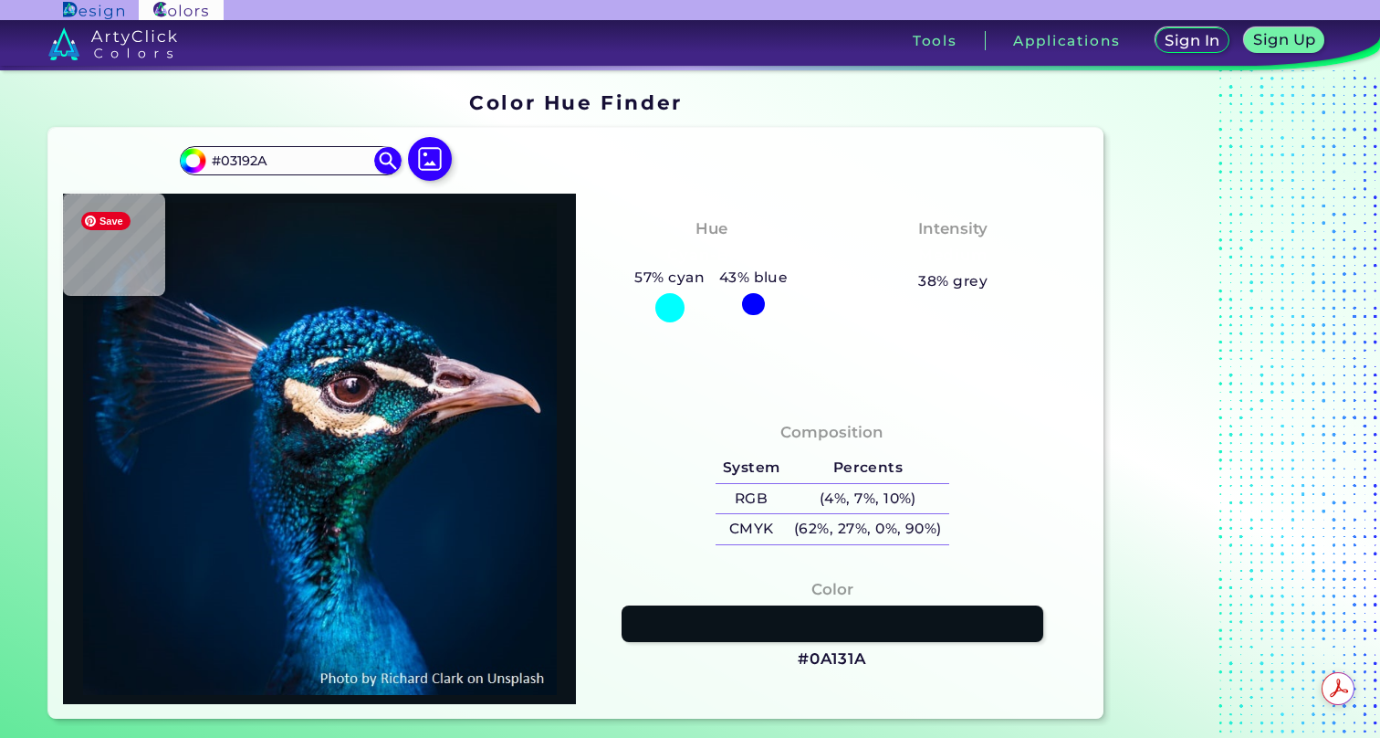
type input "#031a2a"
type input "#031A2A"
type input "#071927"
type input "#071828"
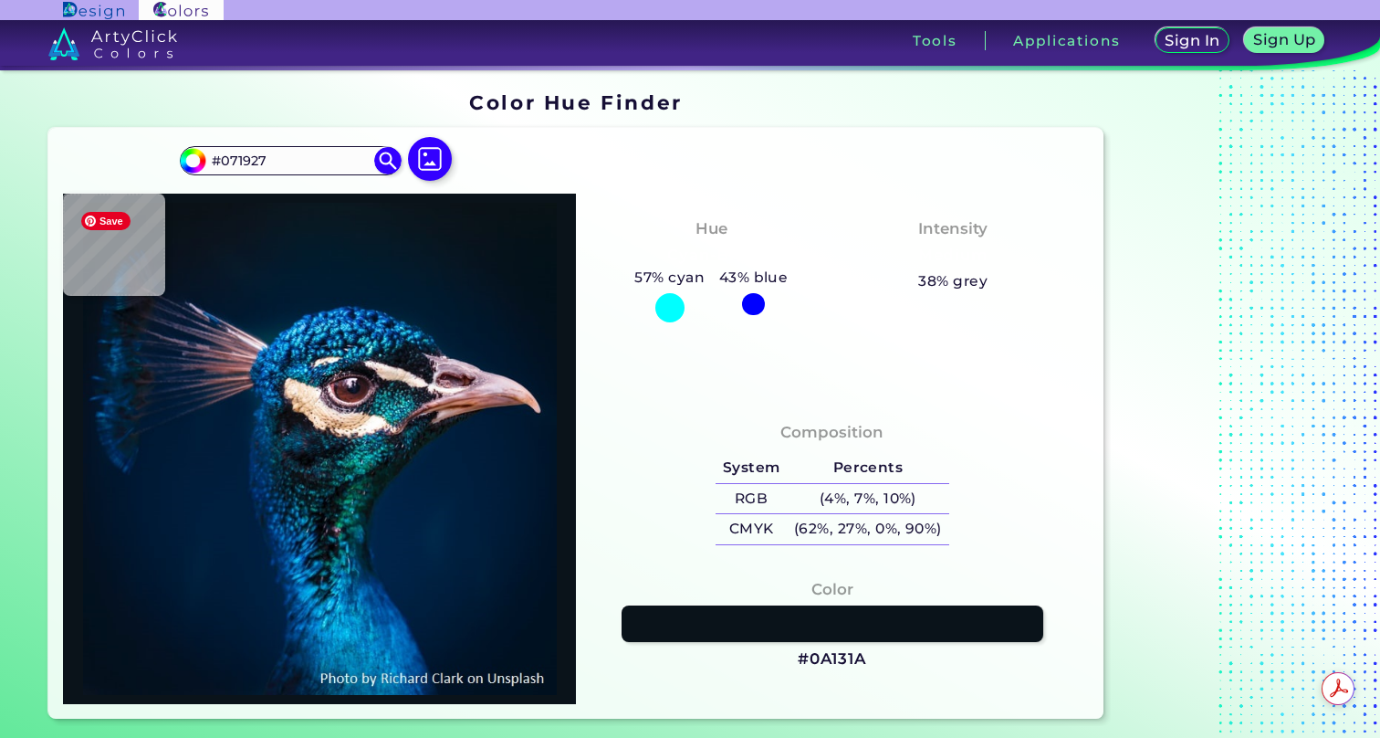
type input "#071828"
type input "#071725"
type input "#091622"
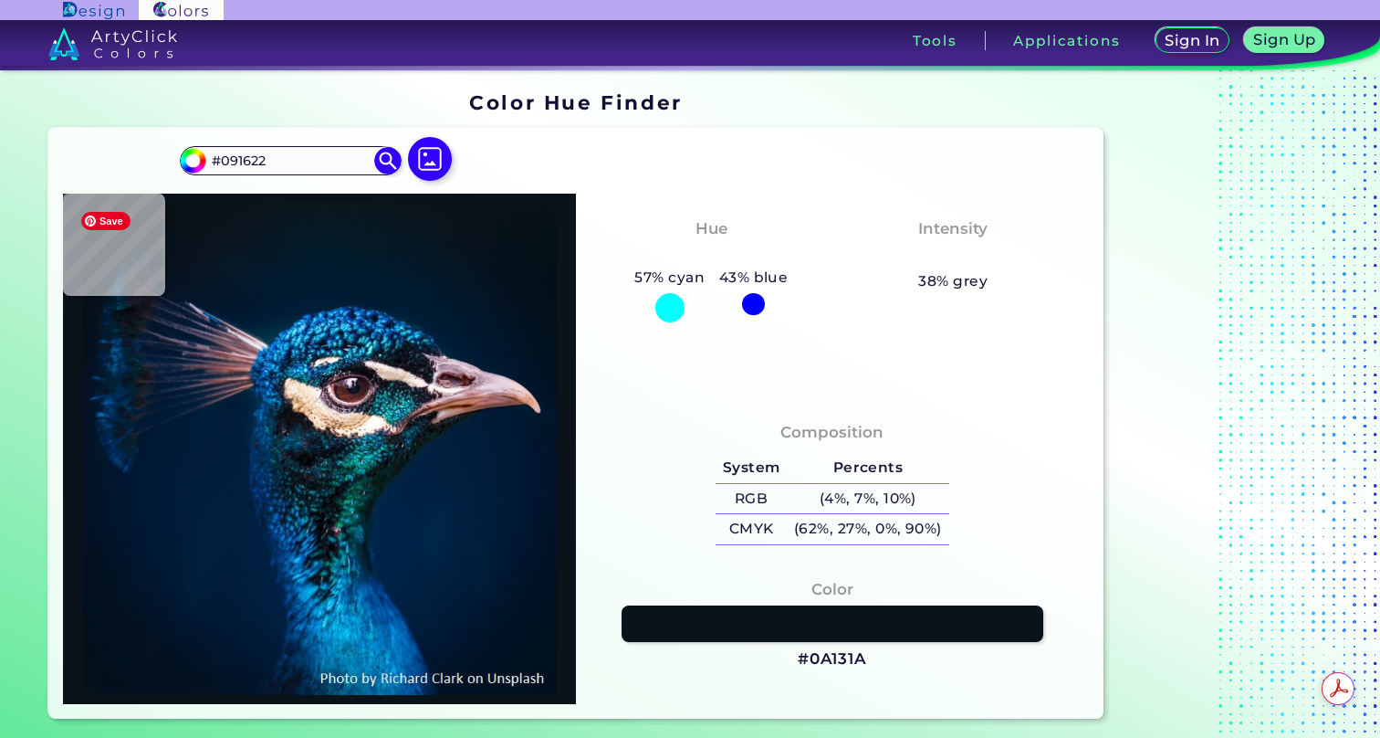
type input "#0a1622"
type input "#0A1622"
type input "#09151f"
type input "#09151F"
type input "#0b151f"
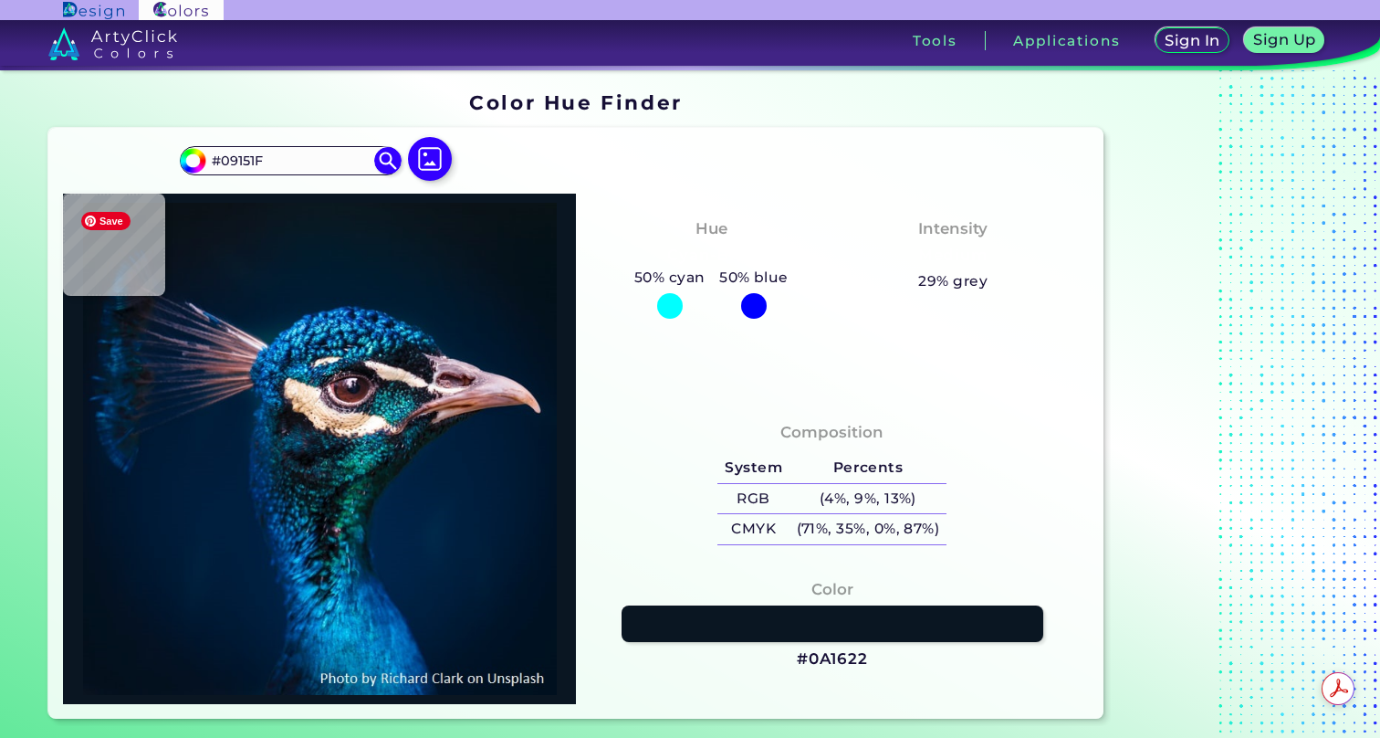
type input "#0B151F"
type input "#0a131e"
type input "#0A131E"
type input "#0b141d"
type input "#0B141D"
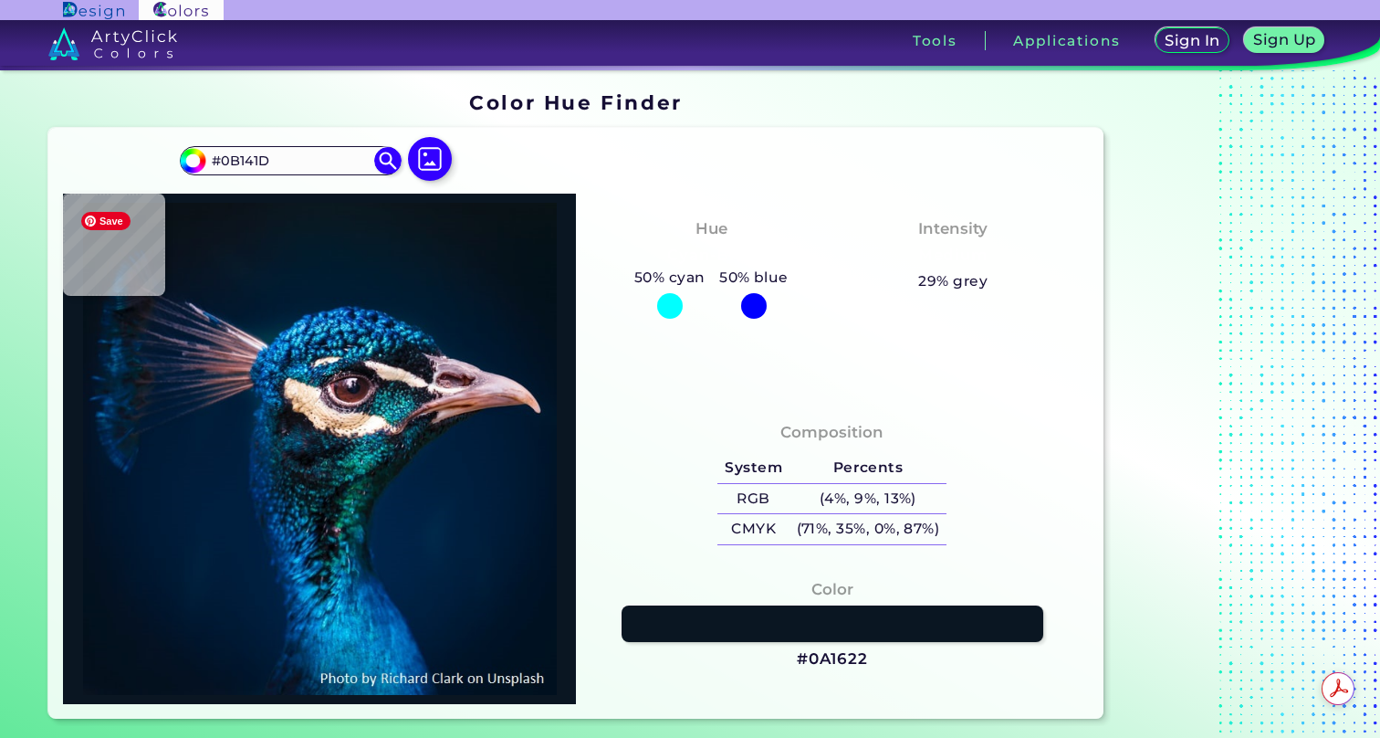
type input "#0a131c"
type input "#0A131C"
type input "#0a121a"
type input "#0A121A"
type input "#0a1119"
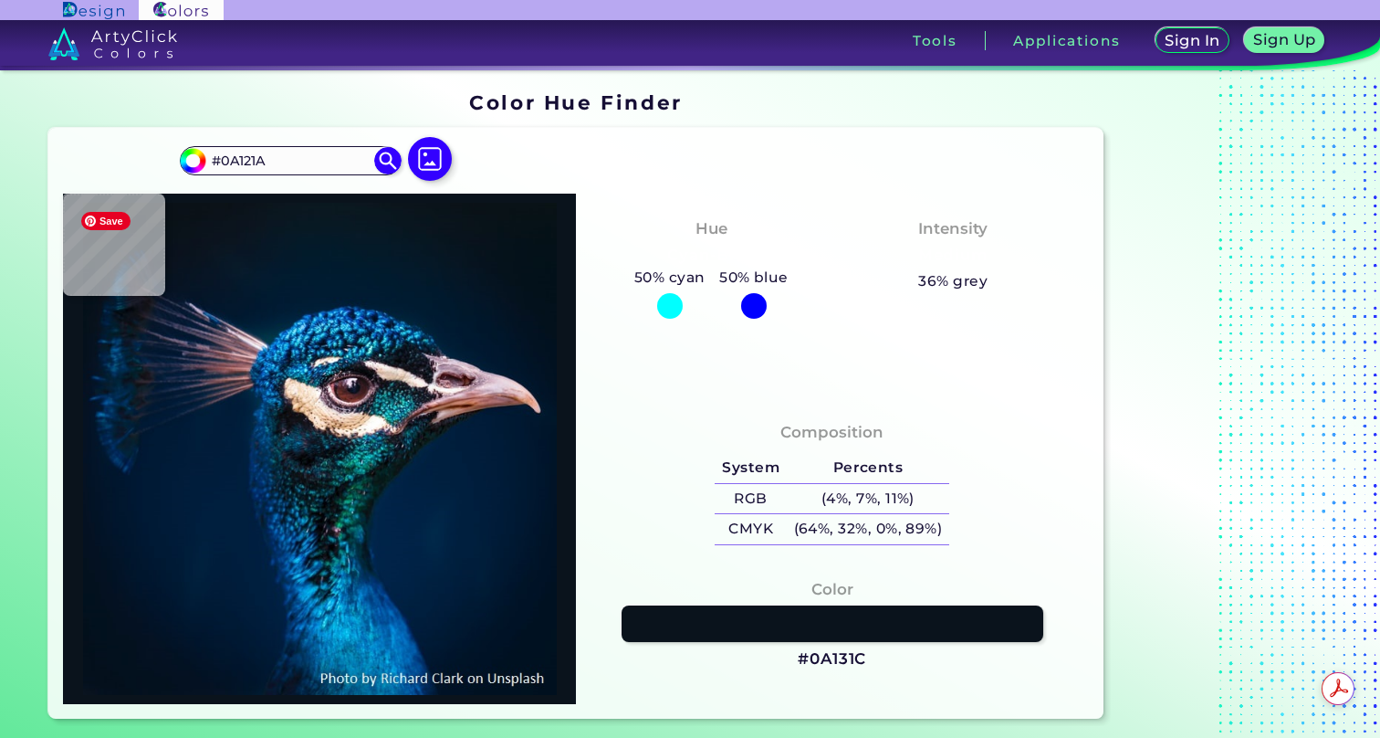
type input "#0A1119"
type input "#0a1117"
type input "#0A1117"
type input "#0a1118"
type input "#0A1118"
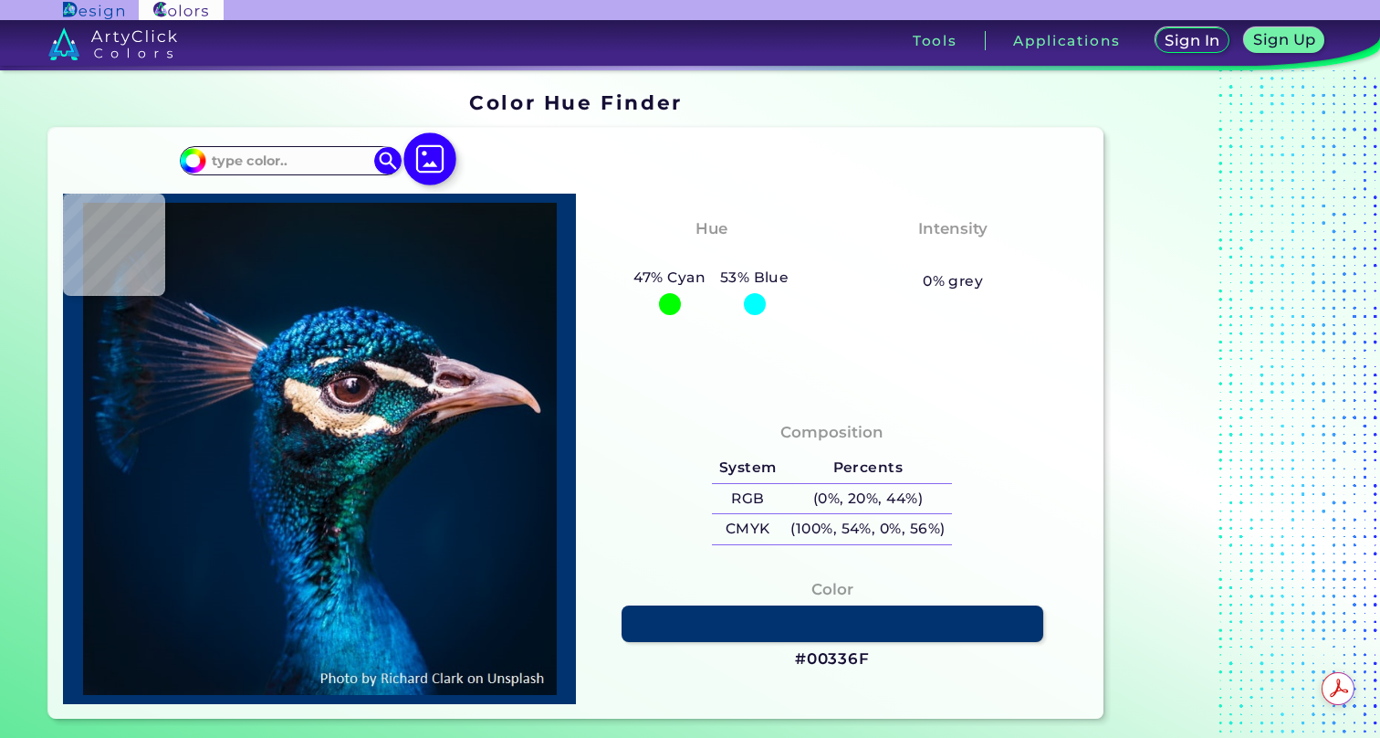
click at [420, 161] on img at bounding box center [429, 159] width 53 height 53
click at [0, 0] on input "file" at bounding box center [0, 0] width 0 height 0
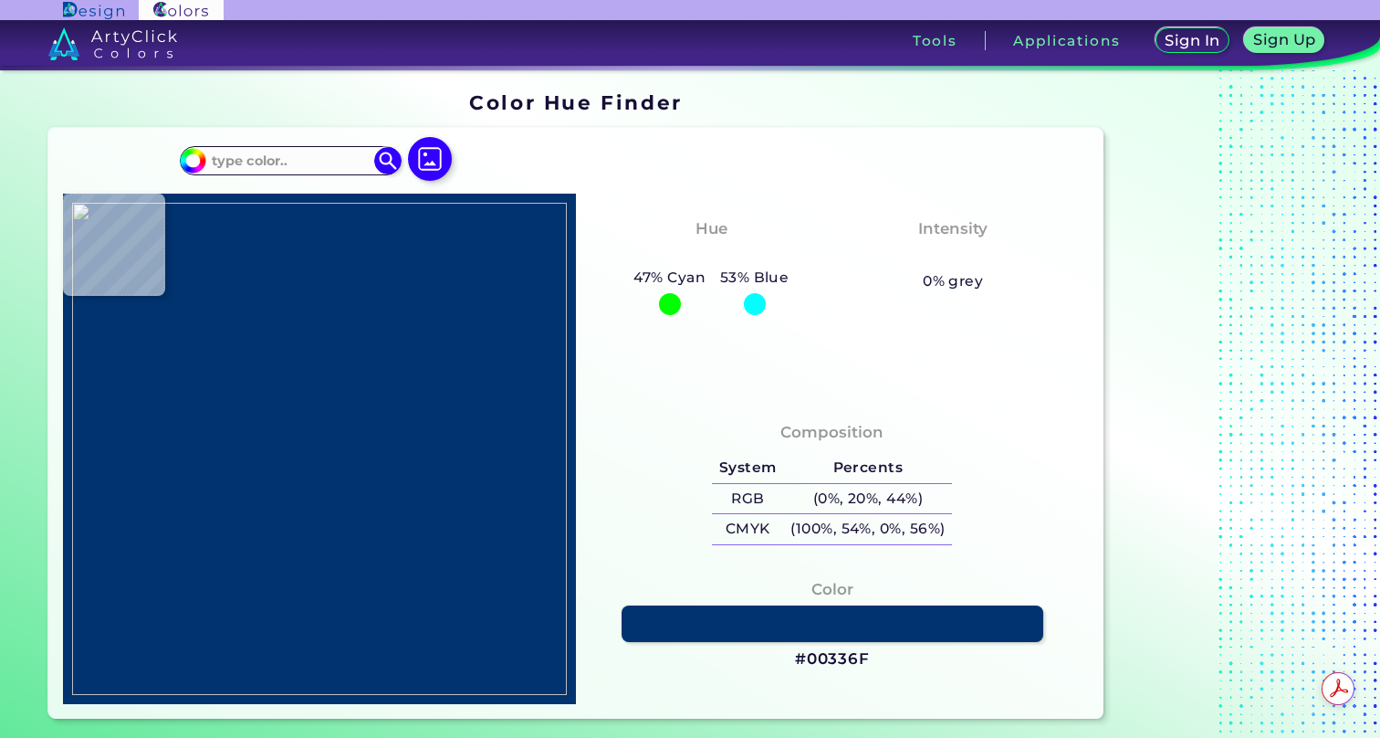
type input "#e7ece1"
type input "#E7ECE1"
type input "#9fbe93"
type input "#9FBE93"
type input "#c0d0b4"
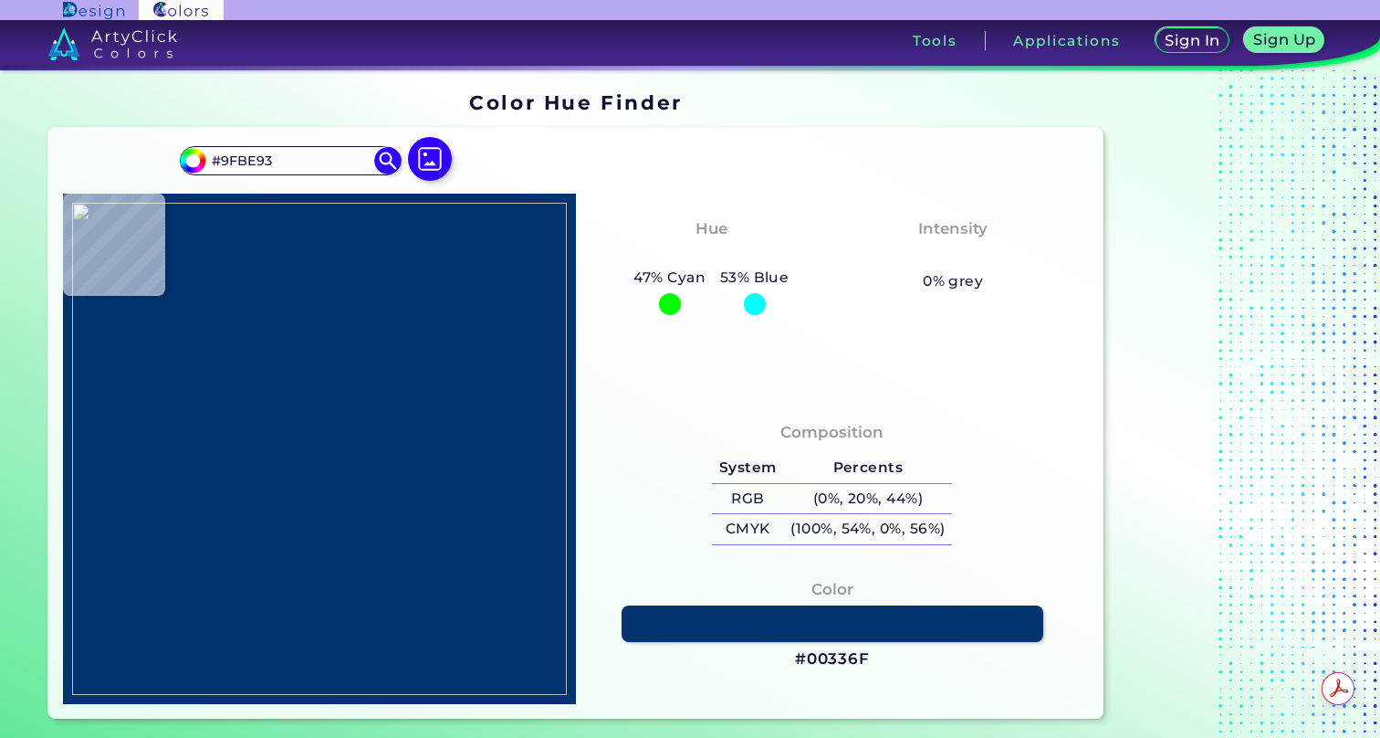
type input "#C0D0B4"
type input "#cfe0c8"
type input "#CFE0C8"
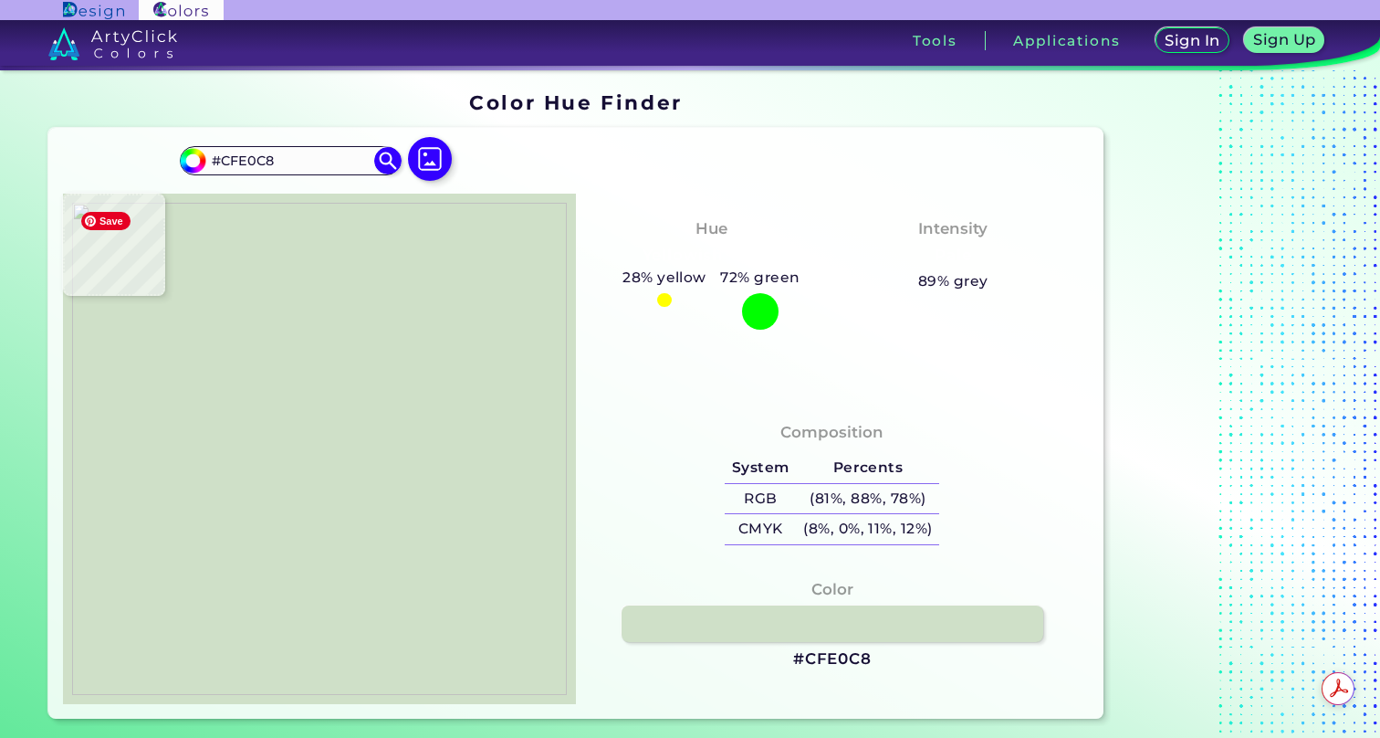
type input "#96b59e"
type input "#96B59E"
type input "#82a68e"
type input "#82A68E"
type input "#a0bea2"
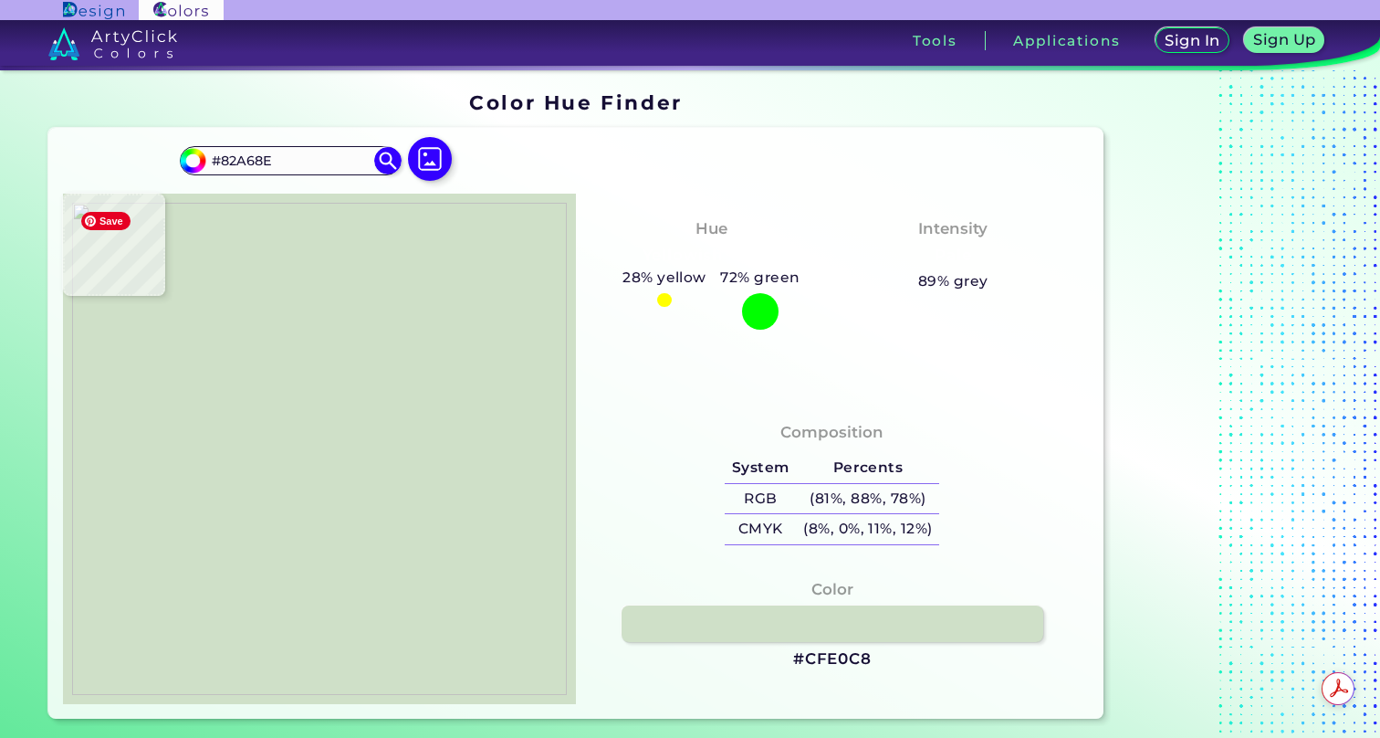
type input "#A0BEA2"
type input "#9cbb9e"
type input "#9CBB9E"
type input "#f7f7f5"
type input "#F7F7F5"
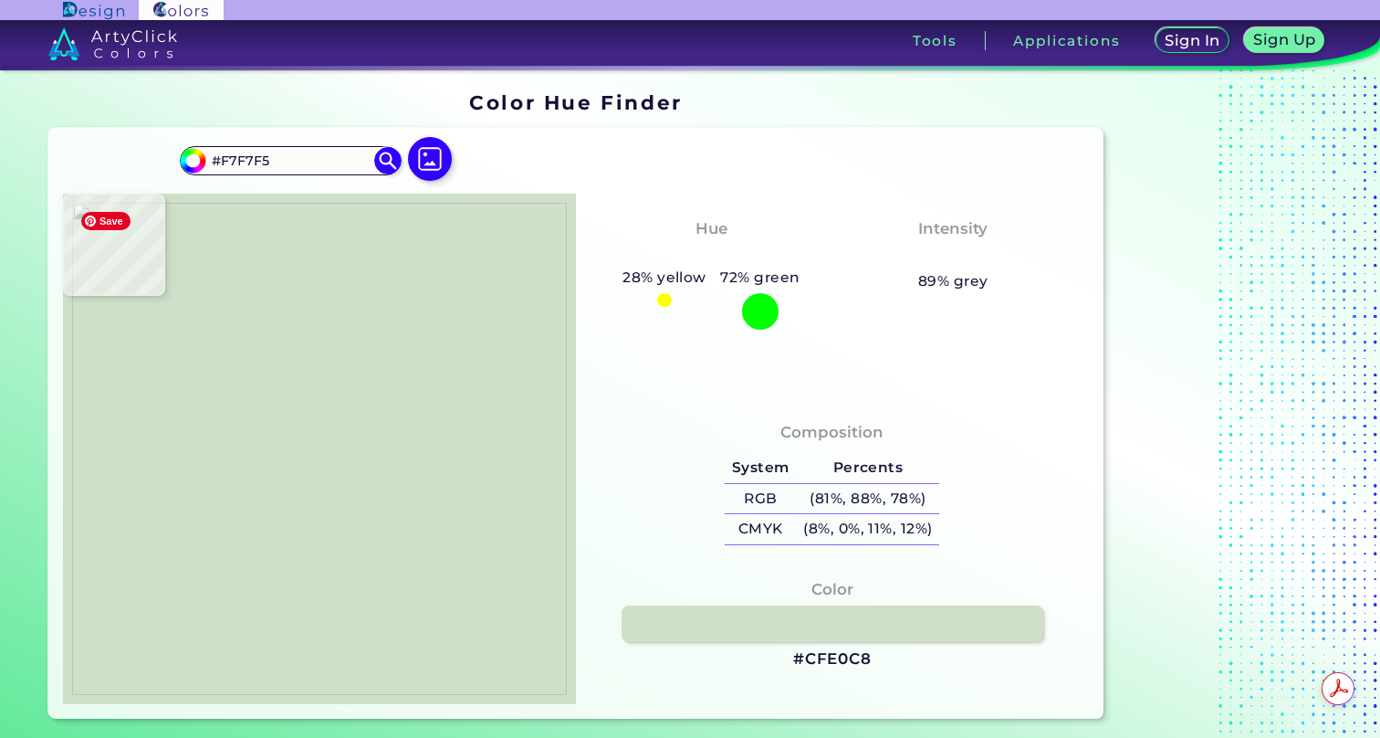
type input "#adc6a1"
type input "#ADC6A1"
type input "#9dbb93"
type input "#9DBB93"
type input "#b3cba7"
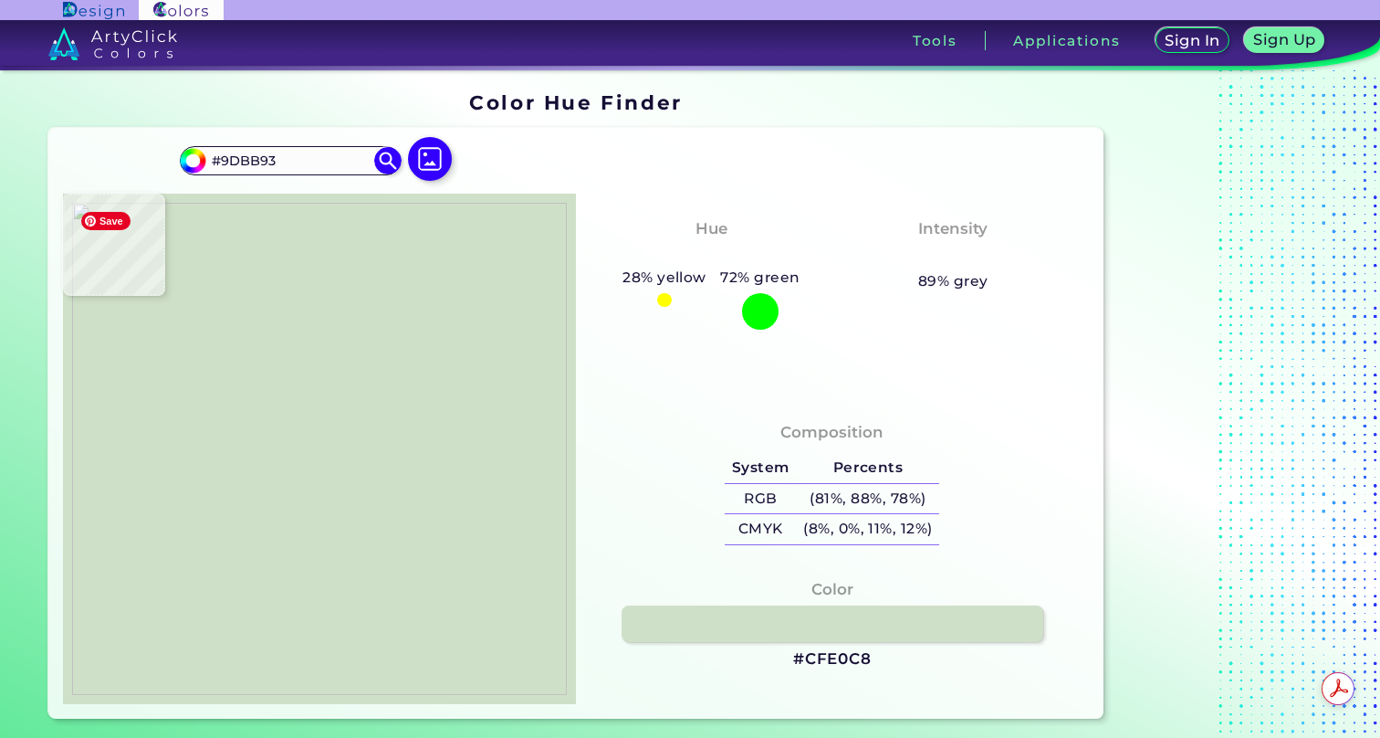
type input "#B3CBA7"
type input "#c3d6b8"
type input "#C3D6B8"
type input "#eff3ec"
type input "#EFF3EC"
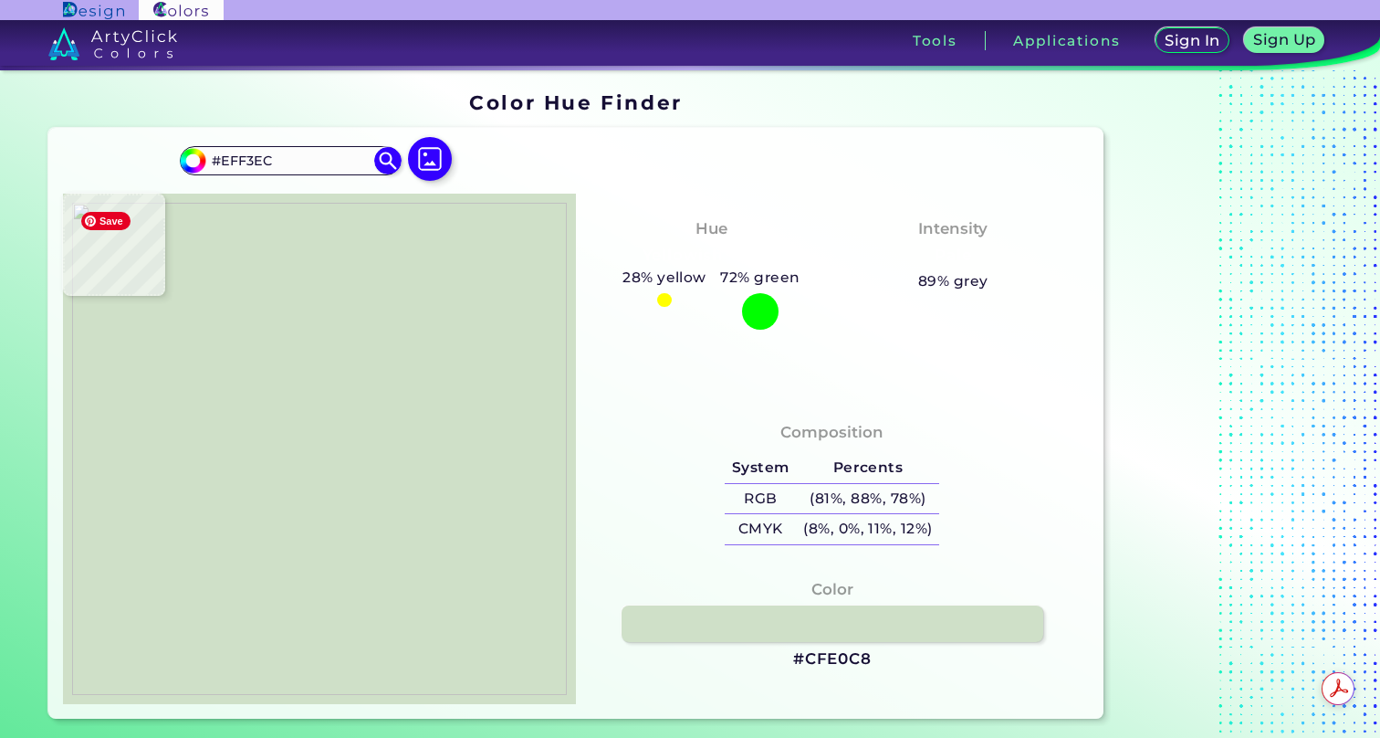
type input "#fcfcfb"
type input "#FCFCFB"
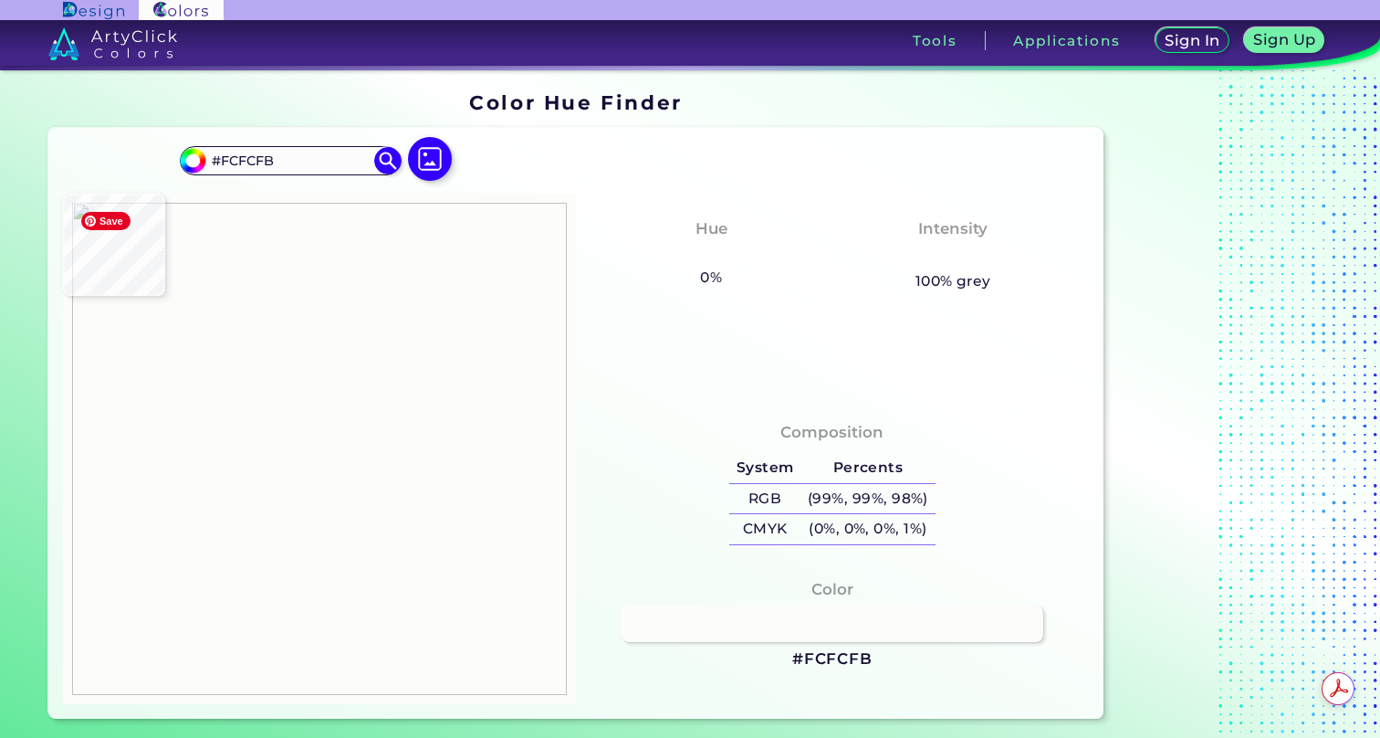
type input "#f8f8f6"
type input "#F8F8F6"
type input "#edefe8"
type input "#EDEFE8"
type input "#eff1ed"
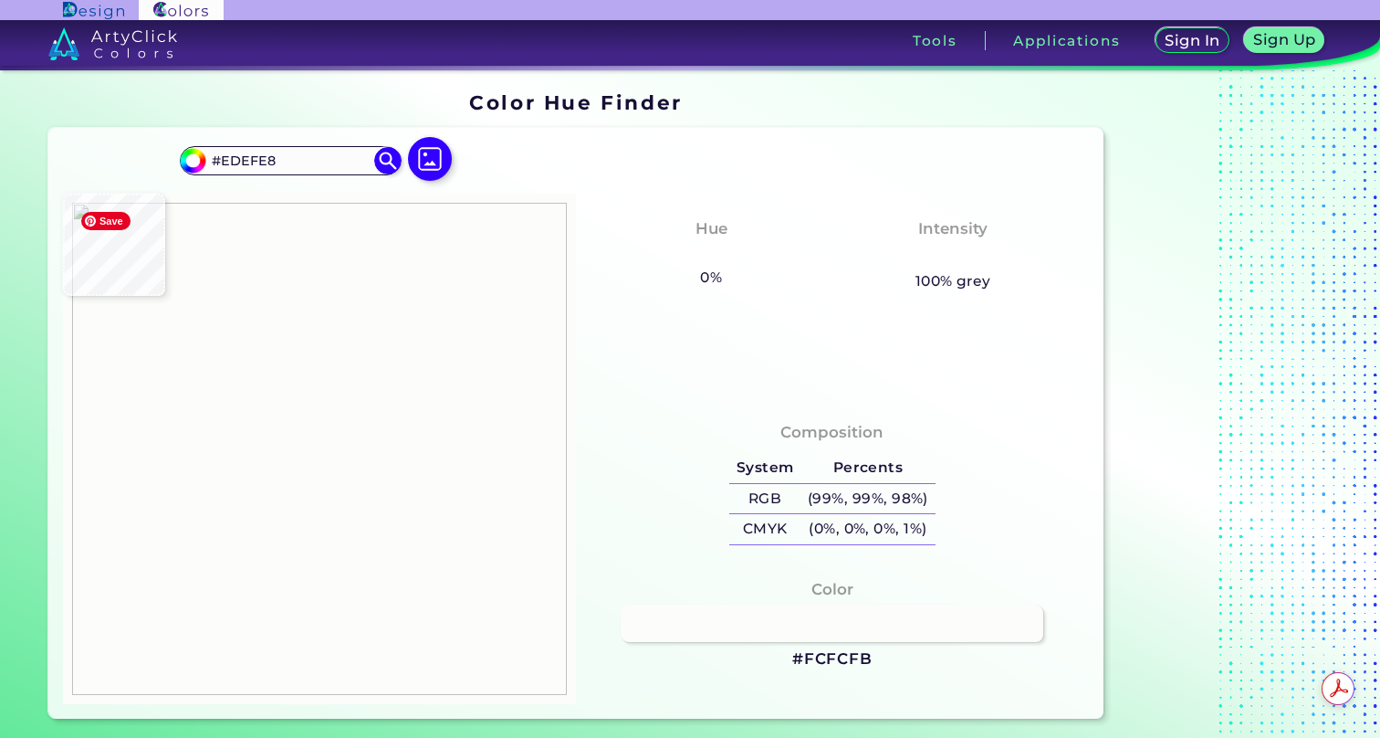
type input "#EFF1ED"
type input "#f0f2ee"
type input "#F0F2EE"
type input "#f4f6f3"
type input "#F4F6F3"
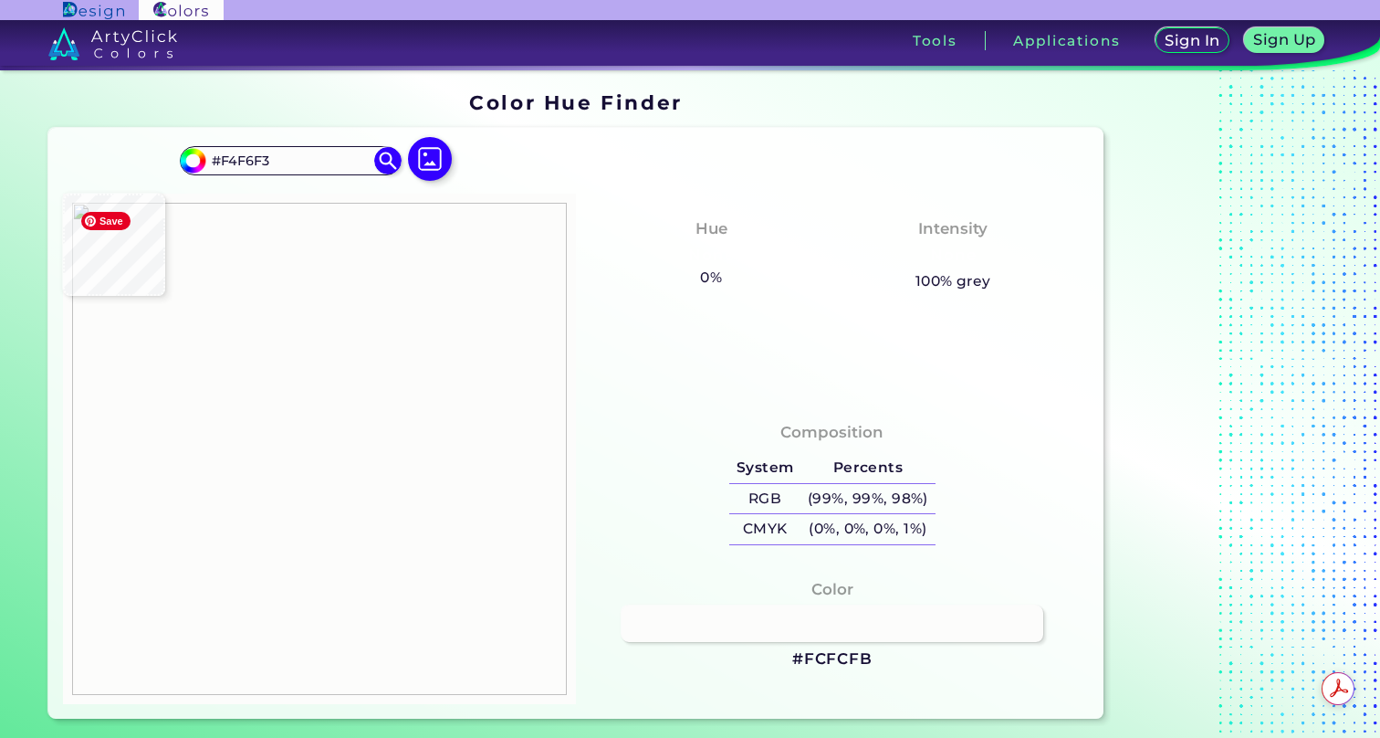
type input "#fafbf9"
type input "#FAFBF9"
type input "#fbfbfa"
type input "#FBFBFA"
type input "#fafaf9"
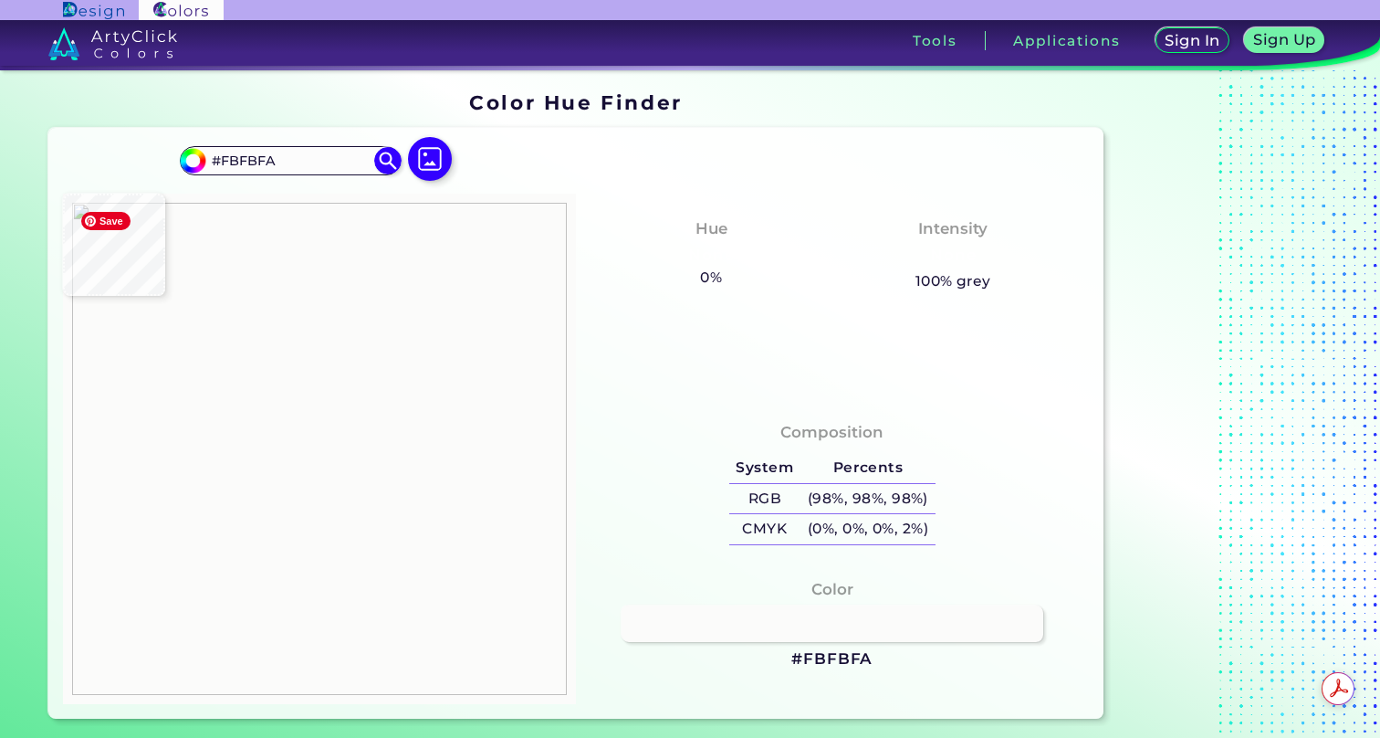
type input "#FAFAF9"
type input "#e6ece0"
type input "#E6ECE0"
type input "#f0f3ed"
type input "#F0F3ED"
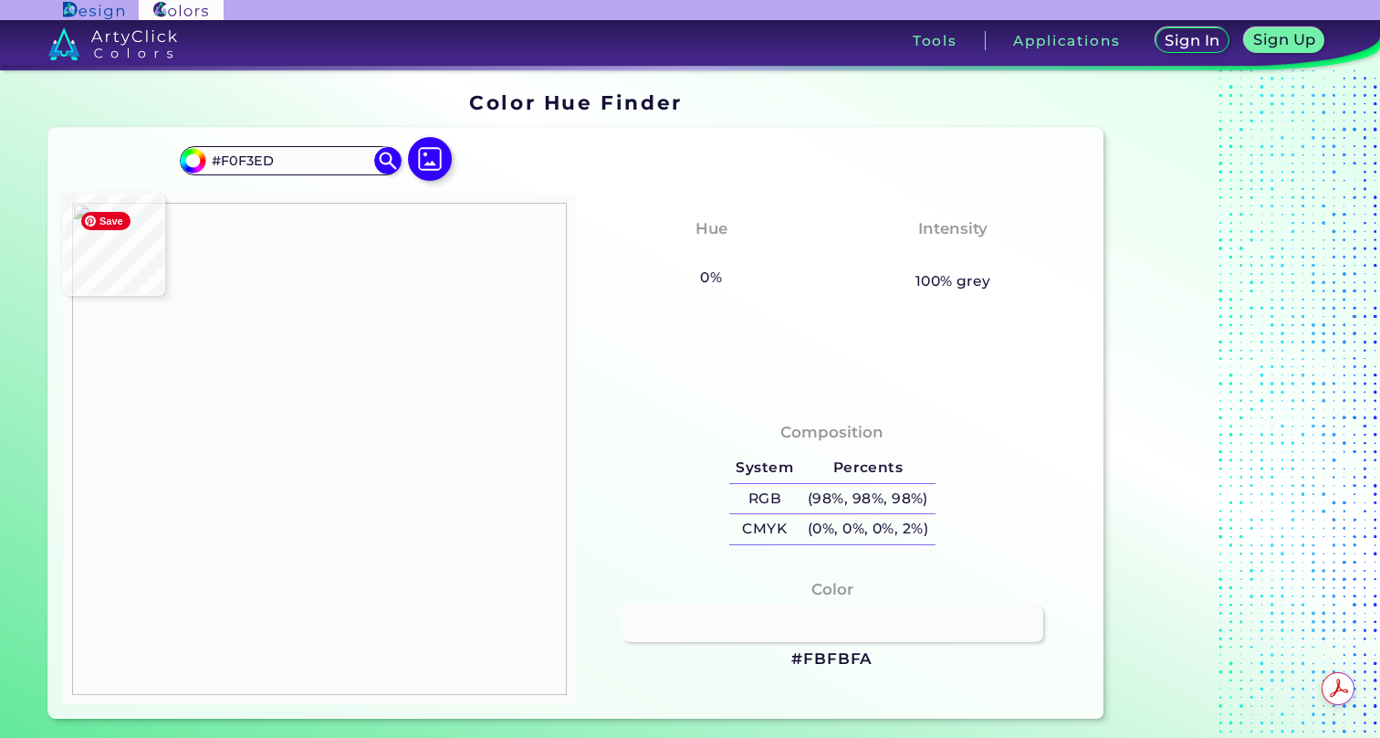
type input "#c4d1b2"
type input "#C4D1B2"
type input "#bbcaa6"
type input "#BBCAA6"
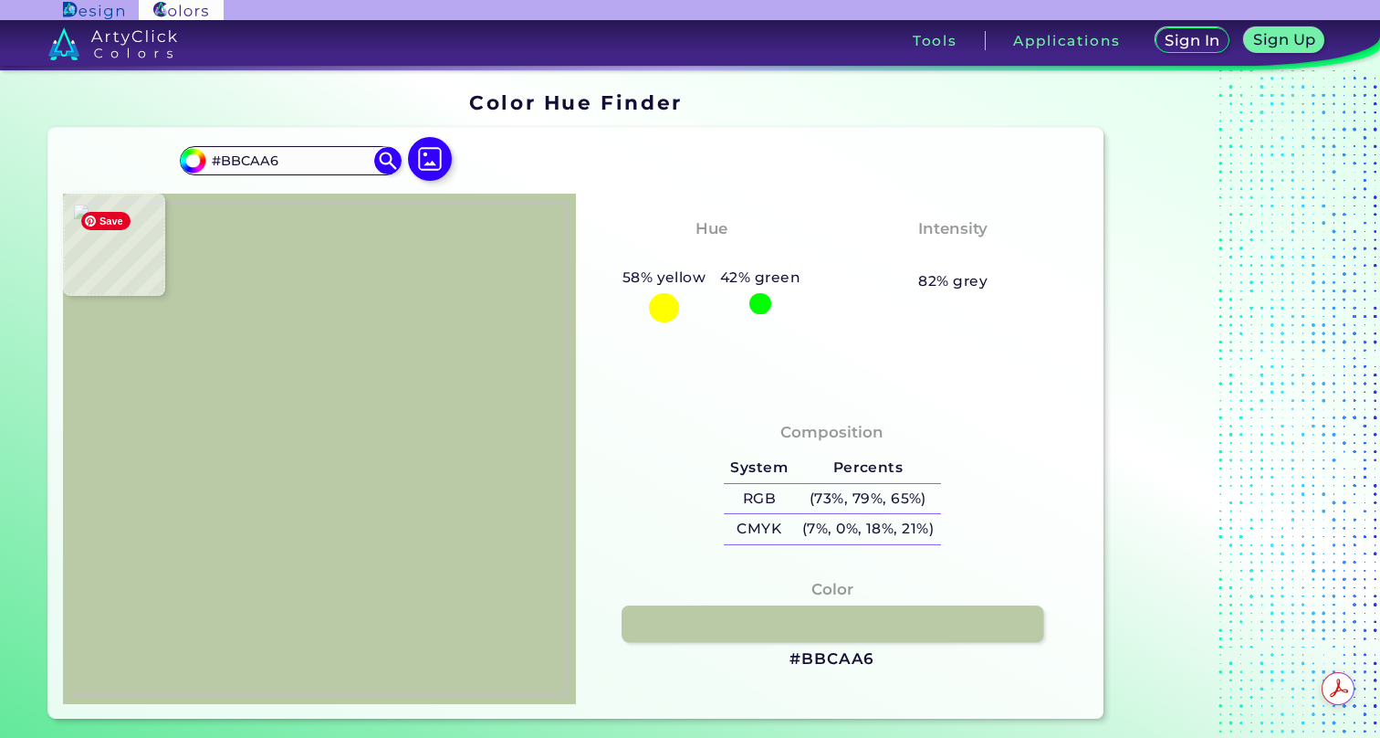
type input "#b9c9a4"
type input "#B9C9A4"
type input "#bdcba9"
type input "#BDCBA9"
type input "#bacaa7"
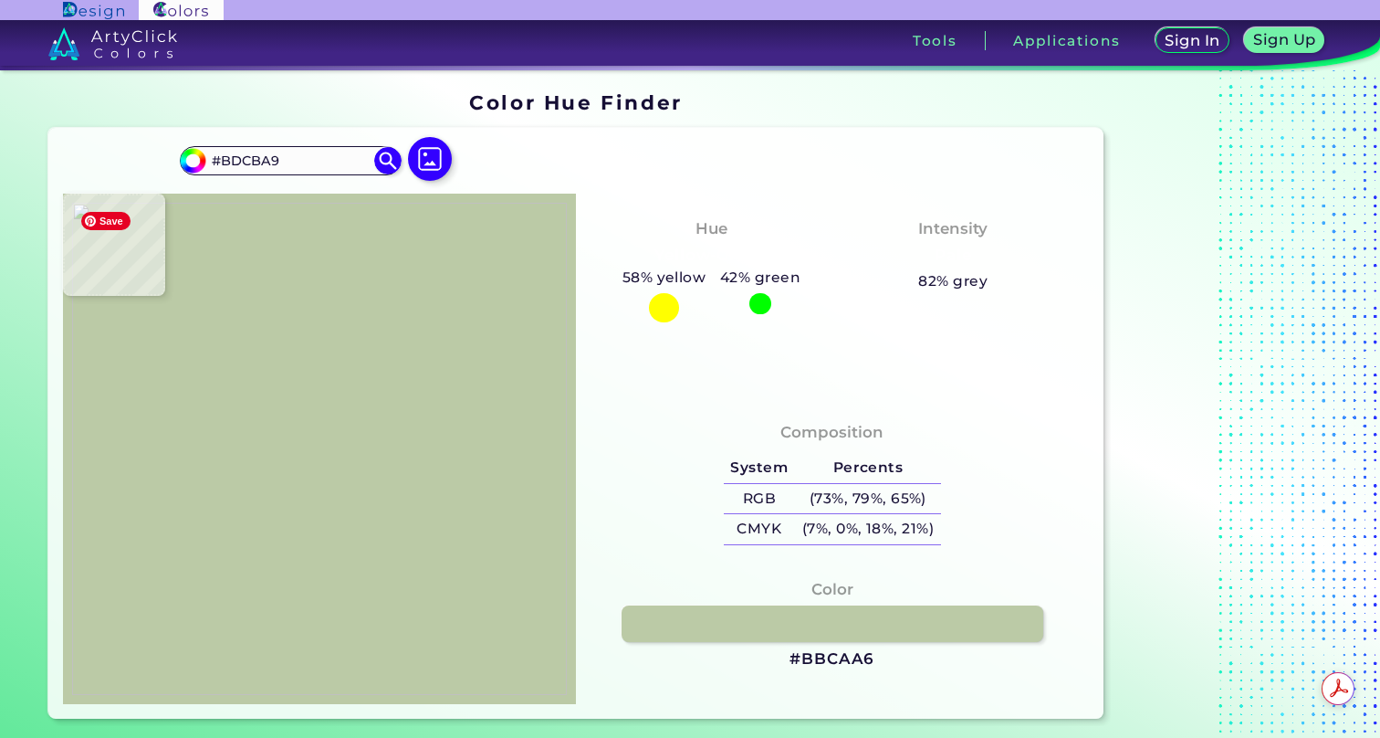
type input "#BACAA7"
type input "#9ebc94"
type input "#9EBC94"
type input "#dee6da"
type input "#DEE6DA"
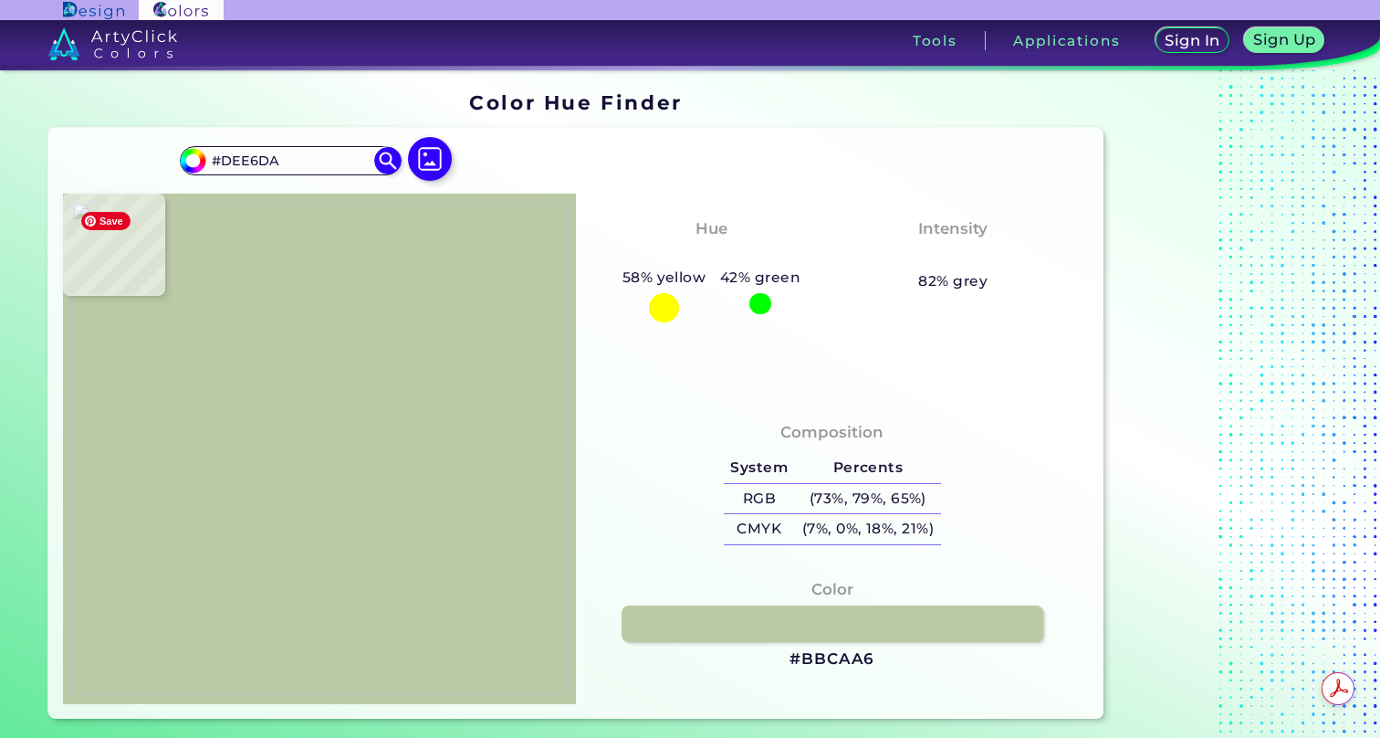
type input "#e4ebe1"
type input "#E4EBE1"
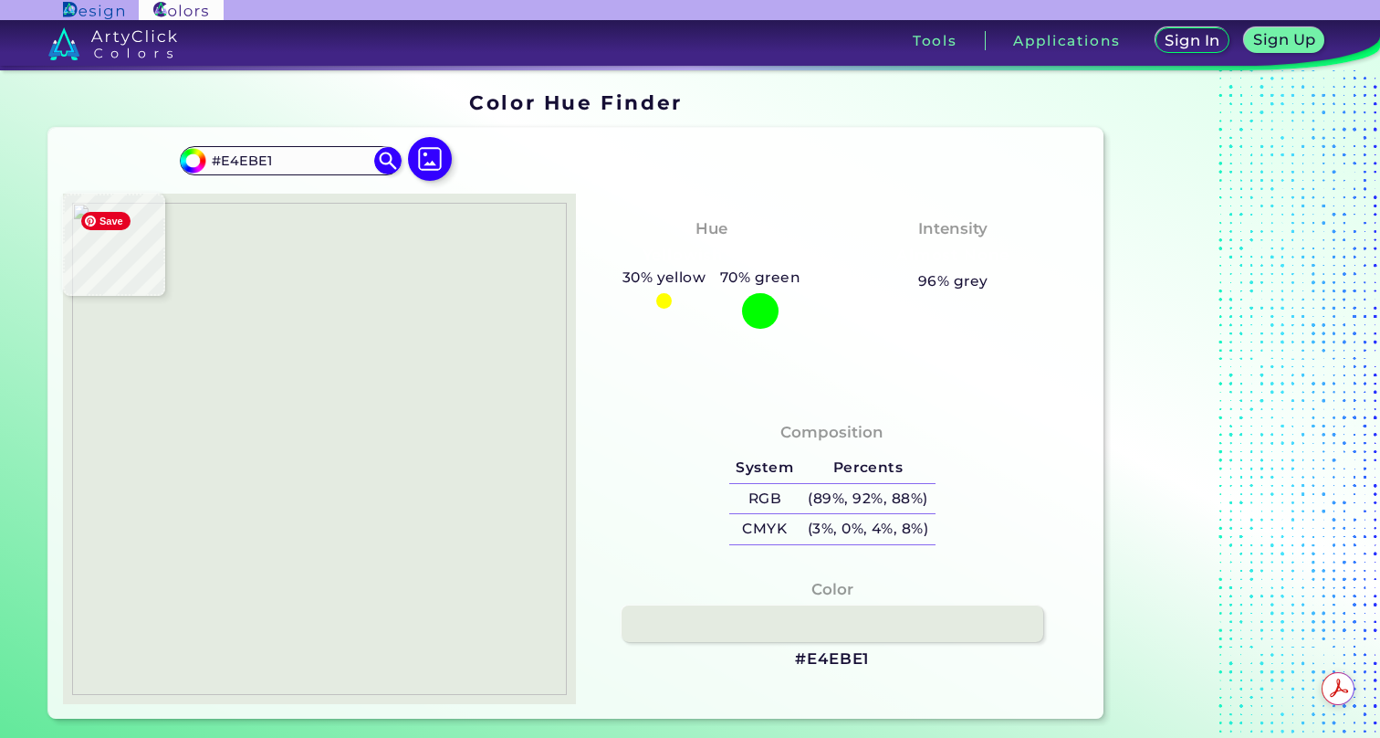
type input "#e9eee6"
type input "#E9EEE6"
type input "#d3e0cf"
type input "#D3E0CF"
type input "#f5f7f4"
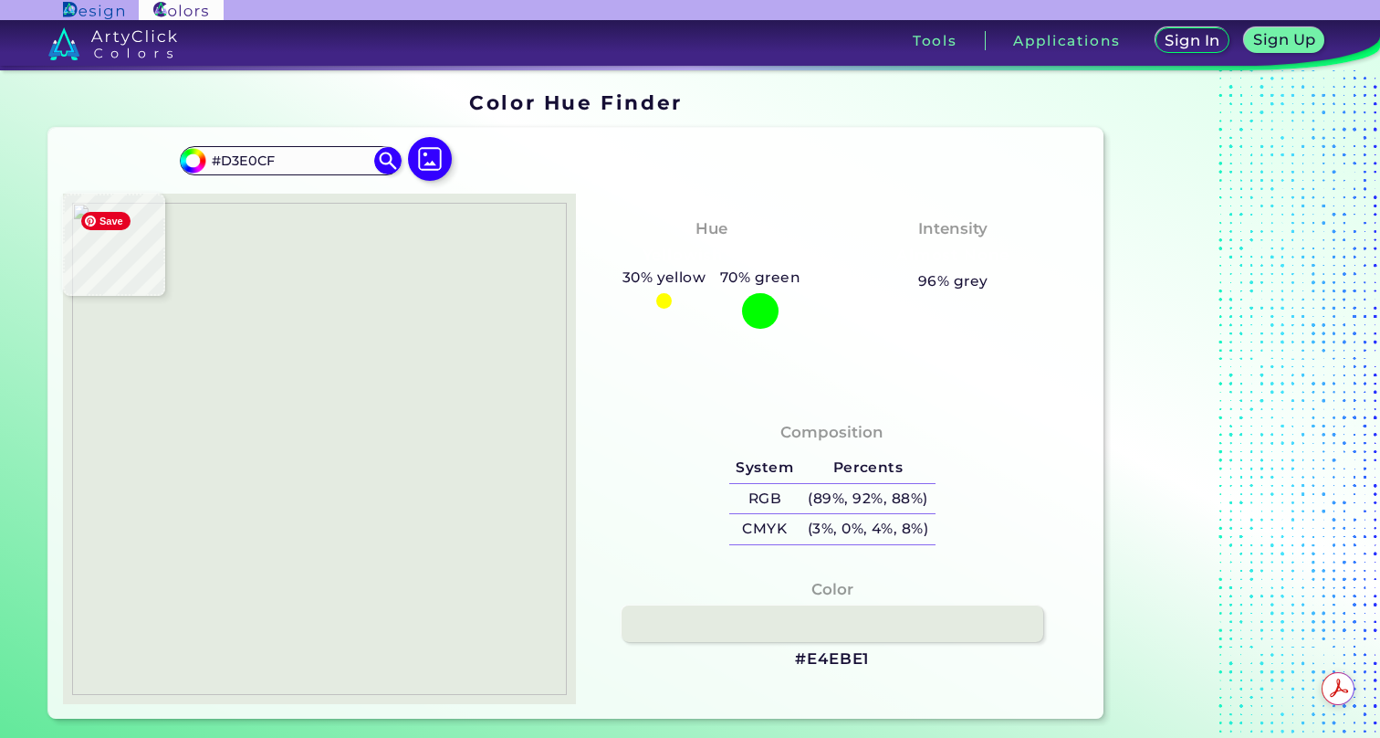
type input "#F5F7F4"
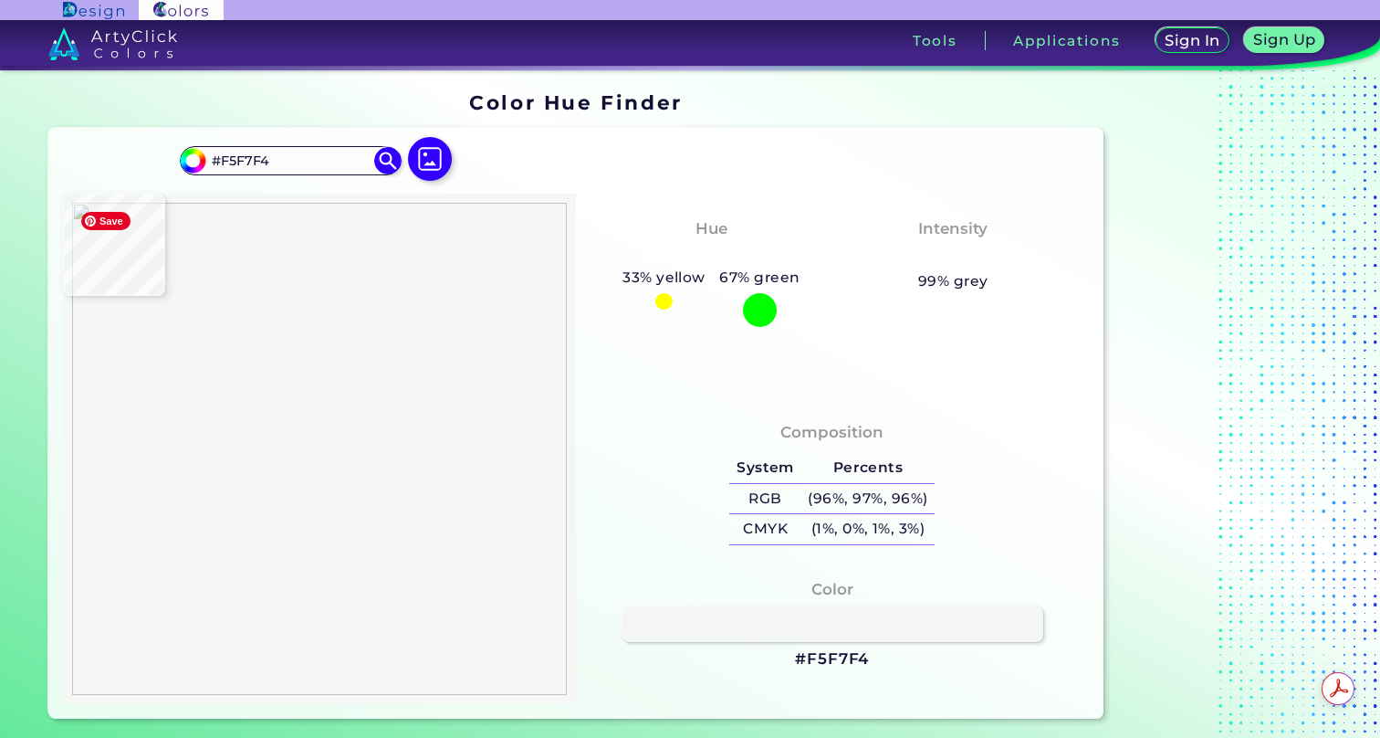
type input "#f4f6f2"
type input "#F4F6F2"
type input "#e4ebe1"
type input "#E4EBE1"
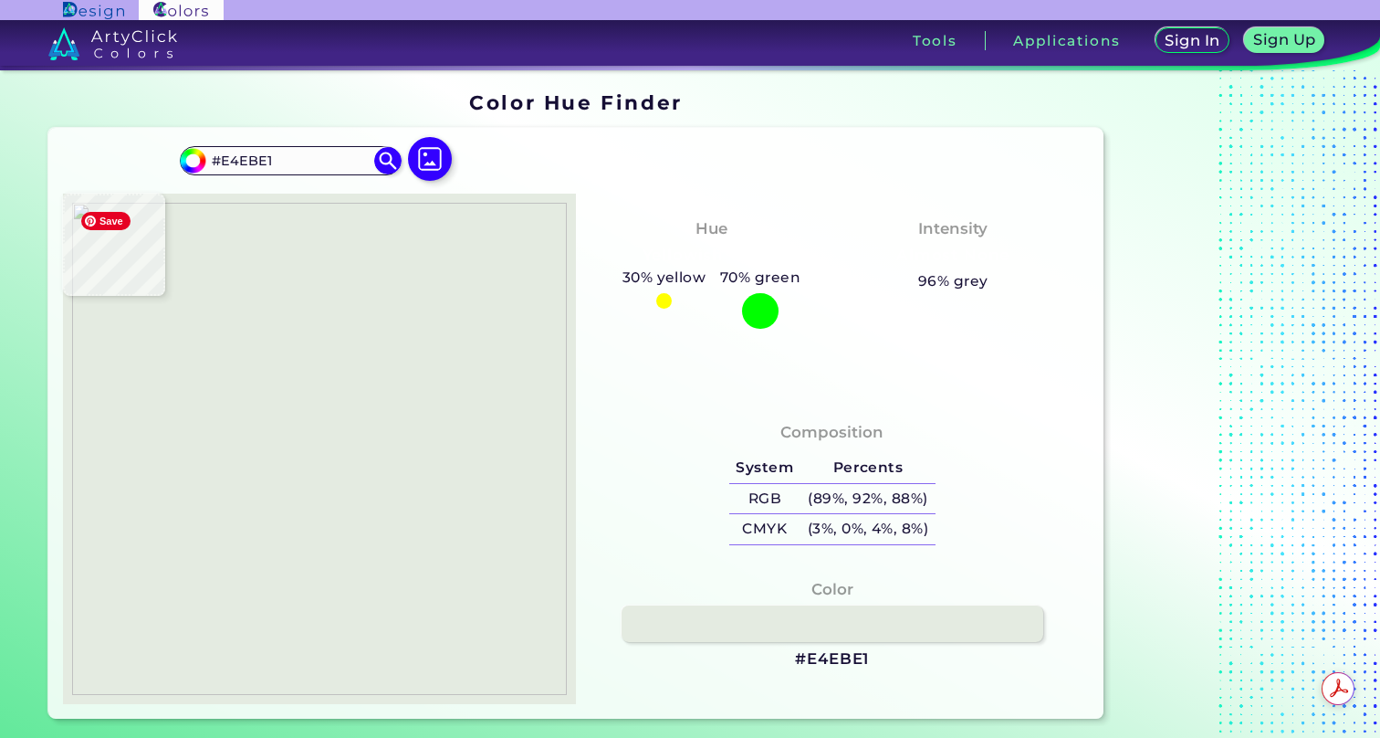
type input "#dde6d9"
type input "#DDE6D9"
type input "#dae5d5"
type input "#DAE5D5"
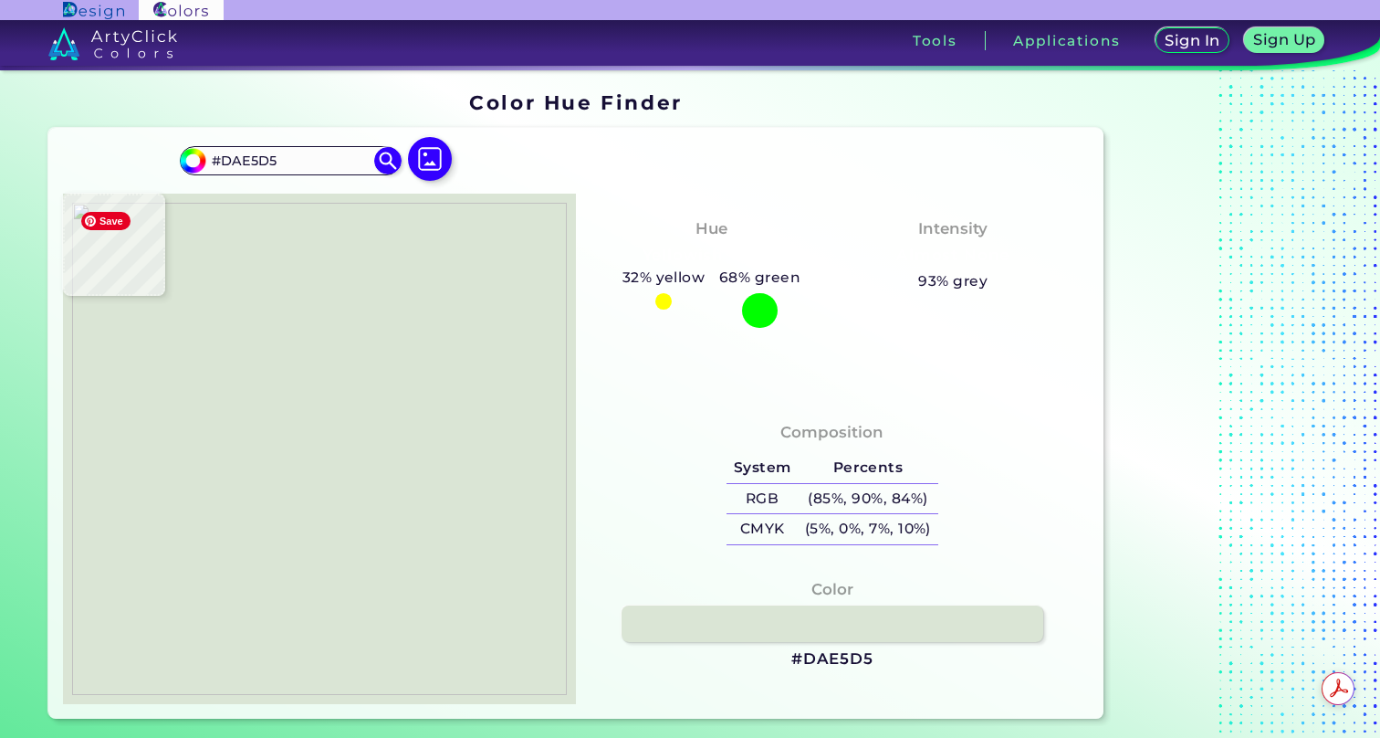
type input "#d2e0ca"
type input "#D2E0CA"
type input "#bad0ad"
type input "#BAD0AD"
type input "#b9cfac"
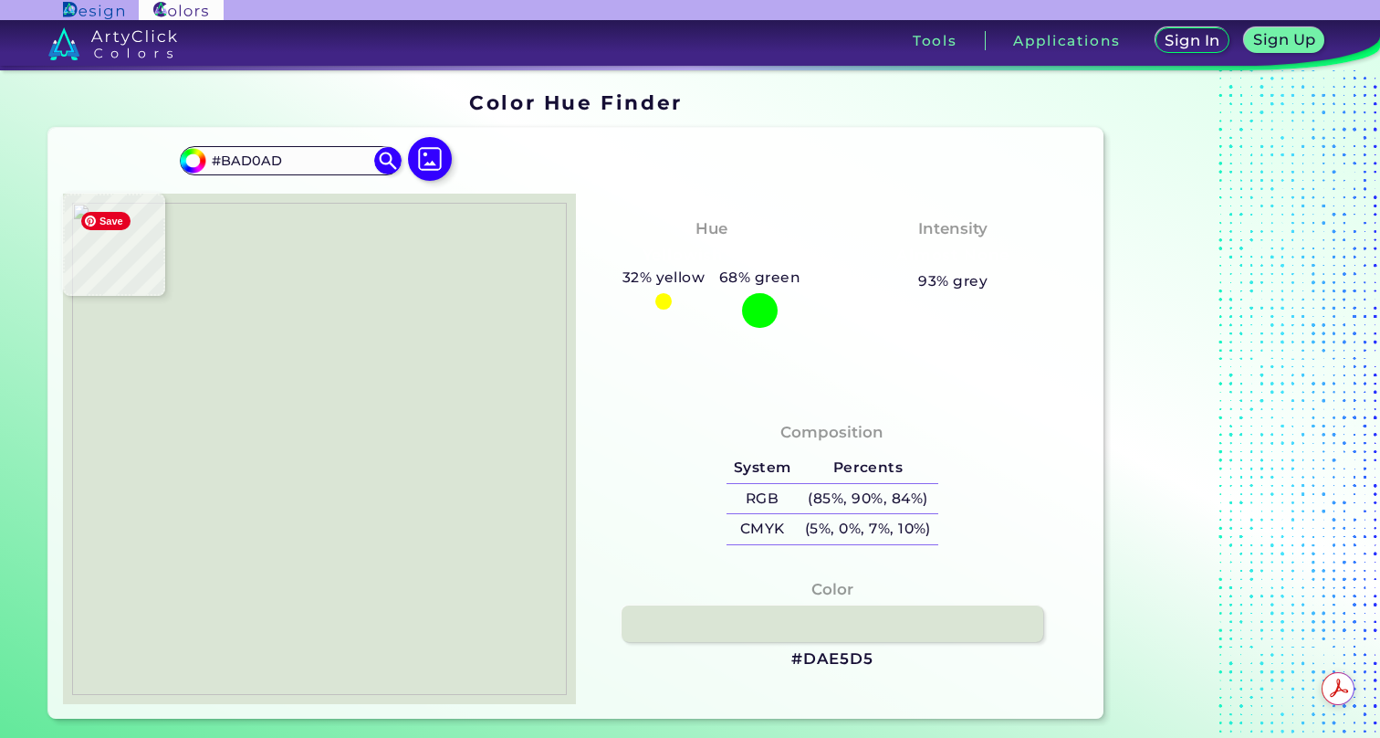
type input "#B9CFAC"
type input "#adc7a1"
type input "#ADC7A1"
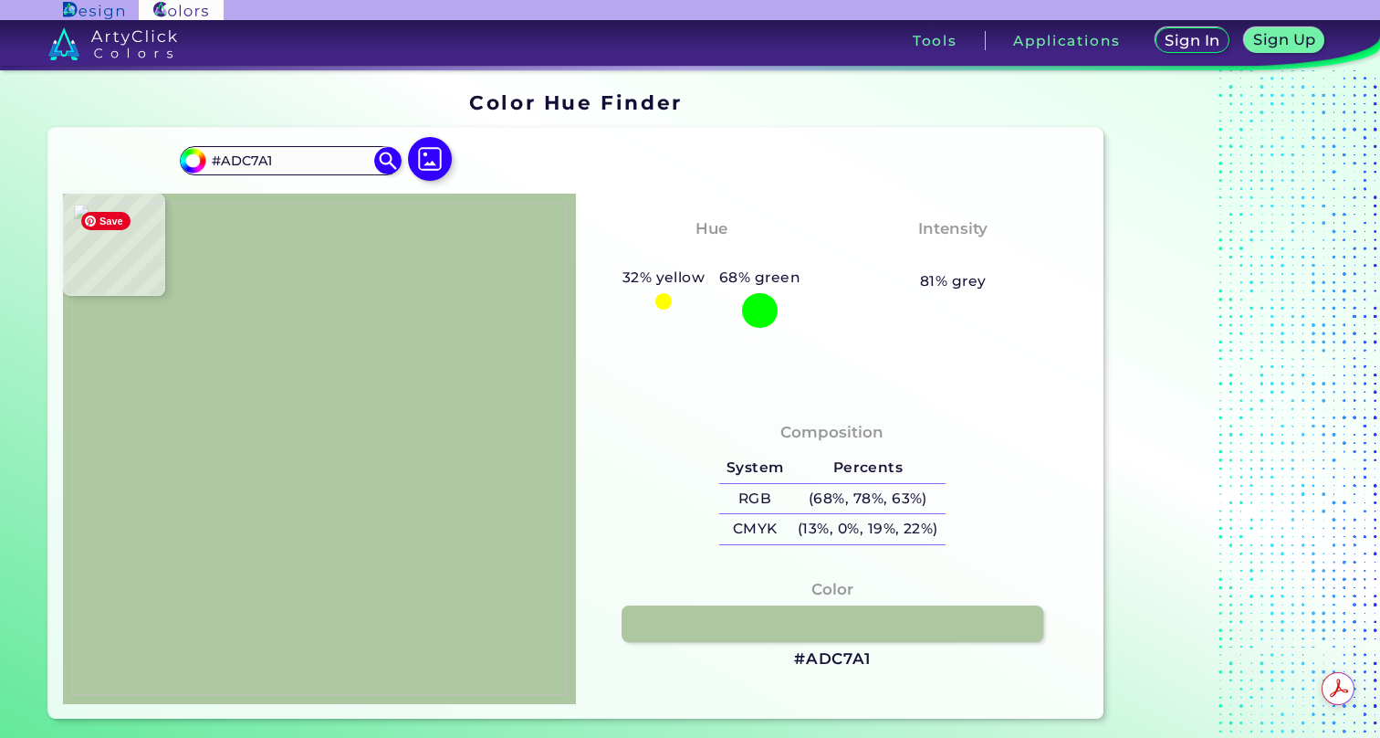
type input "#9bba91"
type input "#9BBA91"
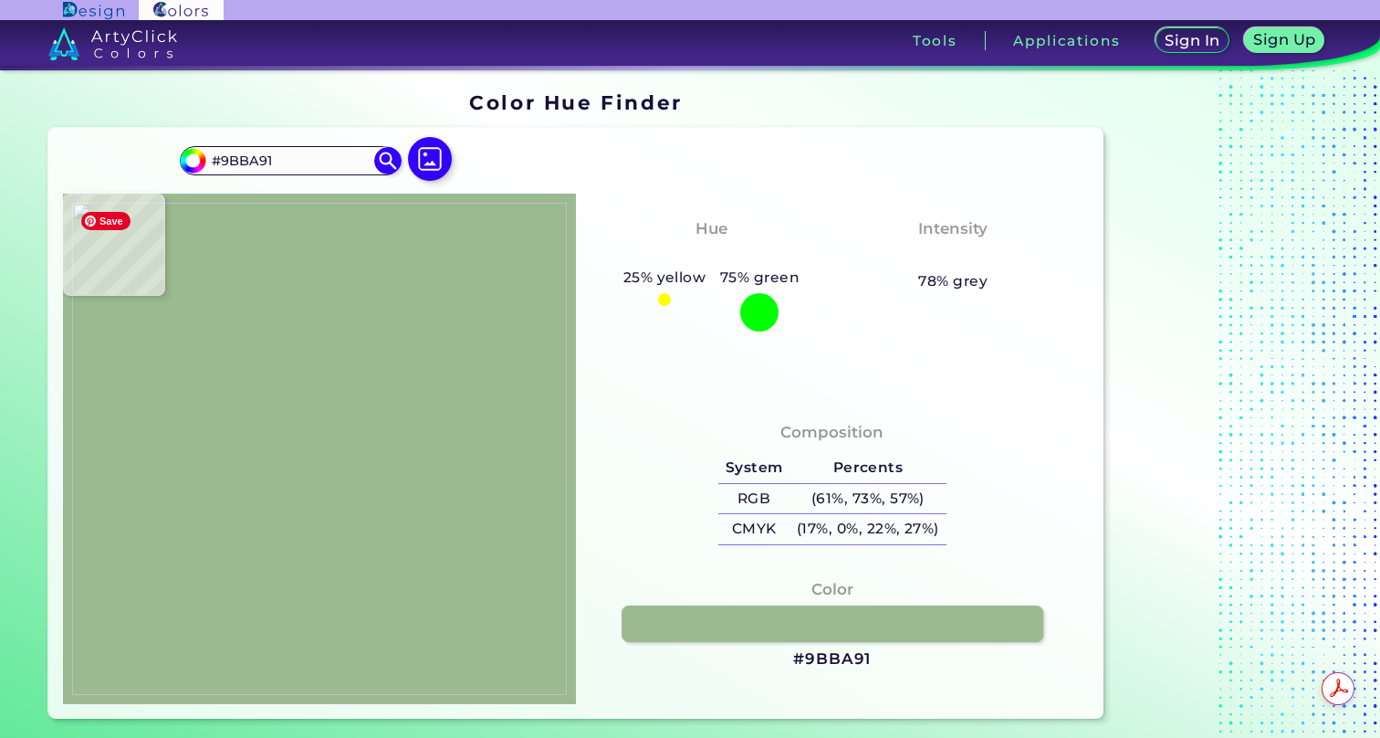
type input "#9cba92"
type input "#9CBA92"
type input "#a8c39e"
type input "#A8C39E"
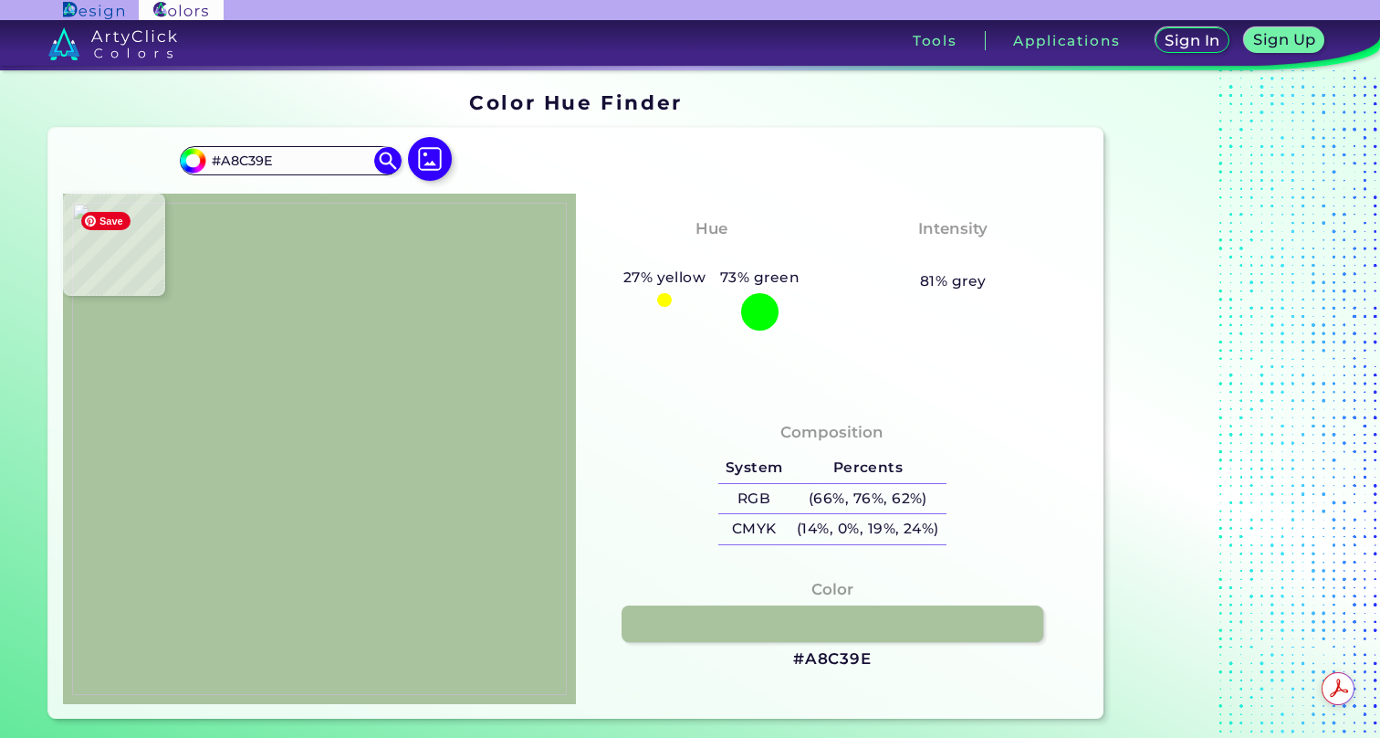
type input "#b9cfac"
type input "#B9CFAC"
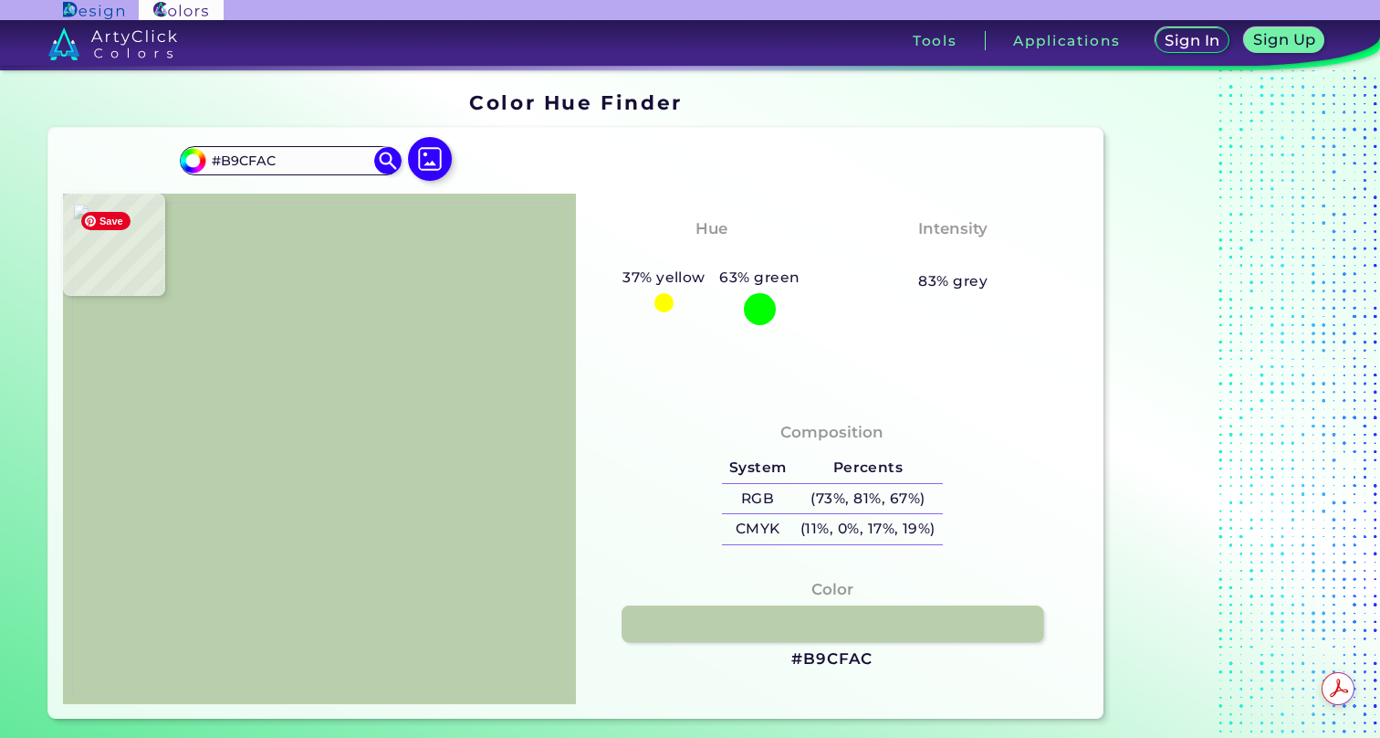
type input "#bad0ad"
type input "#BAD0AD"
type input "#bcd1b2"
type input "#BCD1B2"
type input "#bcd1b0"
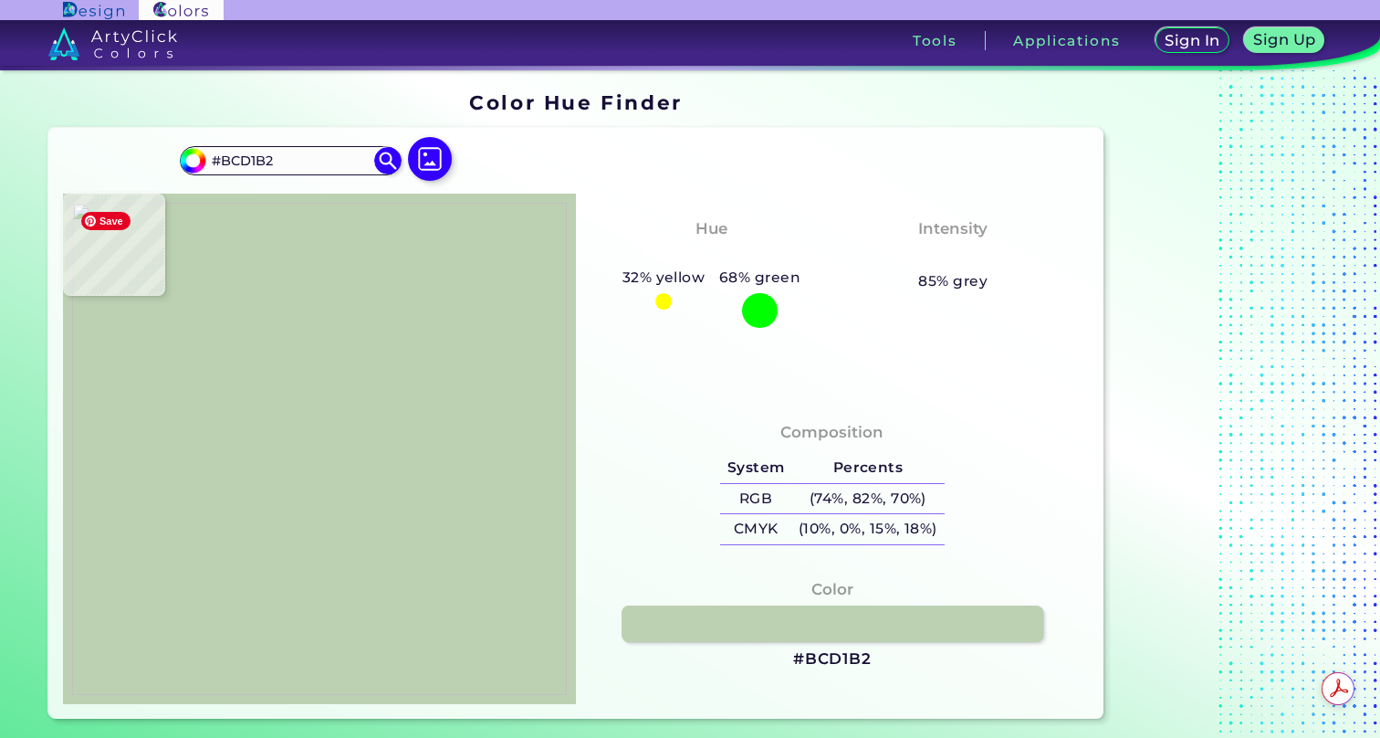
type input "#BCD1B0"
type input "#b6ceaa"
type input "#B6CEAA"
type input "#bad0ad"
type input "#BAD0AD"
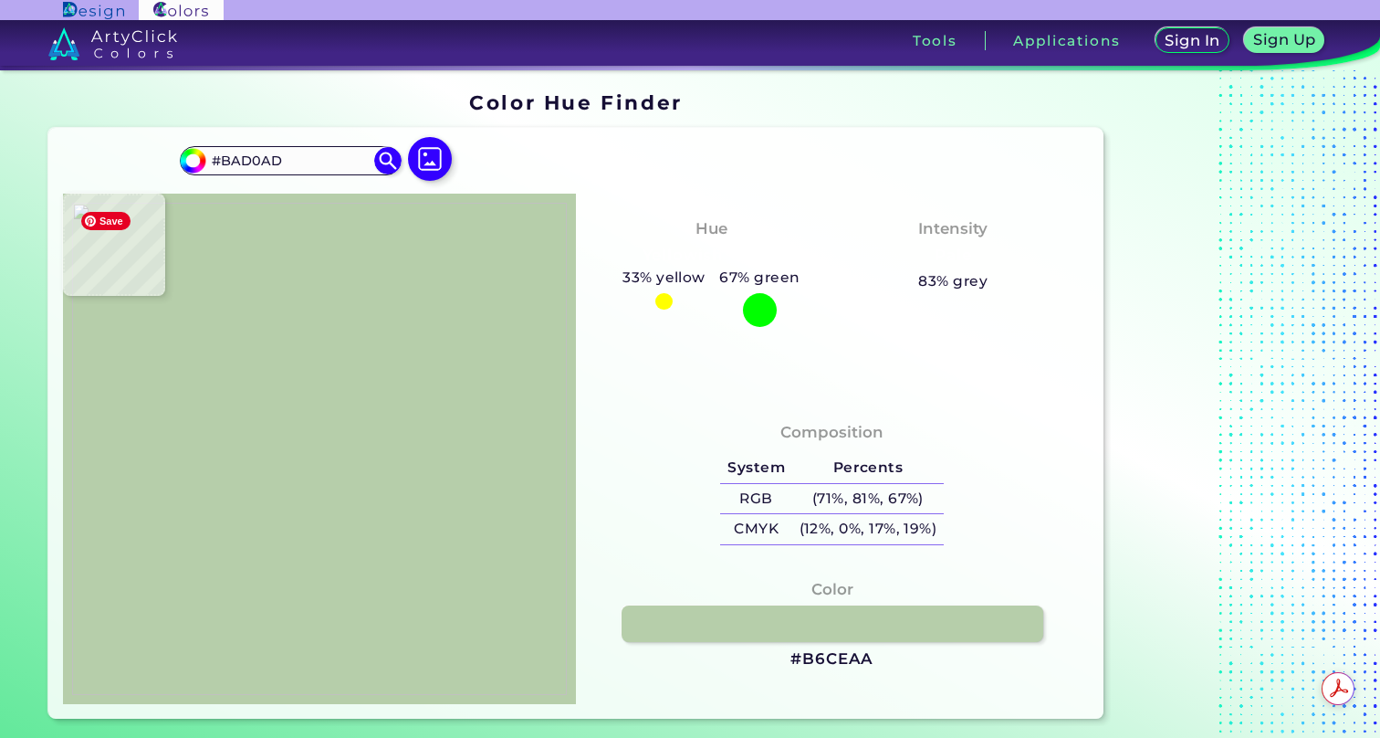
type input "#b1caa6"
type input "#B1CAA6"
type input "#9fbd94"
type input "#9FBD94"
type input "#9bba91"
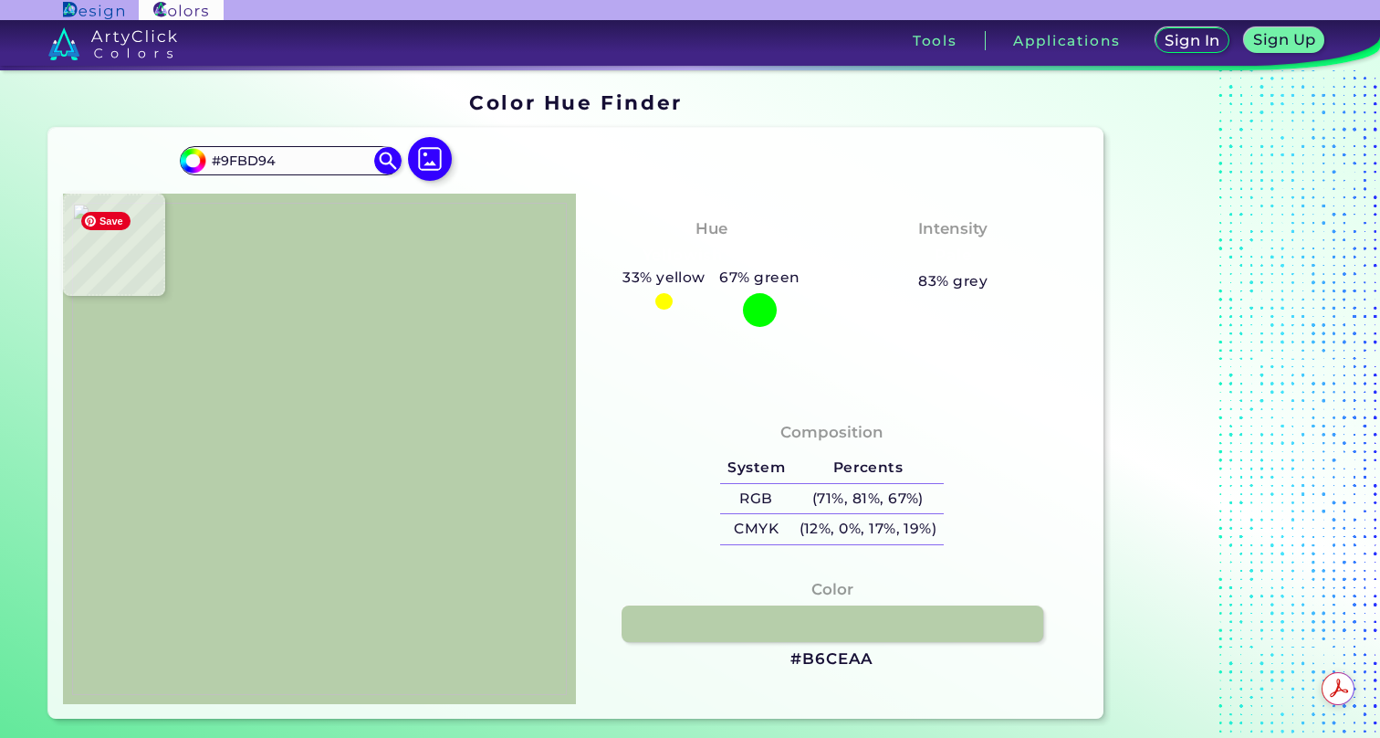
type input "#9BBA91"
type input "#9cba92"
type input "#9CBA92"
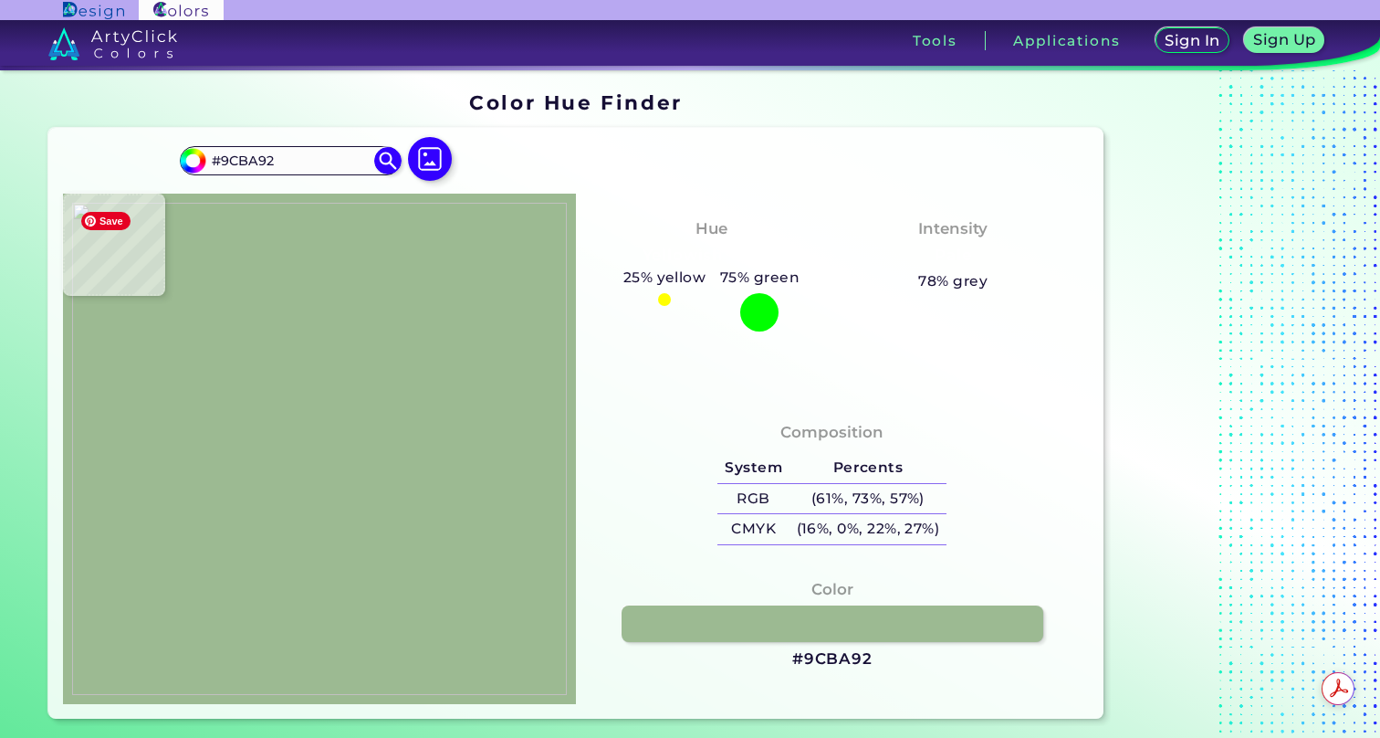
type input "#b2caa6"
type input "#B2CAA6"
type input "#bad0ad"
type input "#BAD0AD"
type input "#ebf1e7"
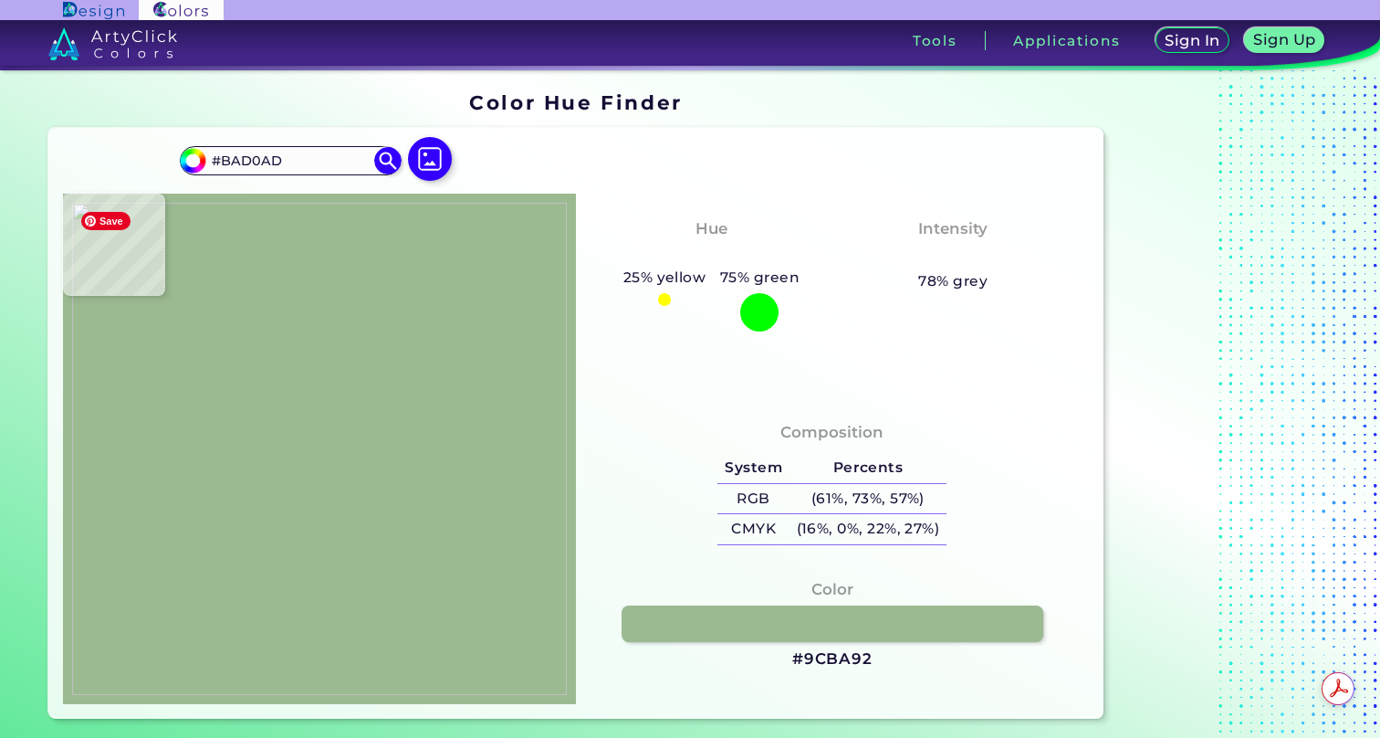
type input "#EBF1E7"
type input "#fcfcfb"
type input "#FCFCFB"
type input "#c0d0ae"
type input "#C0D0AE"
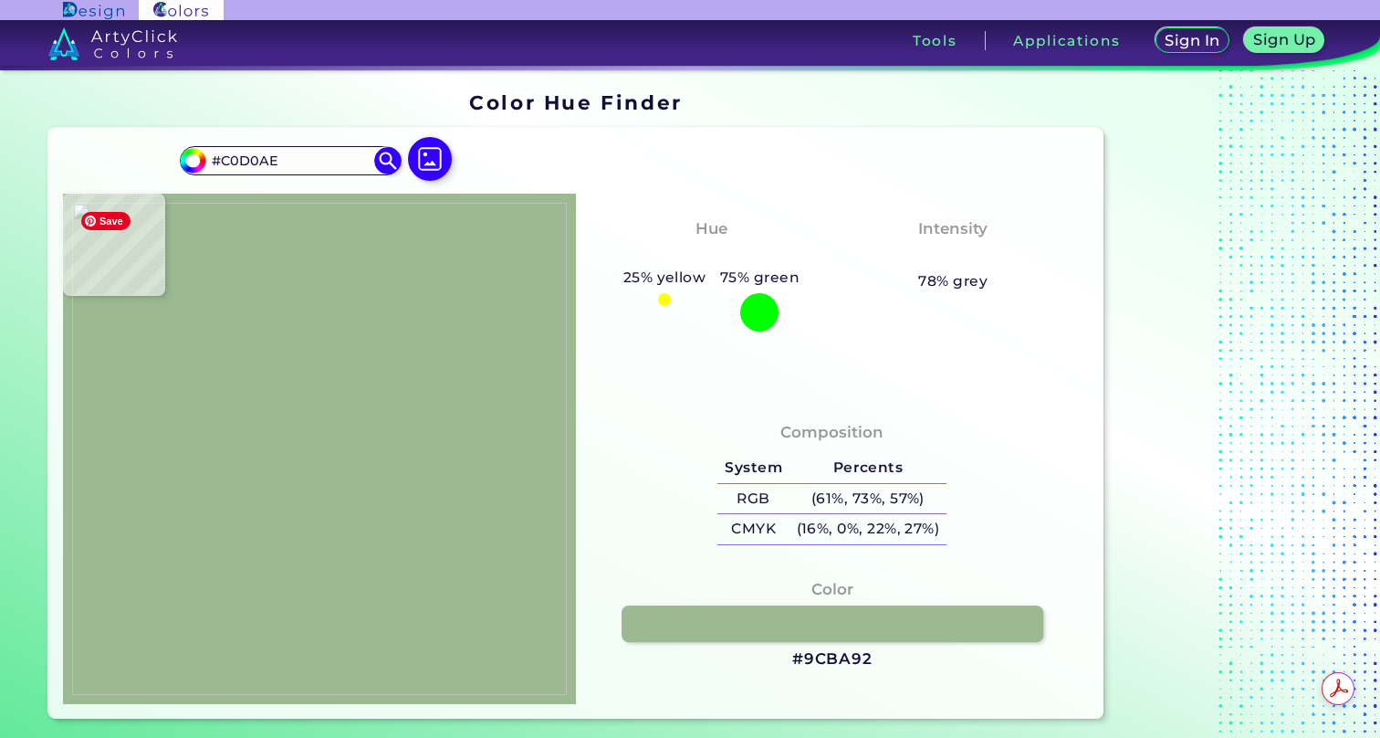
type input "#dbe4d0"
type input "#DBE4D0"
type input "#acc397"
type input "#ACC397"
type input "#c4ceb3"
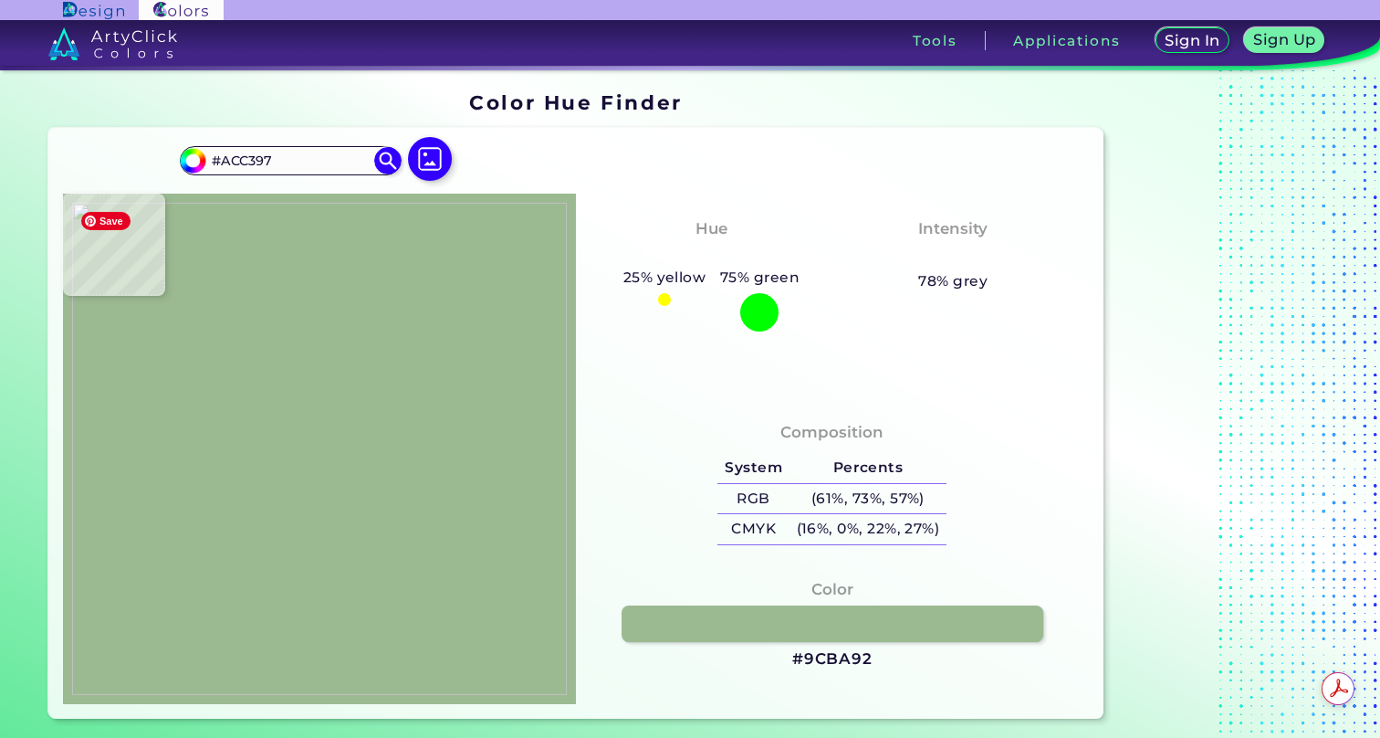
type input "#C4CEB3"
type input "#edefe8"
type input "#EDEFE8"
type input "#e3e7dc"
type input "#E3E7DC"
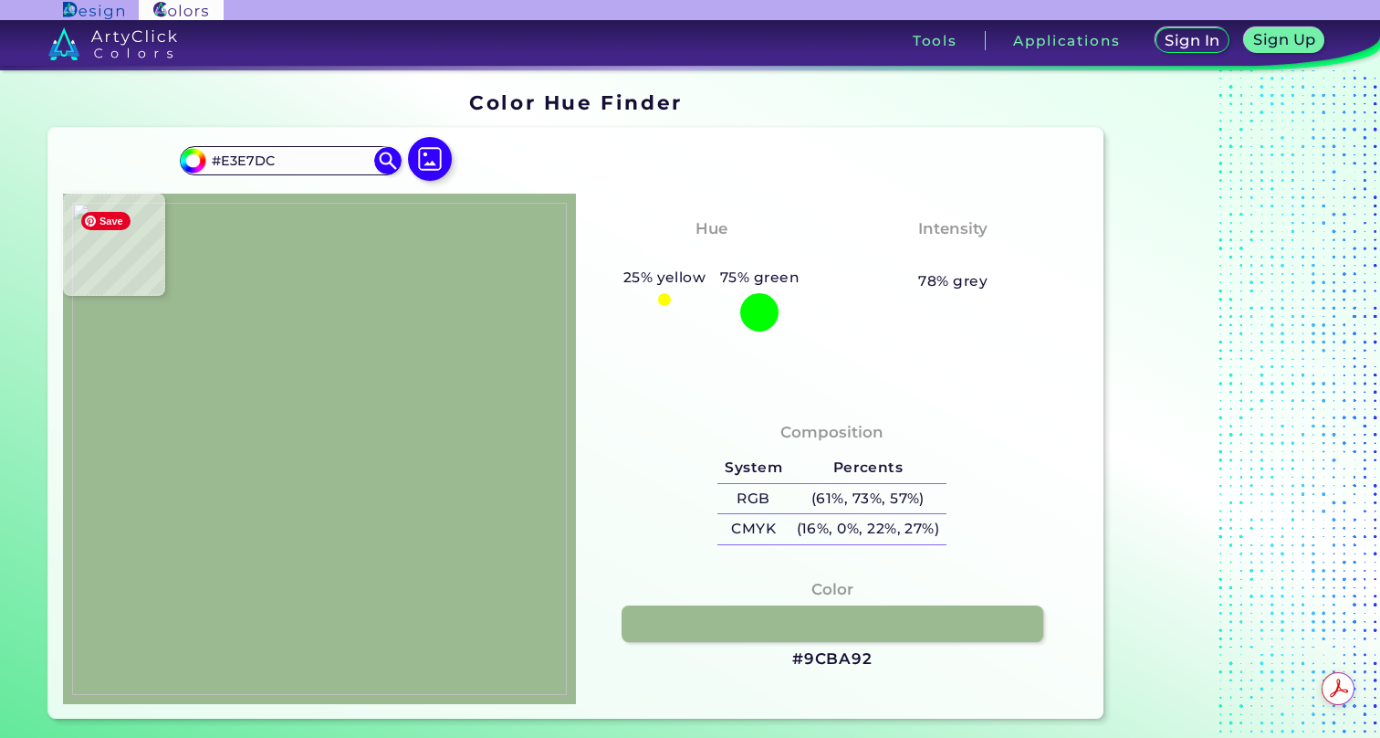
type input "#cad9c2"
type input "#CAD9C2"
type input "#a9c49b"
type input "#A9C49B"
type input "#94b78a"
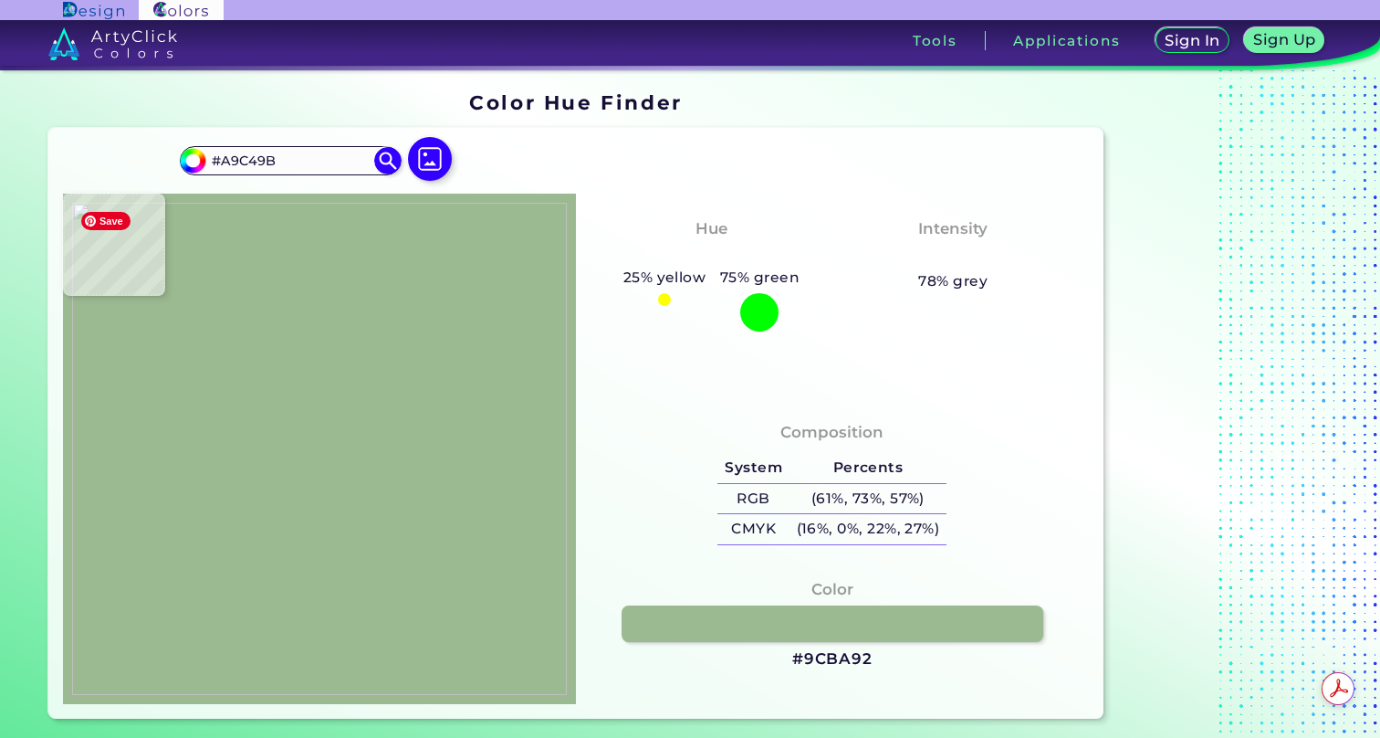
type input "#94B78A"
type input "#b6cfb5"
type input "#B6CFB5"
type input "#cddad0"
type input "#CDDAD0"
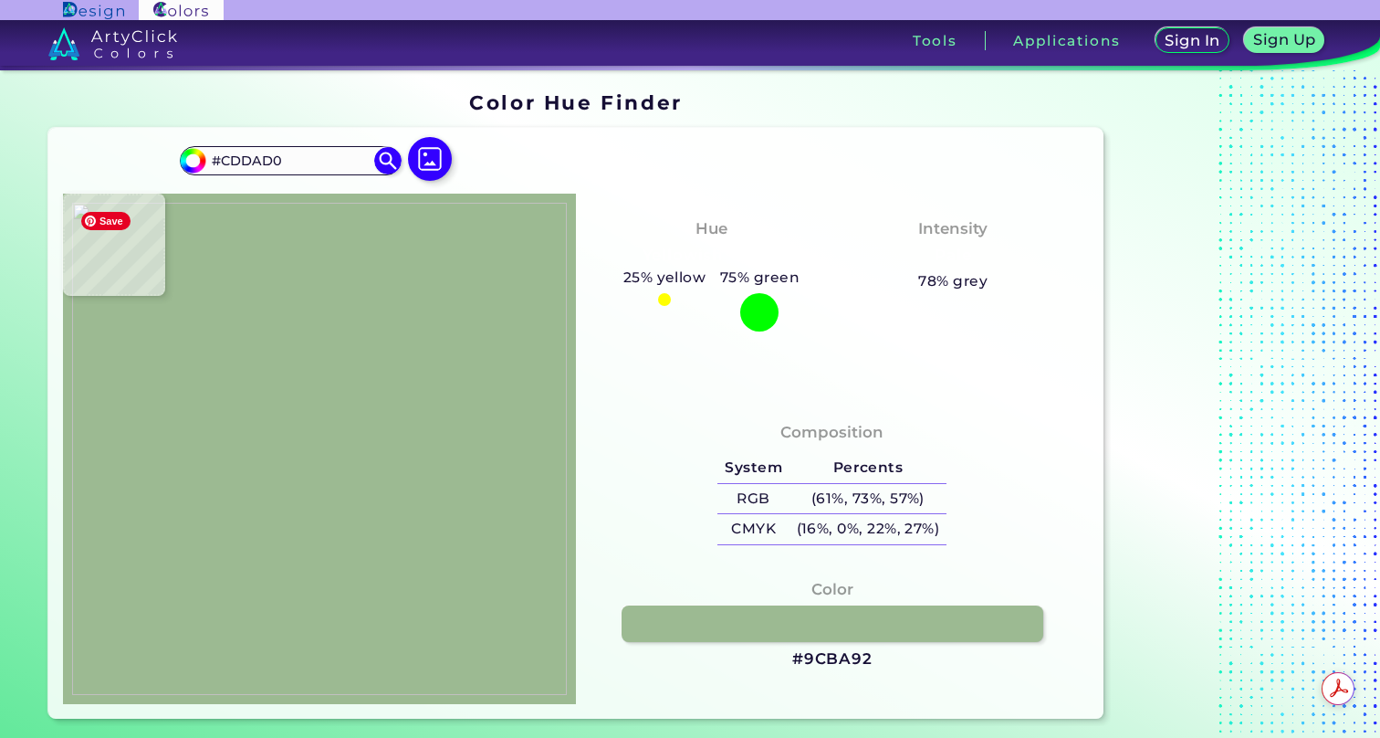
type input "#b8c7b7"
type input "#B8C7B7"
type input "#cad8c7"
type input "#CAD8C7"
type input "#a3b79c"
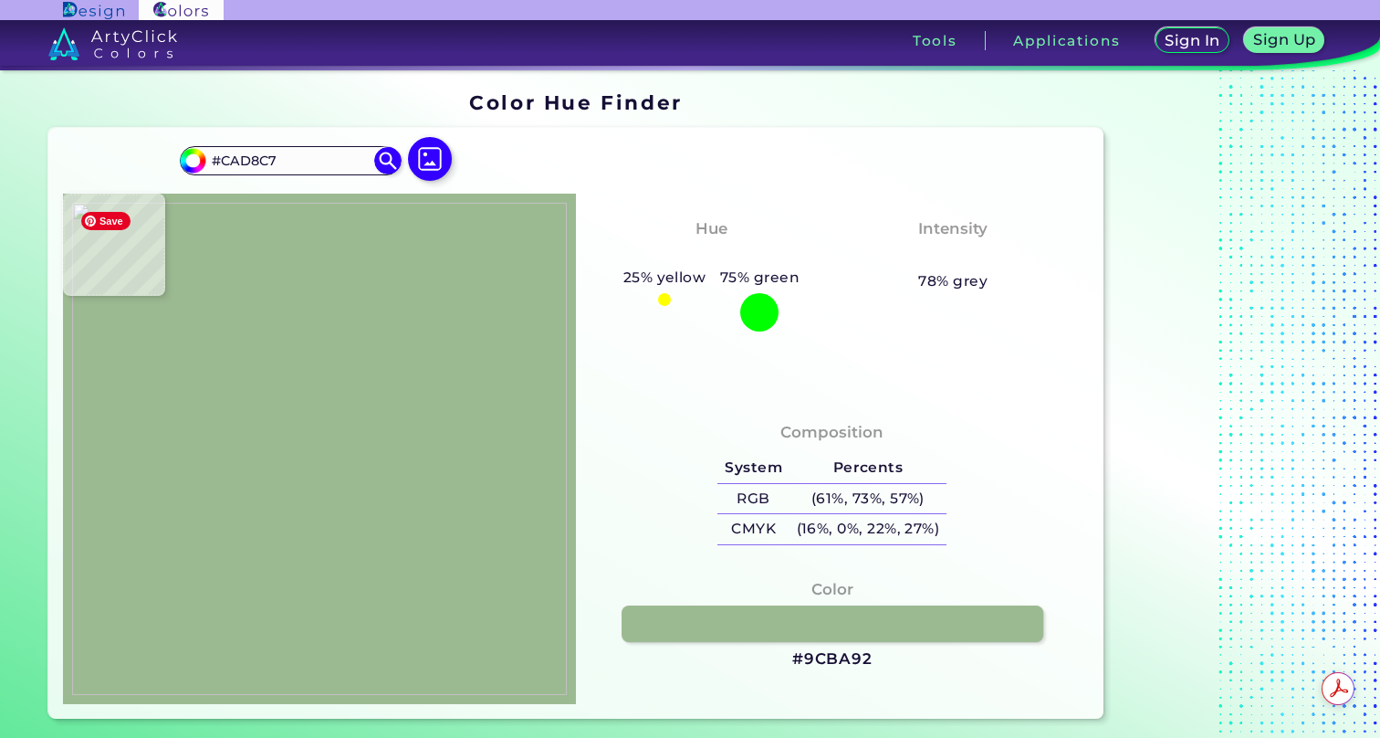
type input "#A3B79C"
type input "#e5ece5"
type input "#E5ECE5"
type input "#ccdbcf"
type input "#CCDBCF"
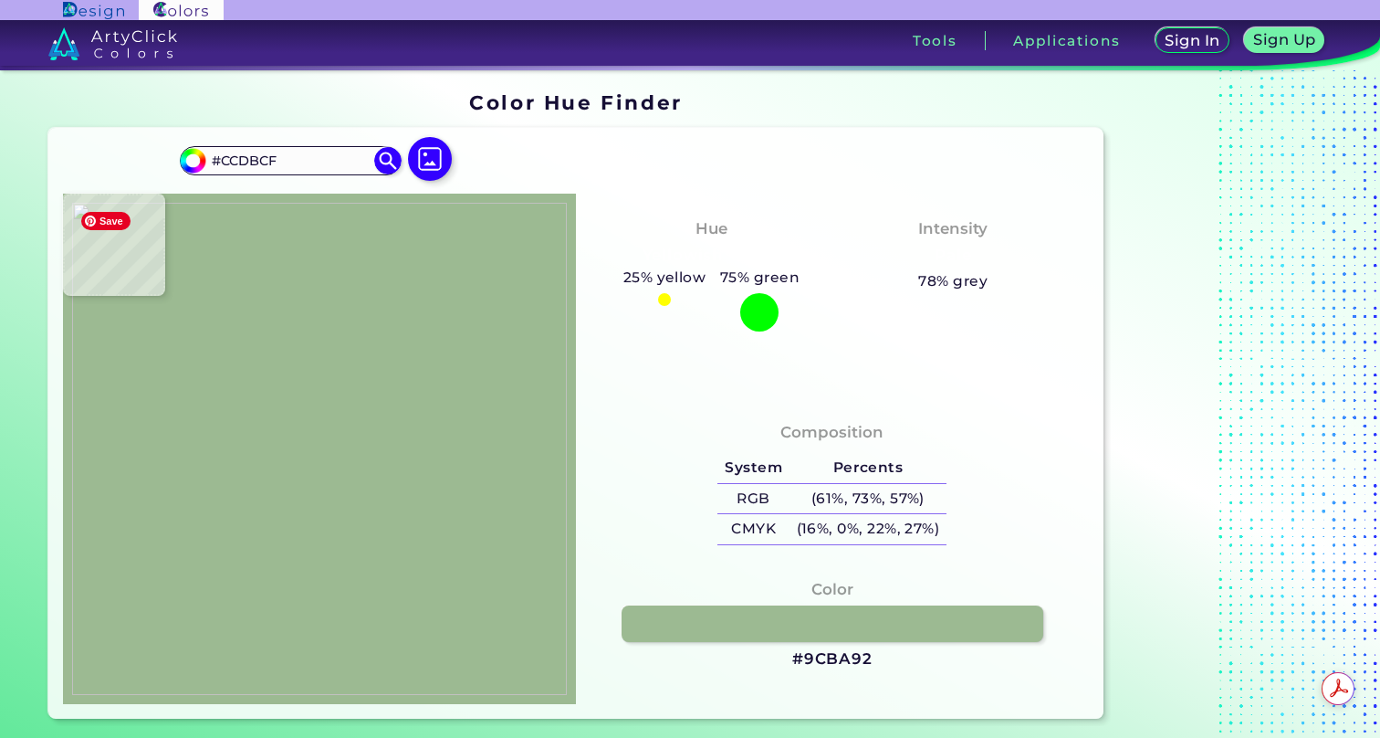
type input "#ccdacd"
type input "#CCDACD"
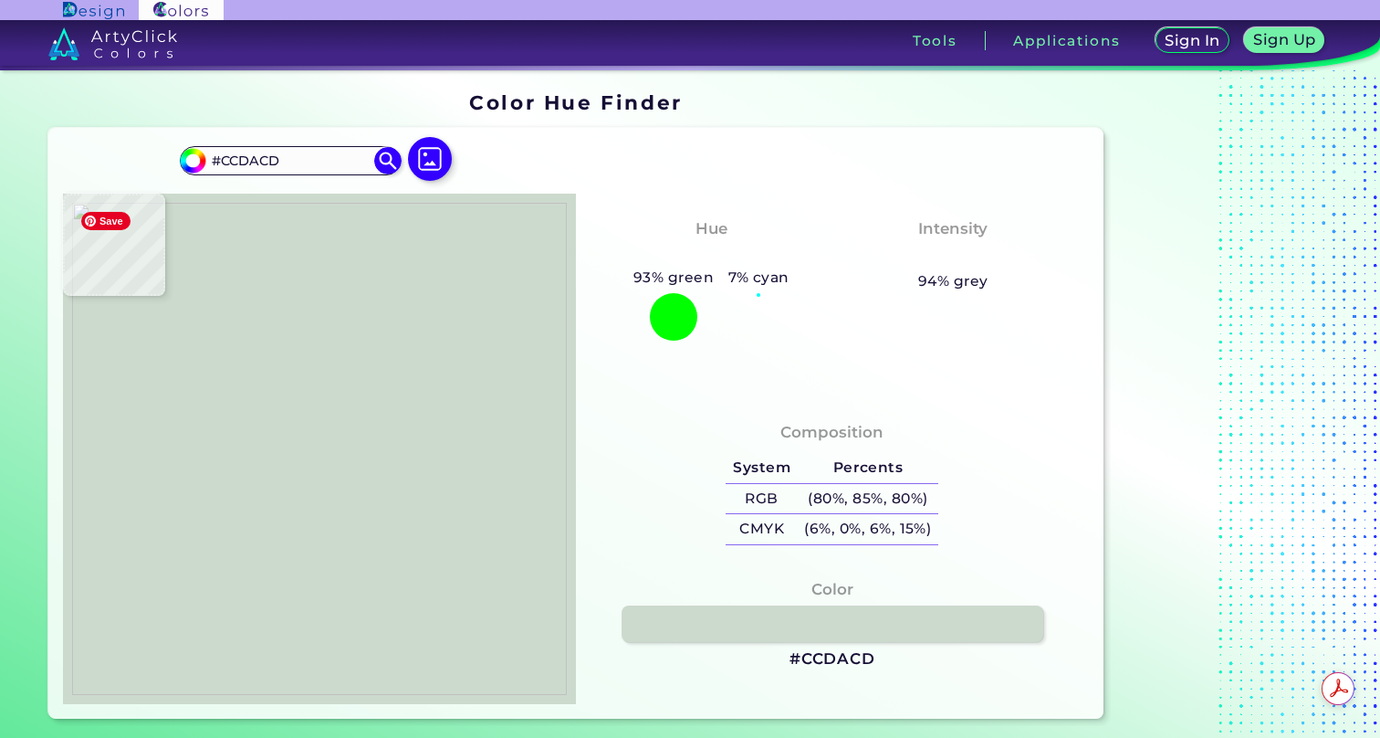
type input "#f1f3ef"
type input "#F1F3EF"
type input "#c4d8bc"
type input "#C4D8BC"
type input "#c6d8be"
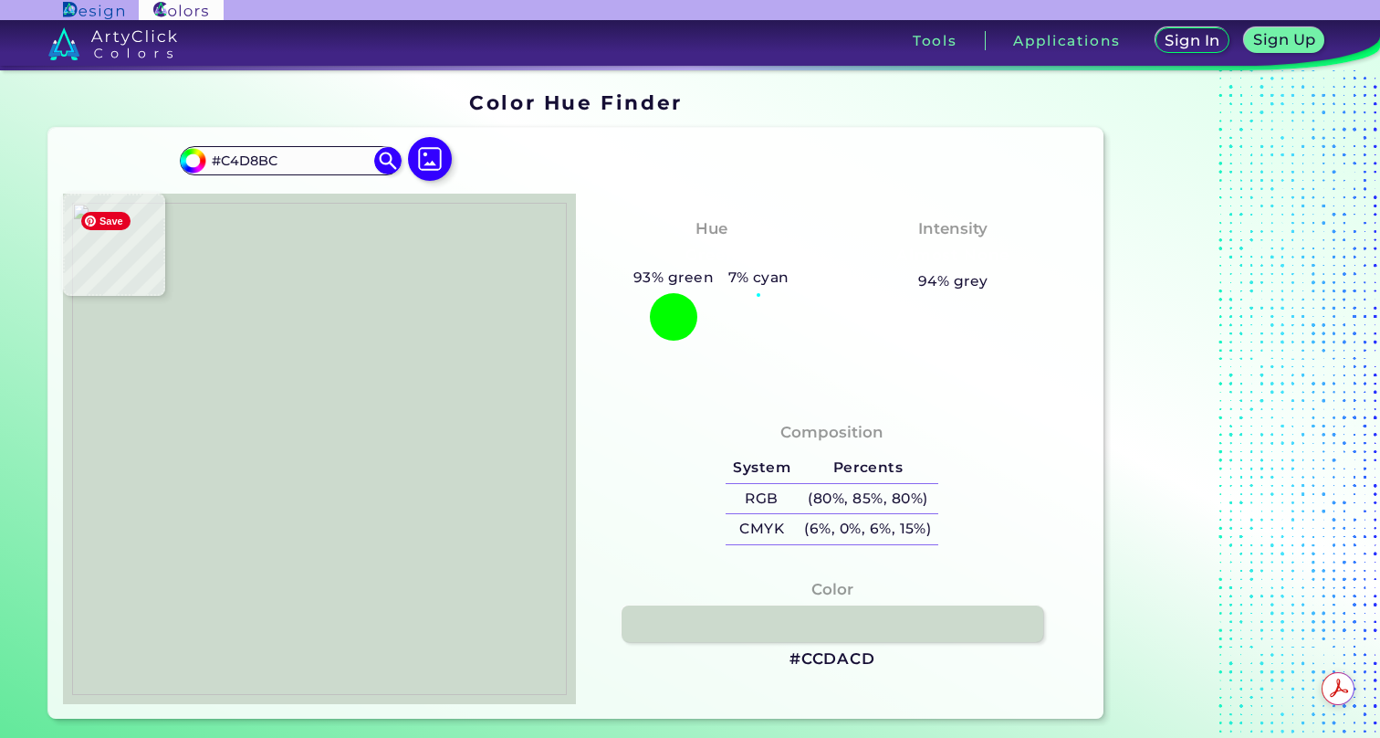
type input "#C6D8BE"
type input "#c0d5b6"
type input "#C0D5B6"
type input "#a2b79c"
type input "#A2B79C"
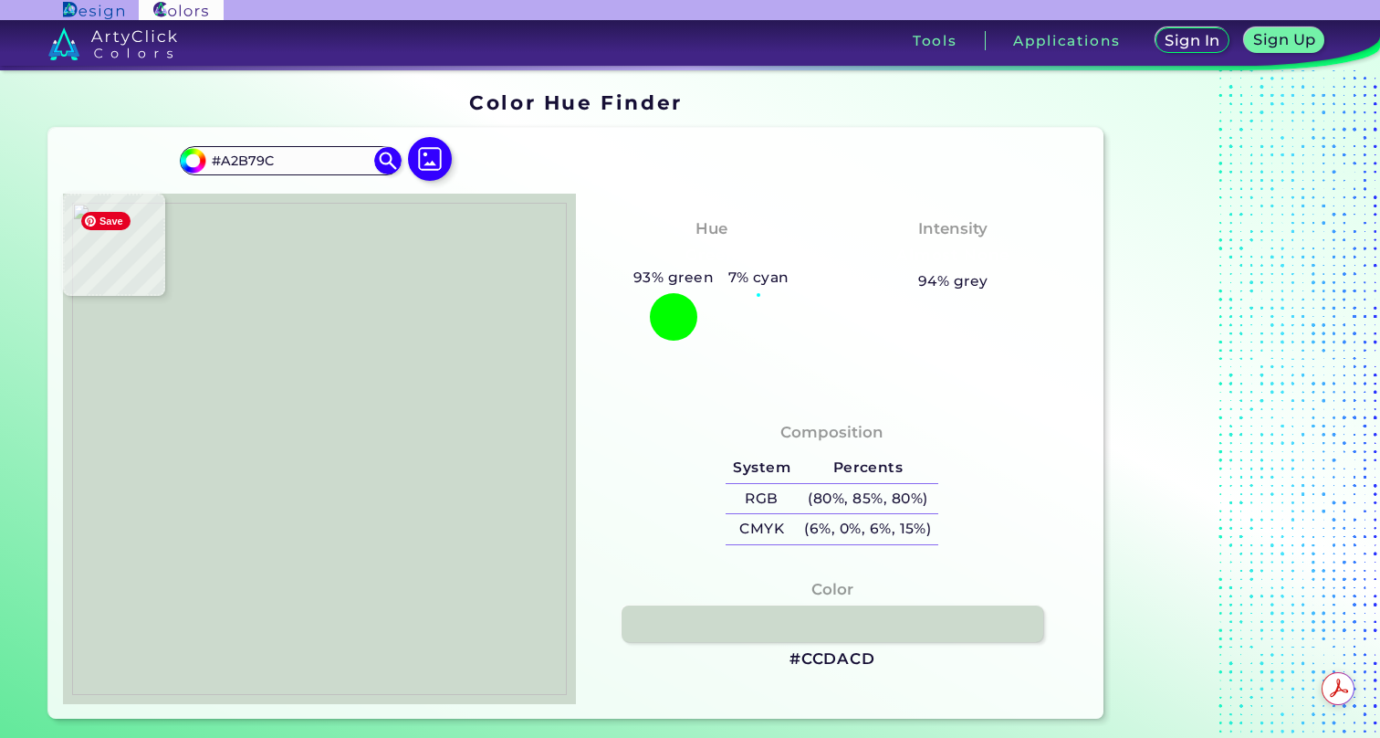
type input "#a7c7a7"
type input "#A7C7A7"
type input "#97be9a"
type input "#97BE9A"
type input "#8cb093"
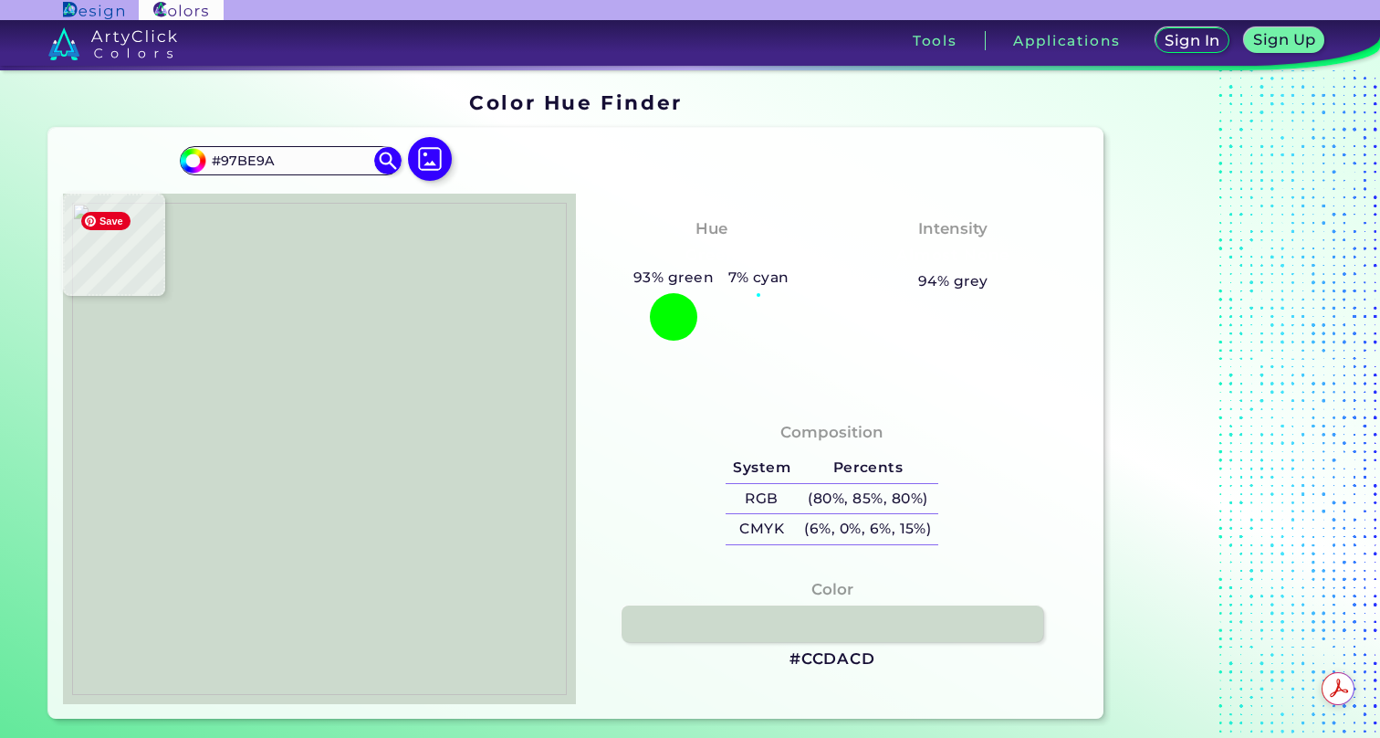
type input "#8CB093"
type input "#f3f5f1"
type input "#F3F5F1"
type input "#94a98f"
type input "#94A98F"
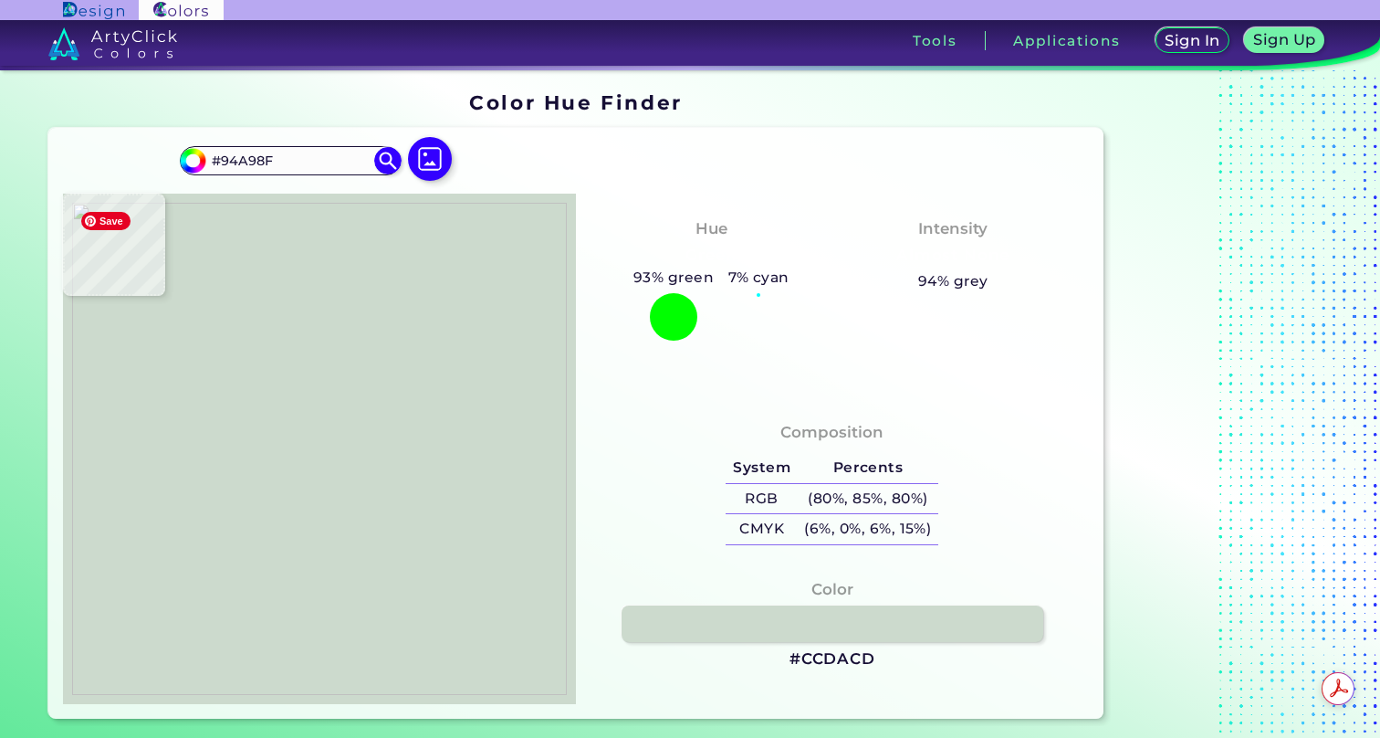
type input "#cddace"
type input "#CDDACE"
type input "#cbdac9"
type input "#CBDAC9"
type input "#bfceb9"
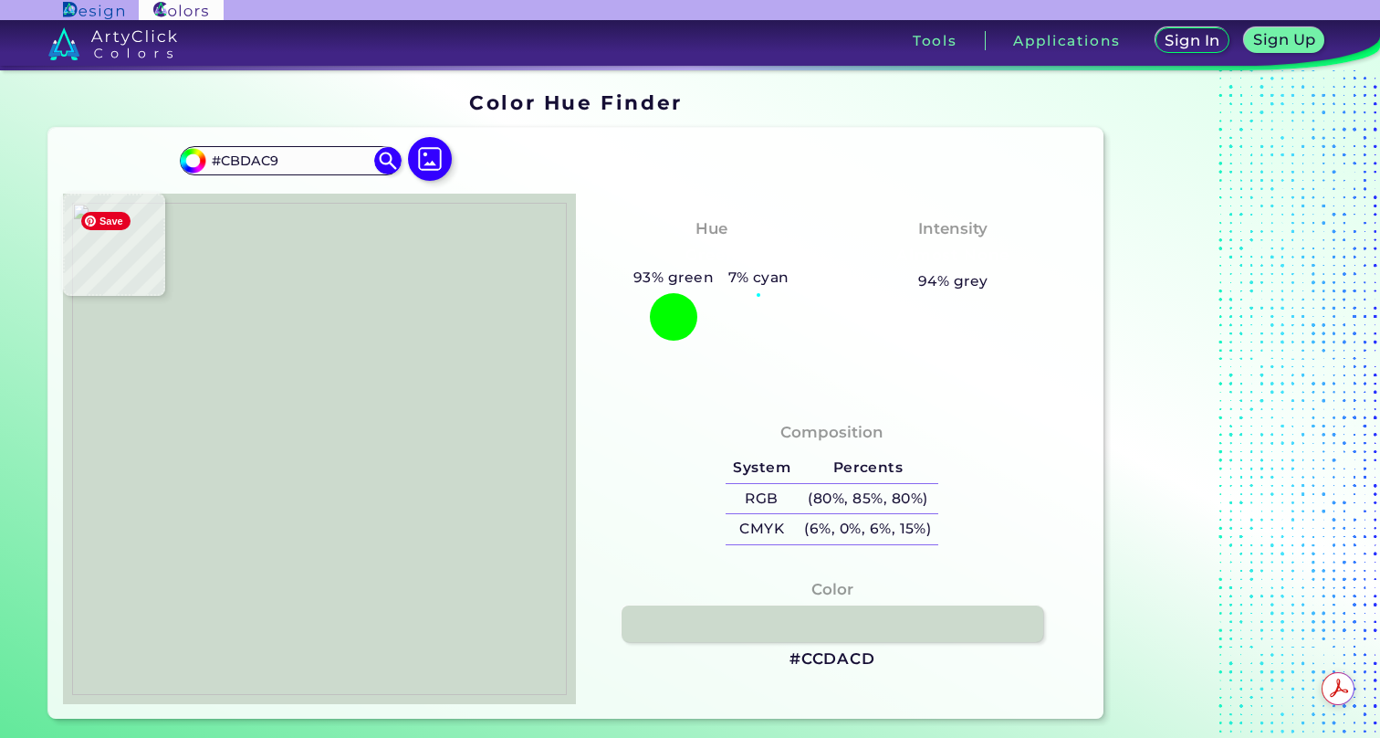
type input "#BFCEB9"
type input "#f6f7f4"
type input "#F6F7F4"
type input "#eaefe4"
type input "#EAEFE4"
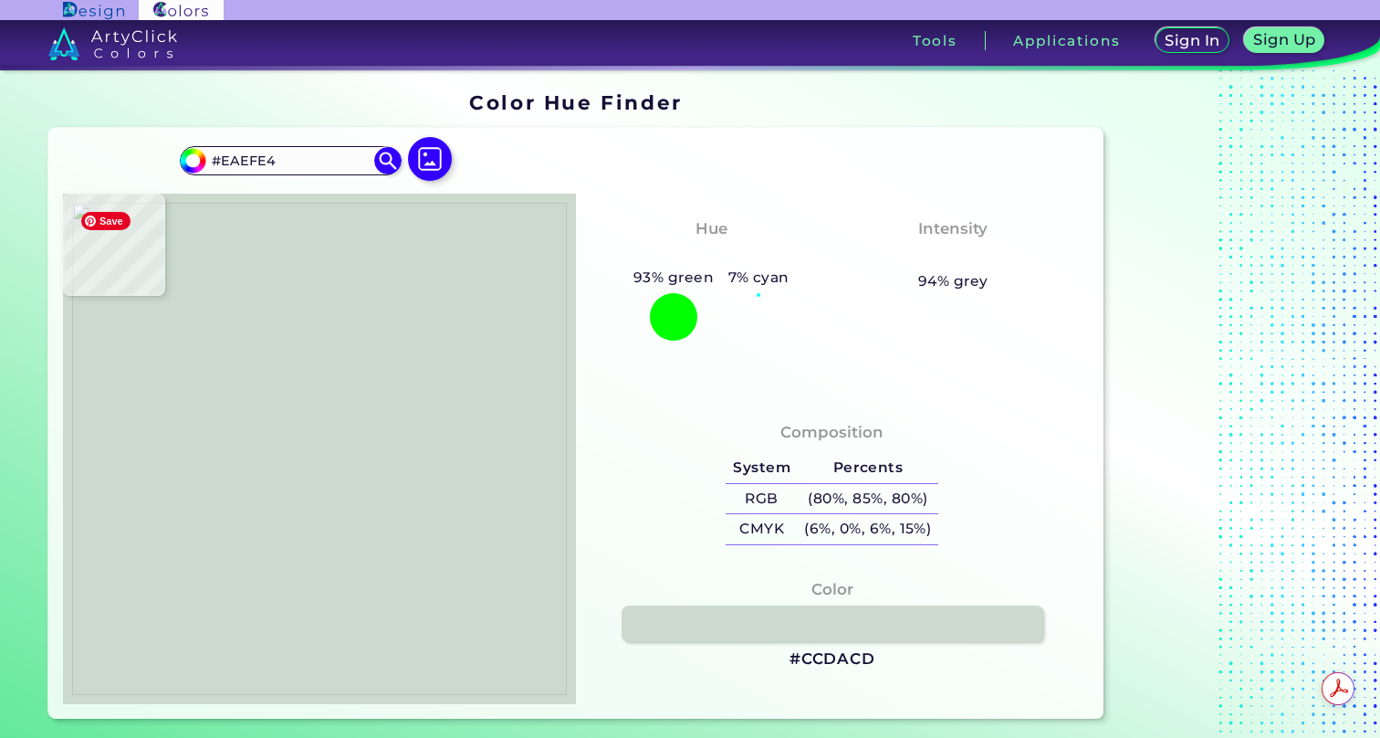
type input "#f7f8f5"
type input "#F7F8F5"
type input "#f2f4ef"
type input "#F2F4EF"
type input "#f1f3ee"
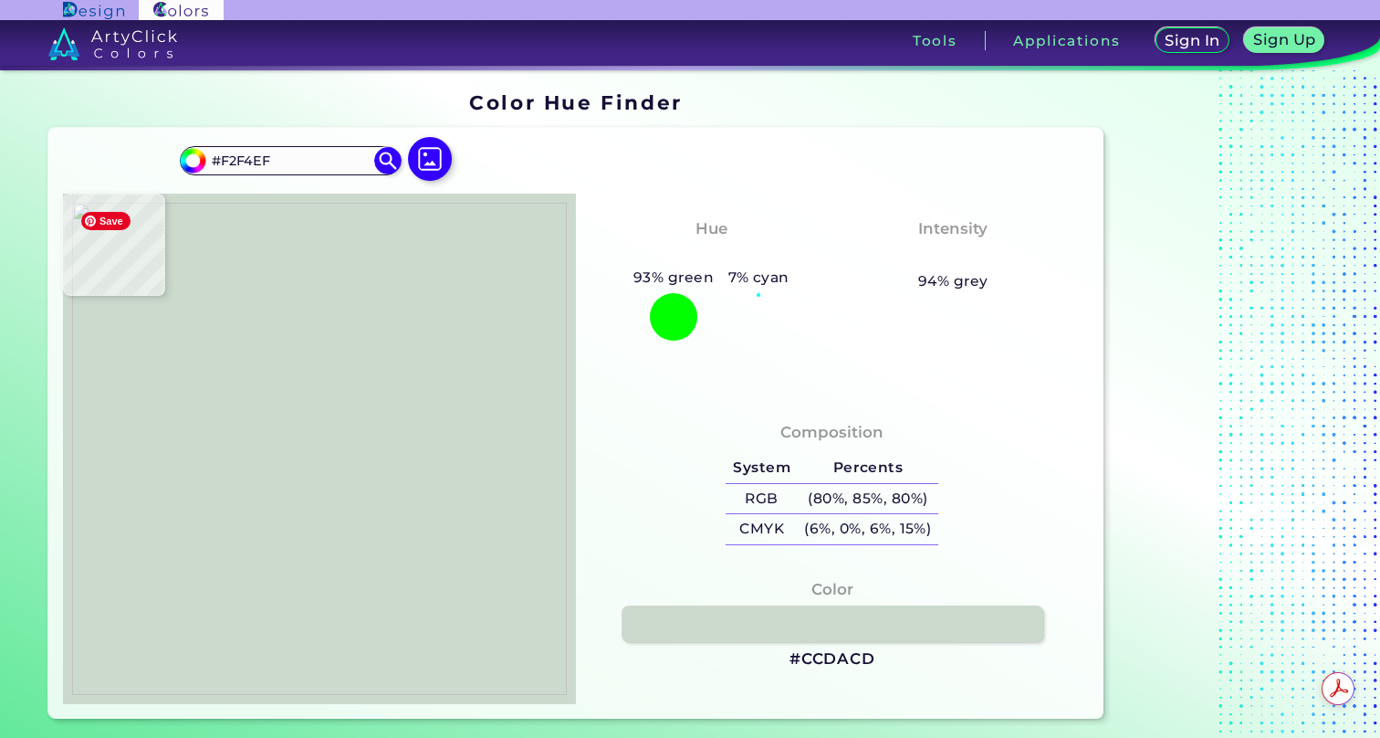
type input "#F1F3EE"
type input "#d4deb9"
type input "#D4DEB9"
type input "#c7d6a2"
type input "#C7D6A2"
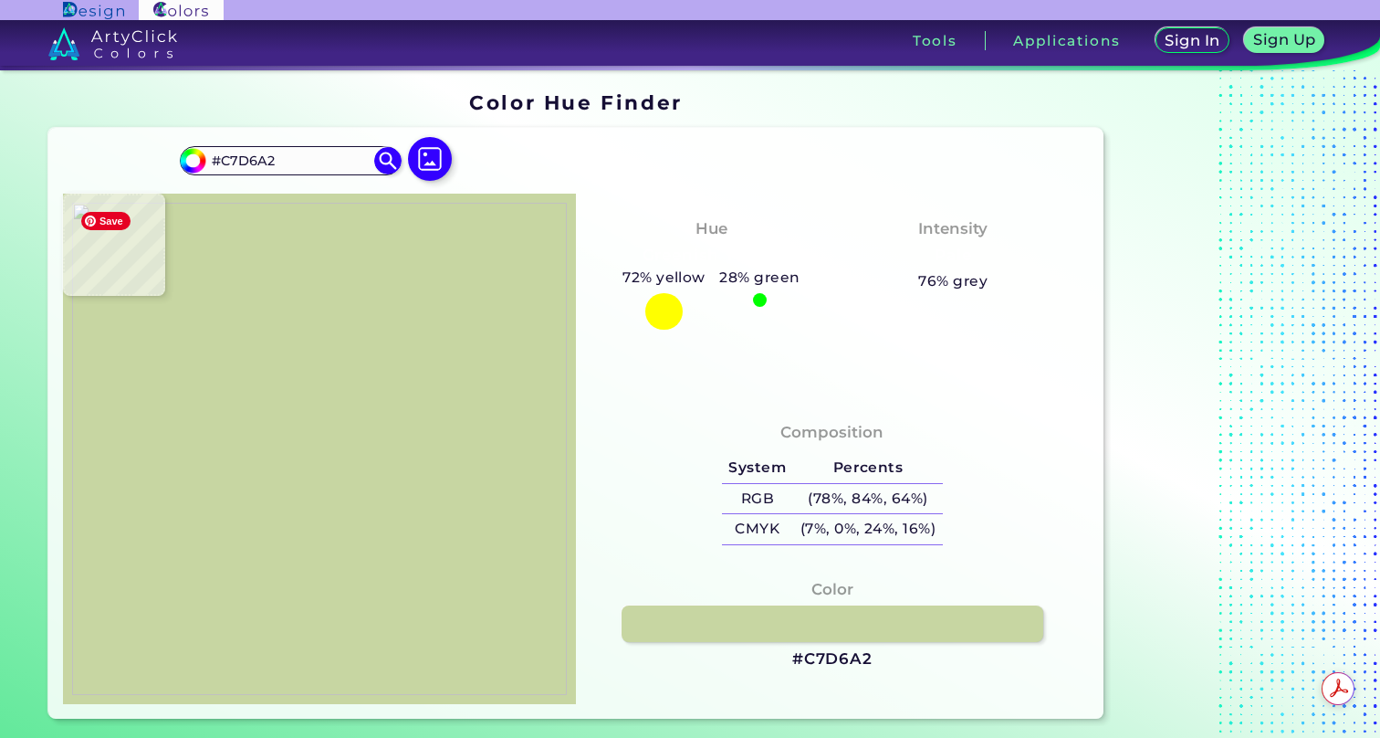
type input "#c8d7a5"
type input "#C8D7A5"
type input "#bbcfa9"
type input "#BBCFA9"
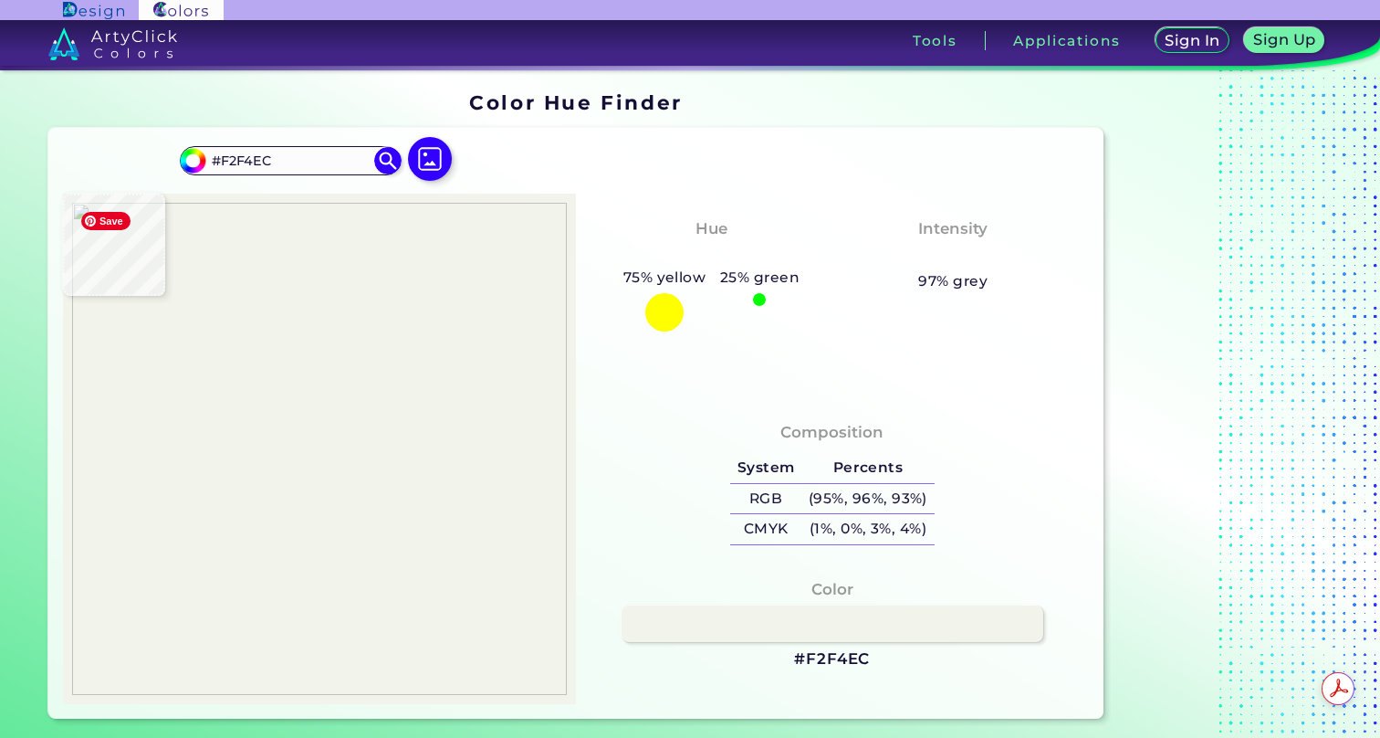
click at [429, 659] on img at bounding box center [319, 449] width 495 height 492
drag, startPoint x: 280, startPoint y: 158, endPoint x: 195, endPoint y: 158, distance: 84.9
click at [195, 158] on div "#f2f4ec #F2F4EC Acadia ◉ Acid Green ◉ Aero Blue ◉ Alabaster ◉ Albescent White ◉…" at bounding box center [290, 160] width 221 height 29
